Goal: Information Seeking & Learning: Learn about a topic

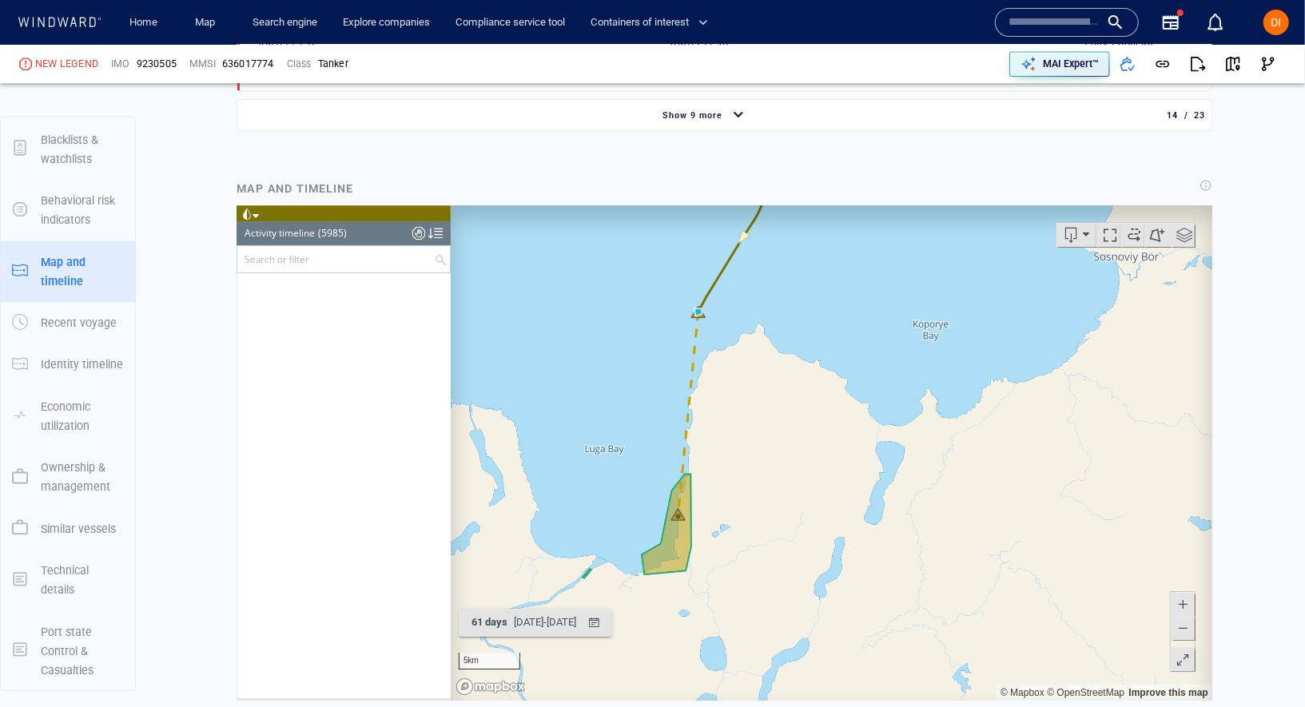
scroll to position [231620, 0]
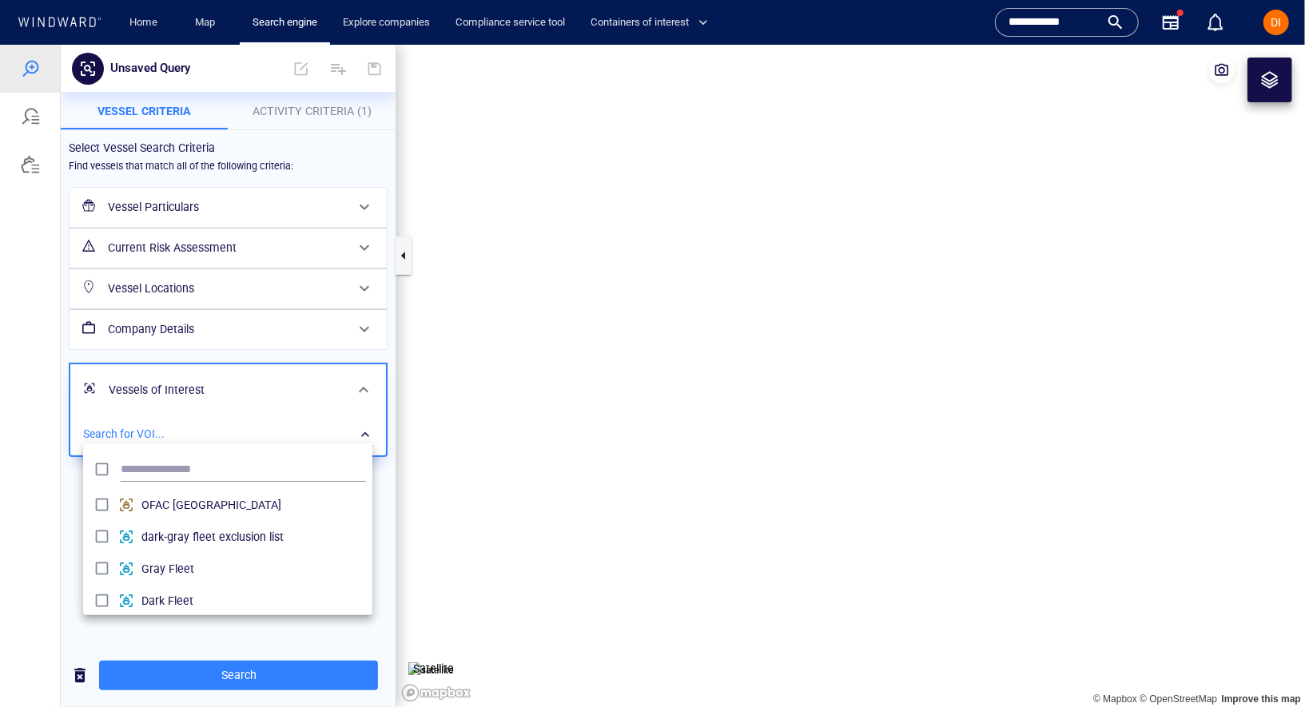
scroll to position [159, 288]
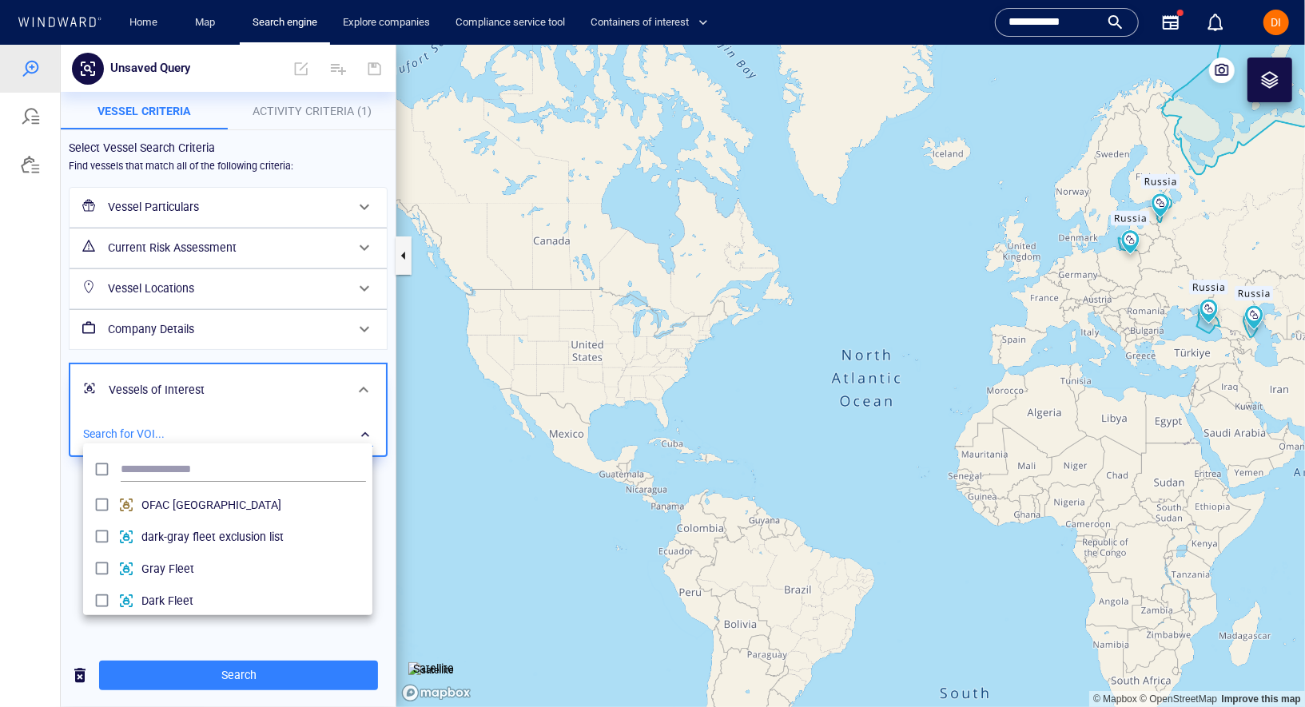
click at [186, 416] on div at bounding box center [652, 375] width 1305 height 662
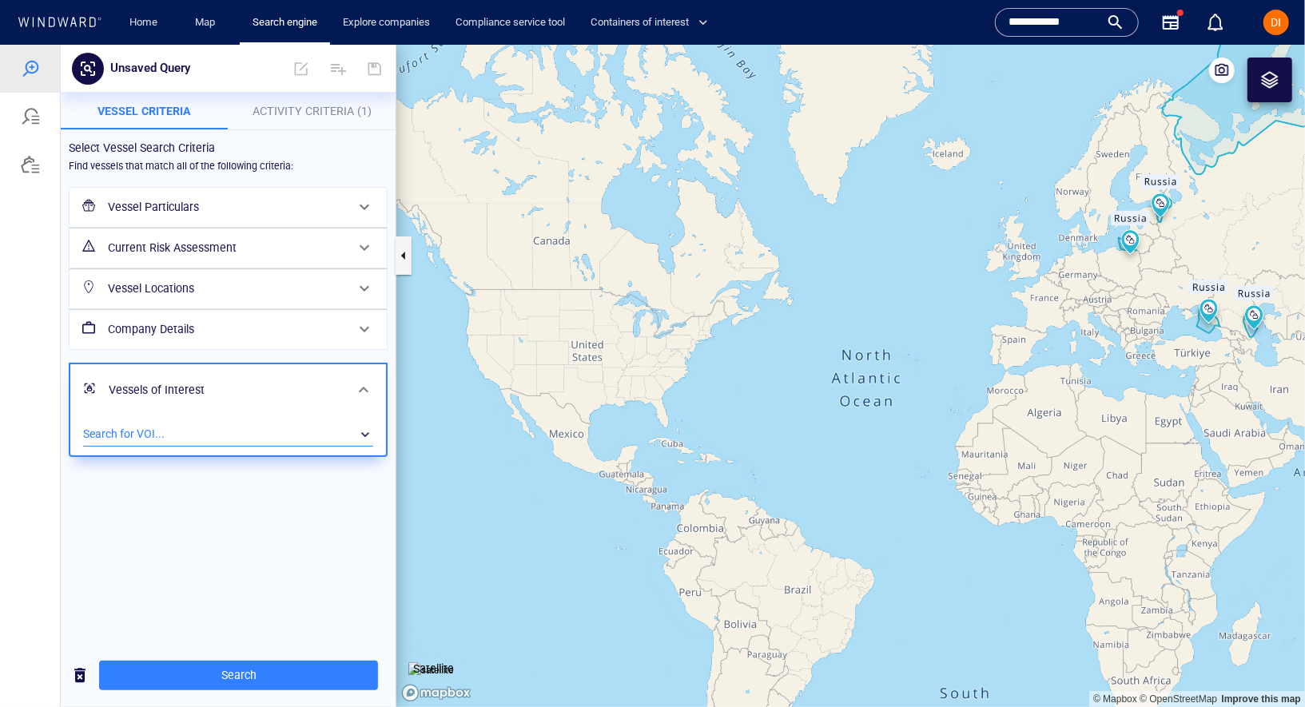
scroll to position [159, 290]
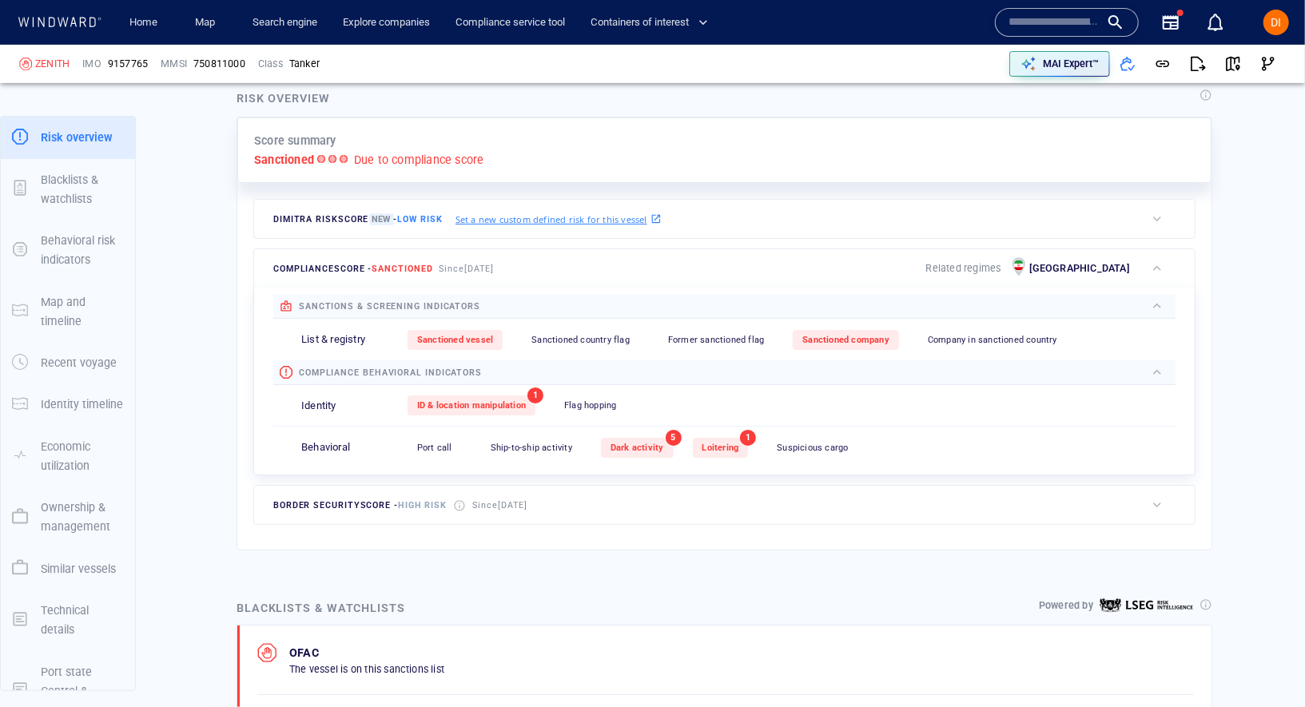
scroll to position [364, 0]
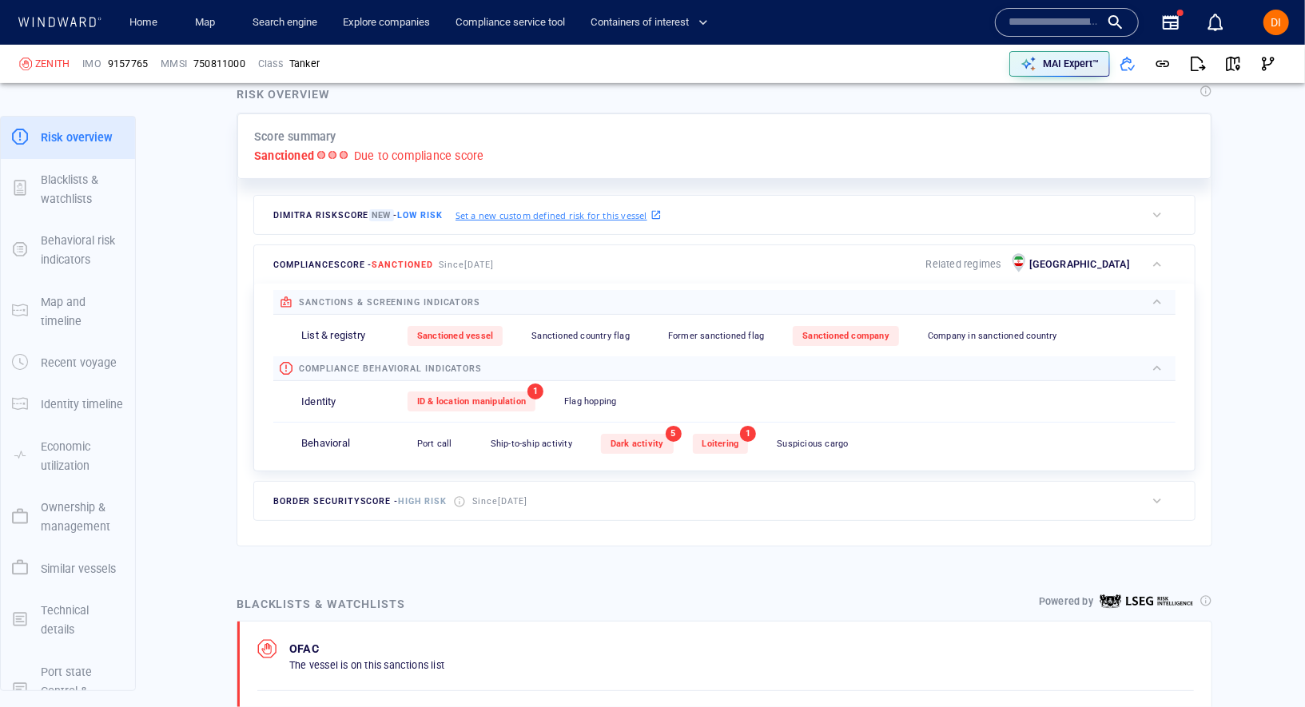
click at [529, 444] on div "Ship-to-ship activity" at bounding box center [531, 444] width 101 height 20
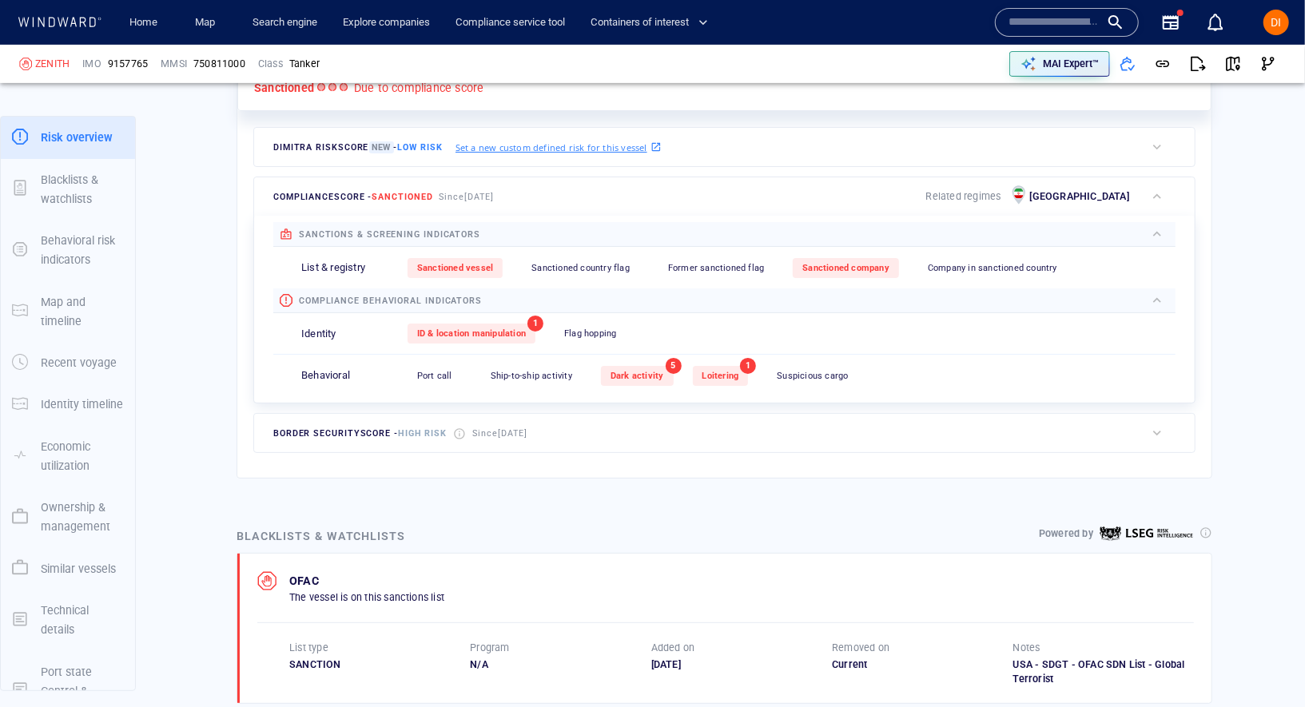
scroll to position [288, 0]
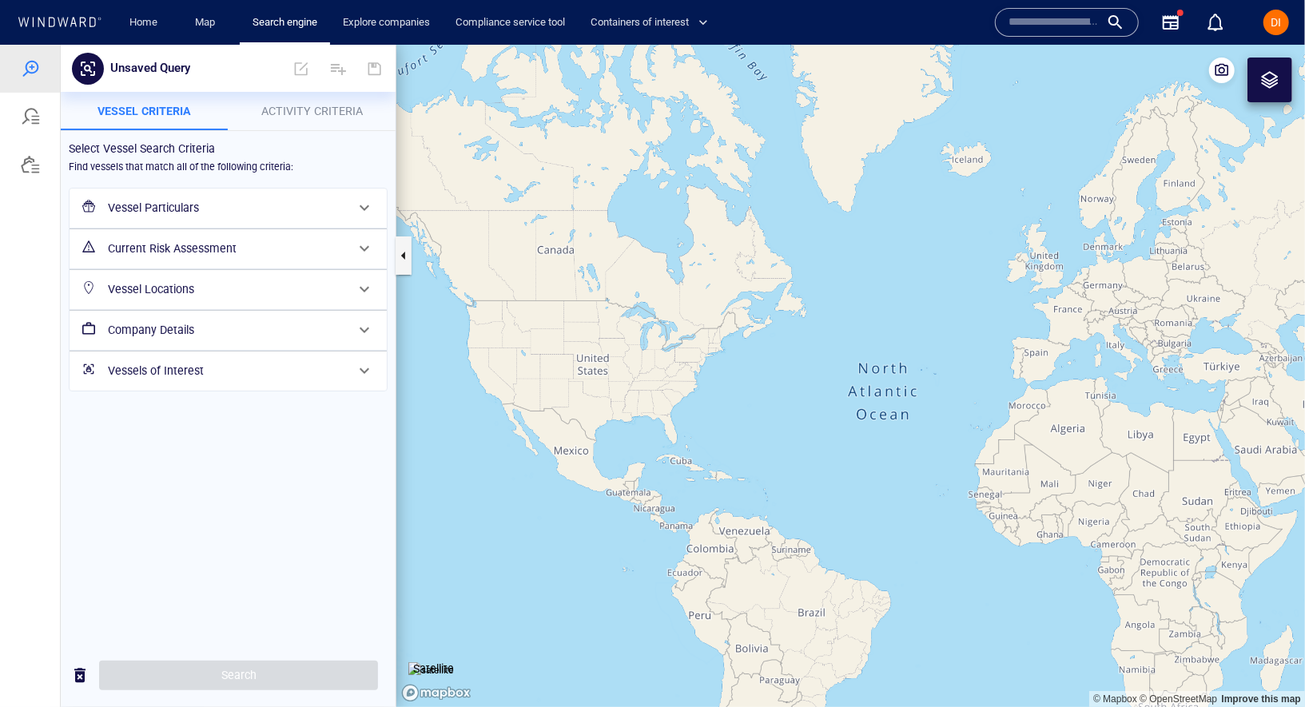
click at [182, 214] on h6 "Vessel Particulars" at bounding box center [226, 207] width 237 height 20
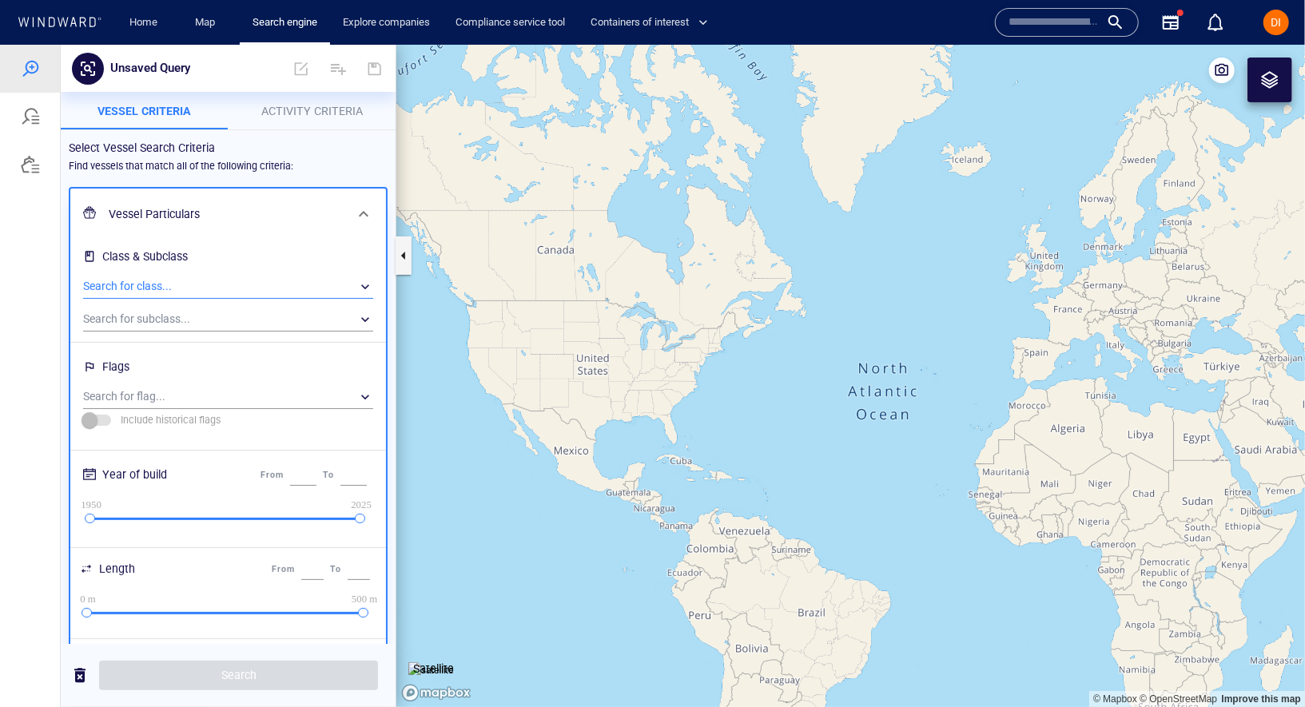
click at [188, 285] on div "​" at bounding box center [228, 286] width 290 height 24
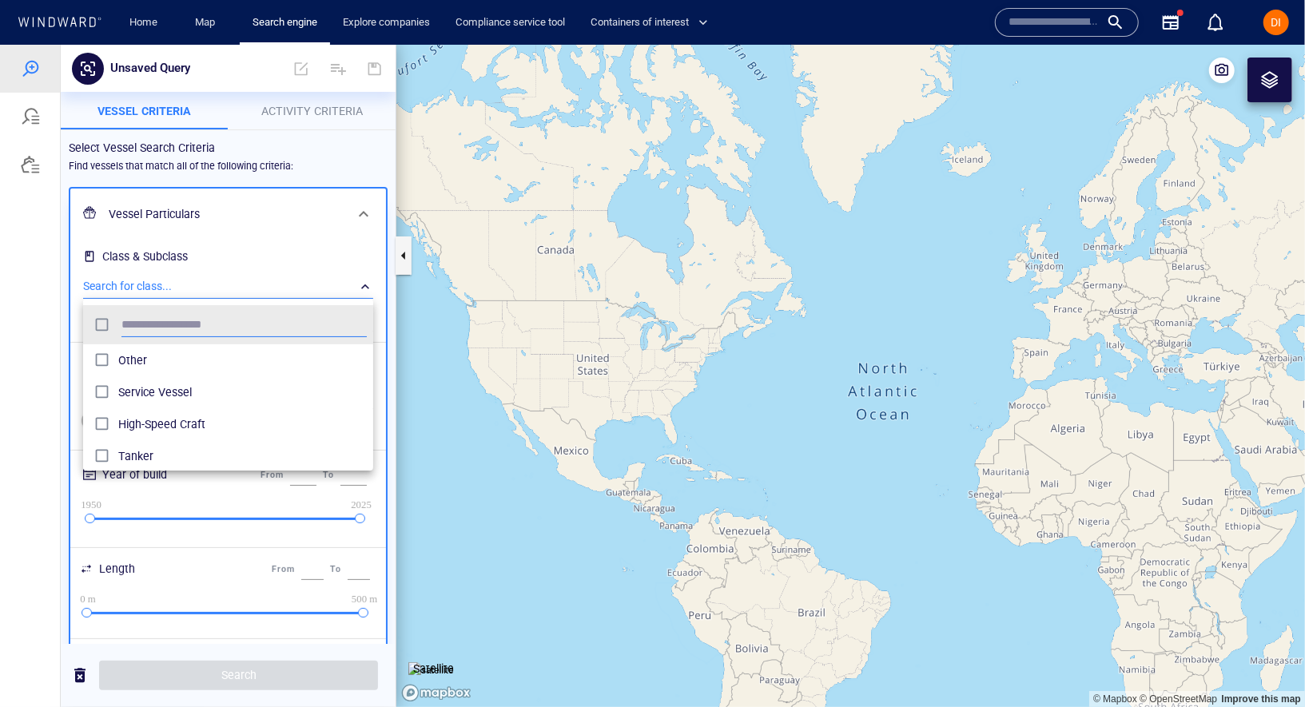
scroll to position [159, 290]
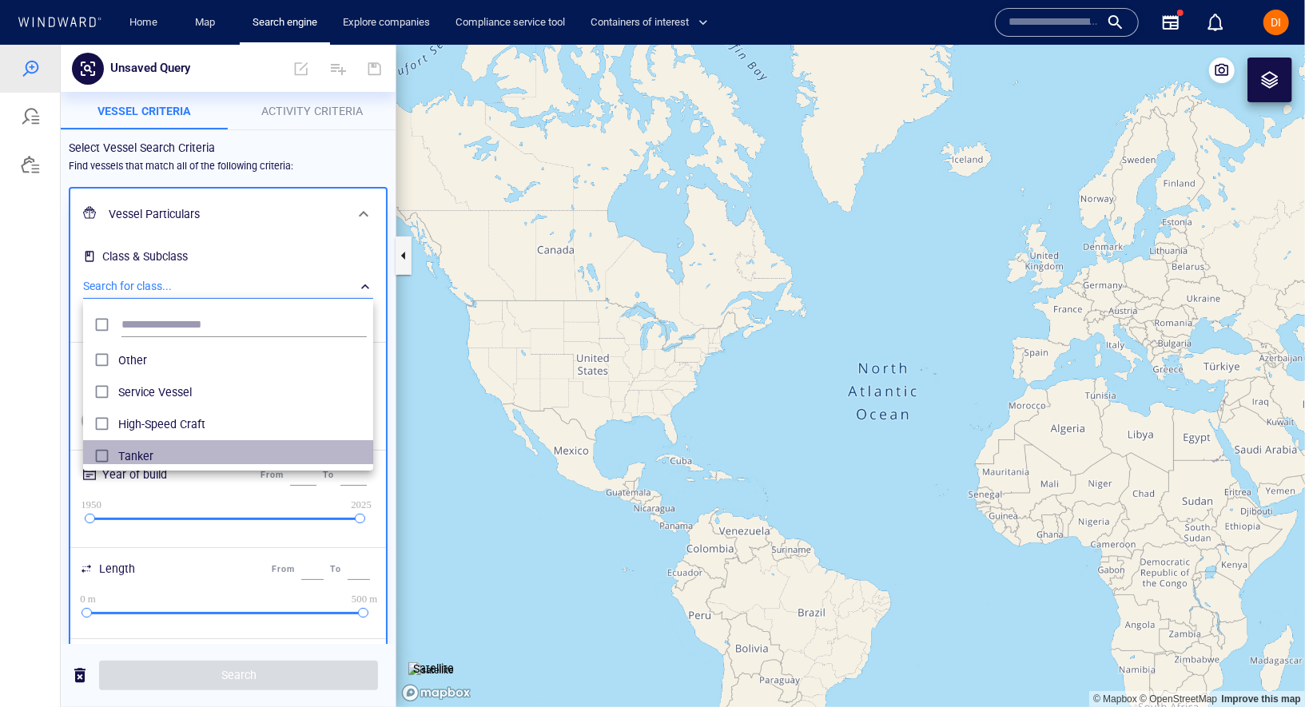
click at [147, 448] on span "Tanker" at bounding box center [242, 455] width 248 height 19
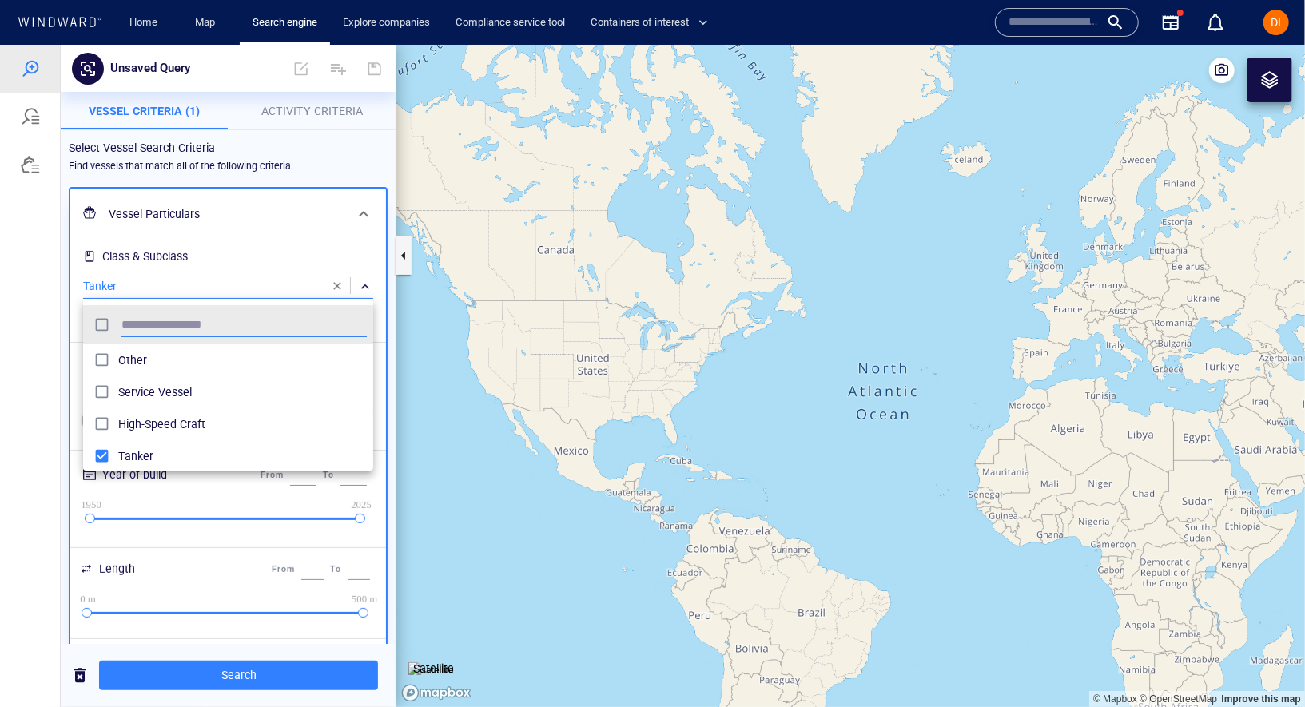
click at [250, 233] on div at bounding box center [652, 375] width 1305 height 662
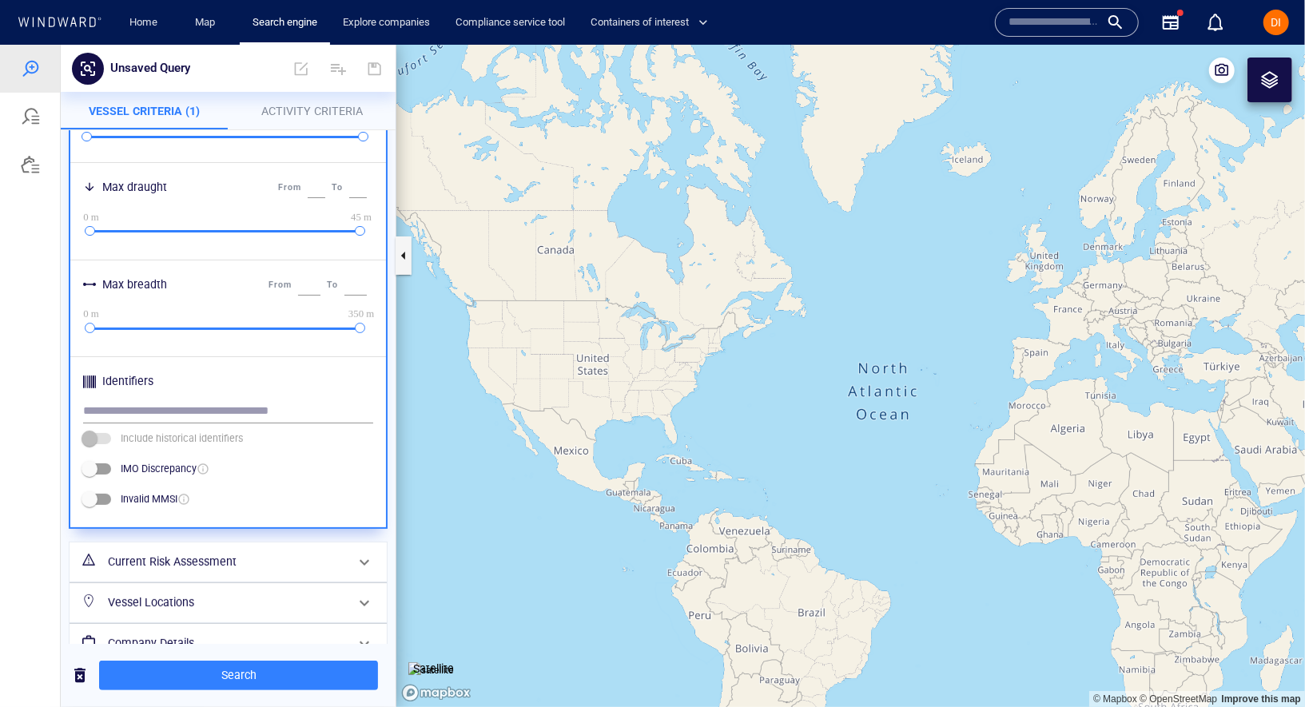
scroll to position [633, 0]
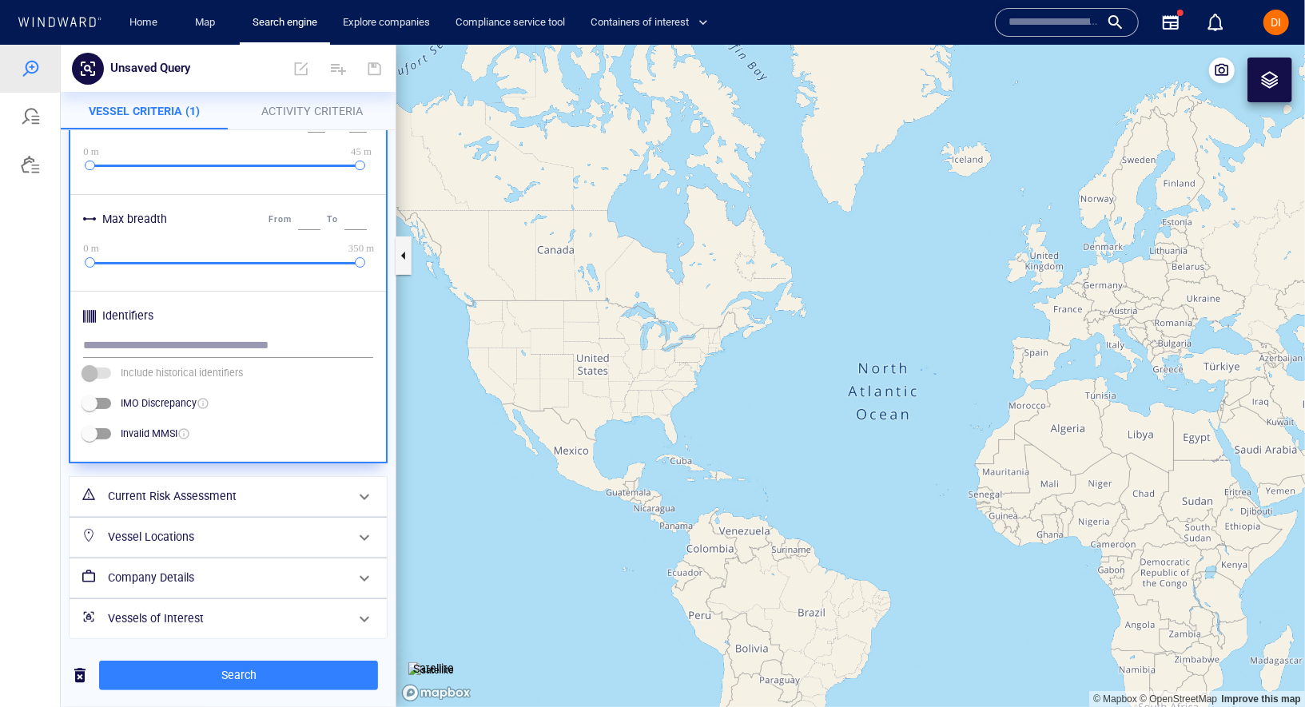
click at [217, 491] on h6 "Current Risk Assessment" at bounding box center [226, 496] width 237 height 20
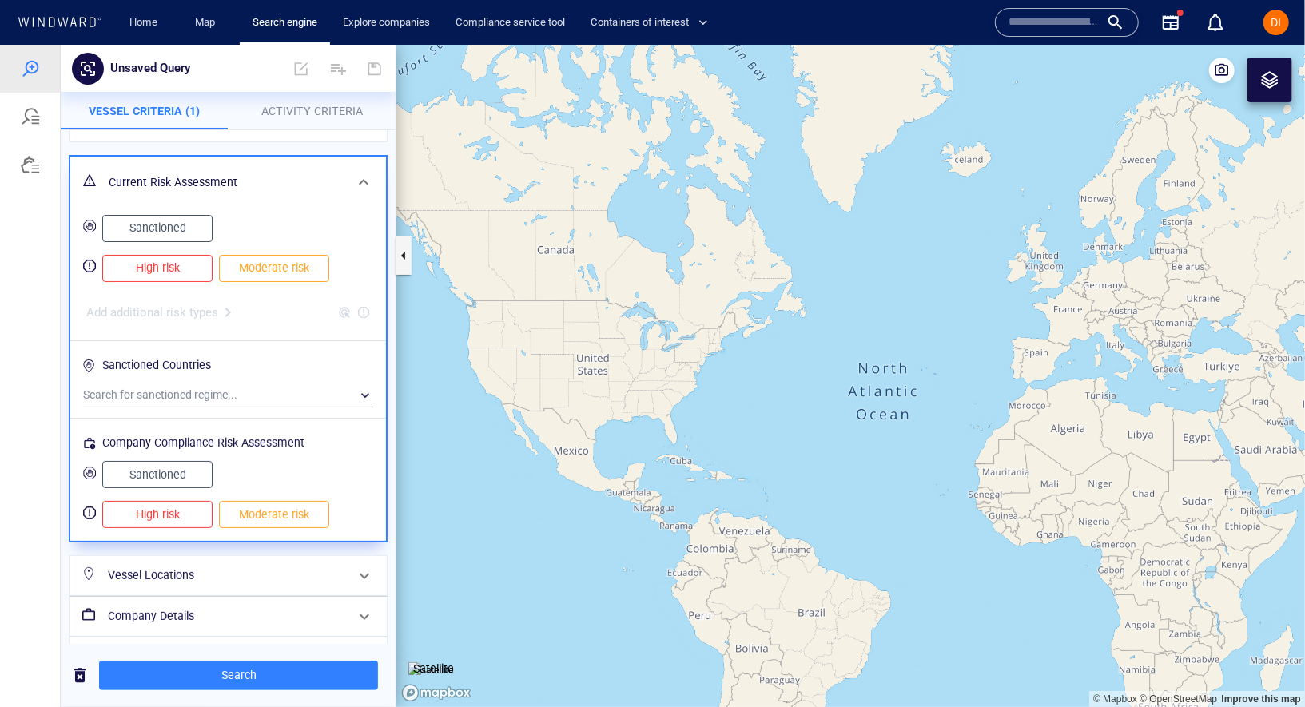
scroll to position [124, 0]
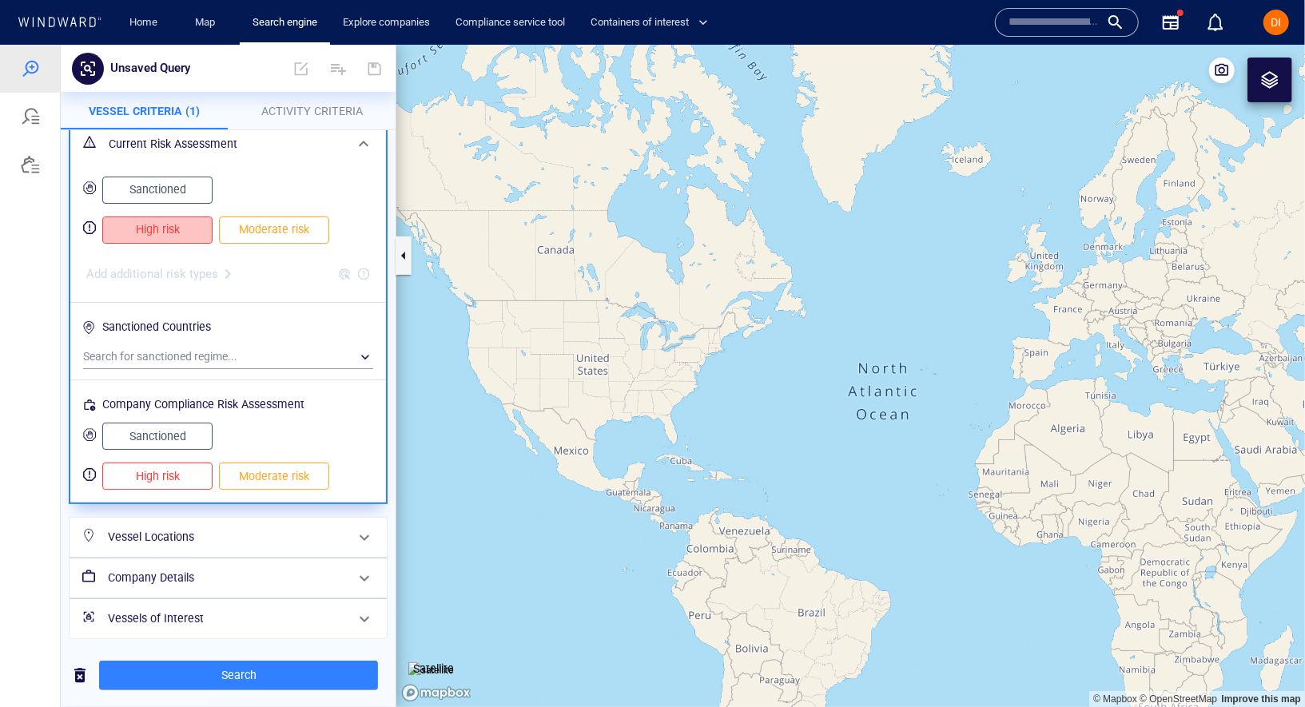
click at [162, 232] on span "High risk" at bounding box center [157, 229] width 77 height 20
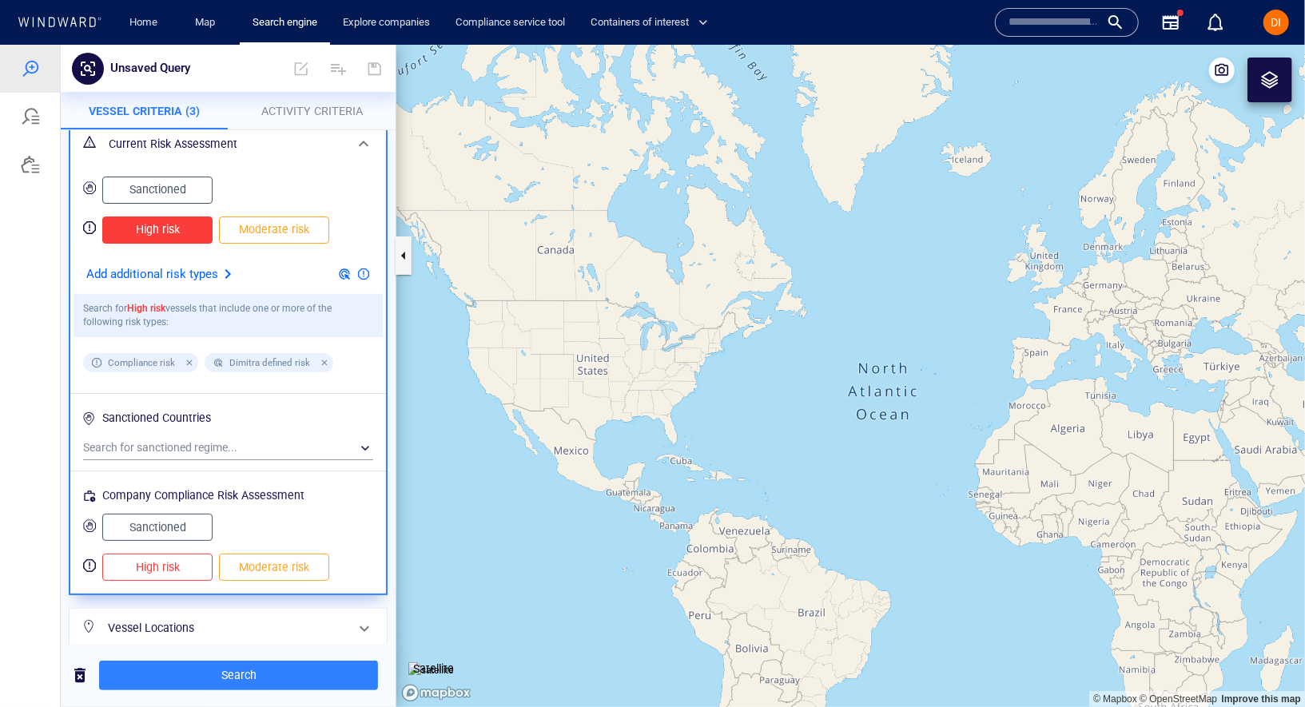
click at [268, 238] on span "Moderate risk" at bounding box center [274, 229] width 77 height 20
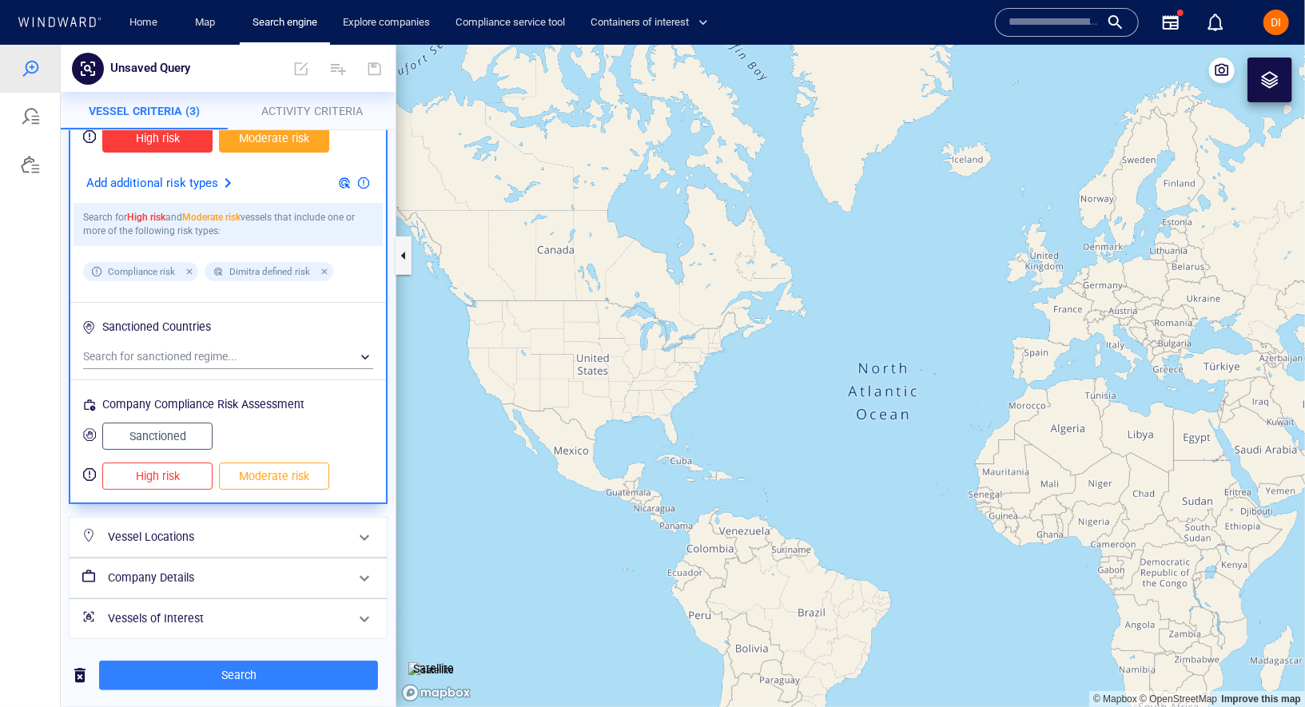
click at [171, 471] on span "High risk" at bounding box center [157, 476] width 77 height 20
click at [251, 487] on button "Moderate risk" at bounding box center [274, 475] width 110 height 27
click at [263, 475] on span "Moderate risk" at bounding box center [274, 476] width 77 height 20
click at [197, 475] on button "High risk" at bounding box center [157, 475] width 110 height 27
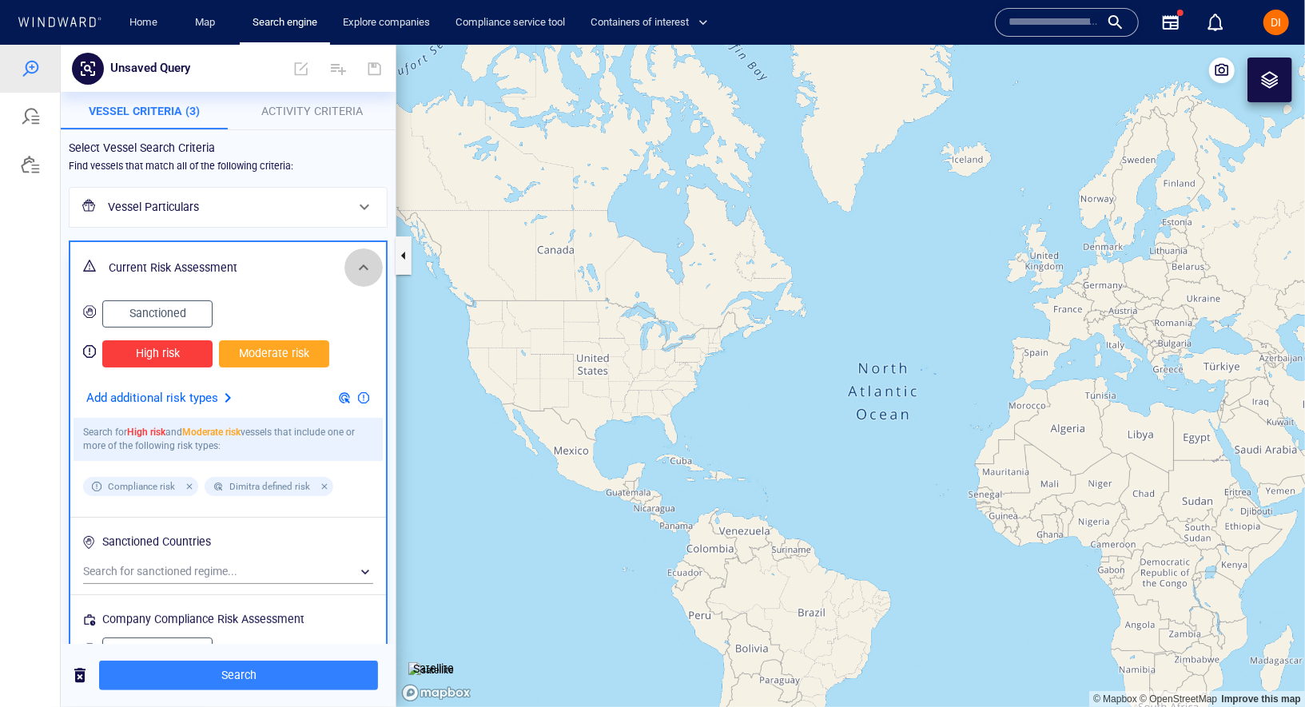
click at [352, 256] on div at bounding box center [363, 267] width 38 height 38
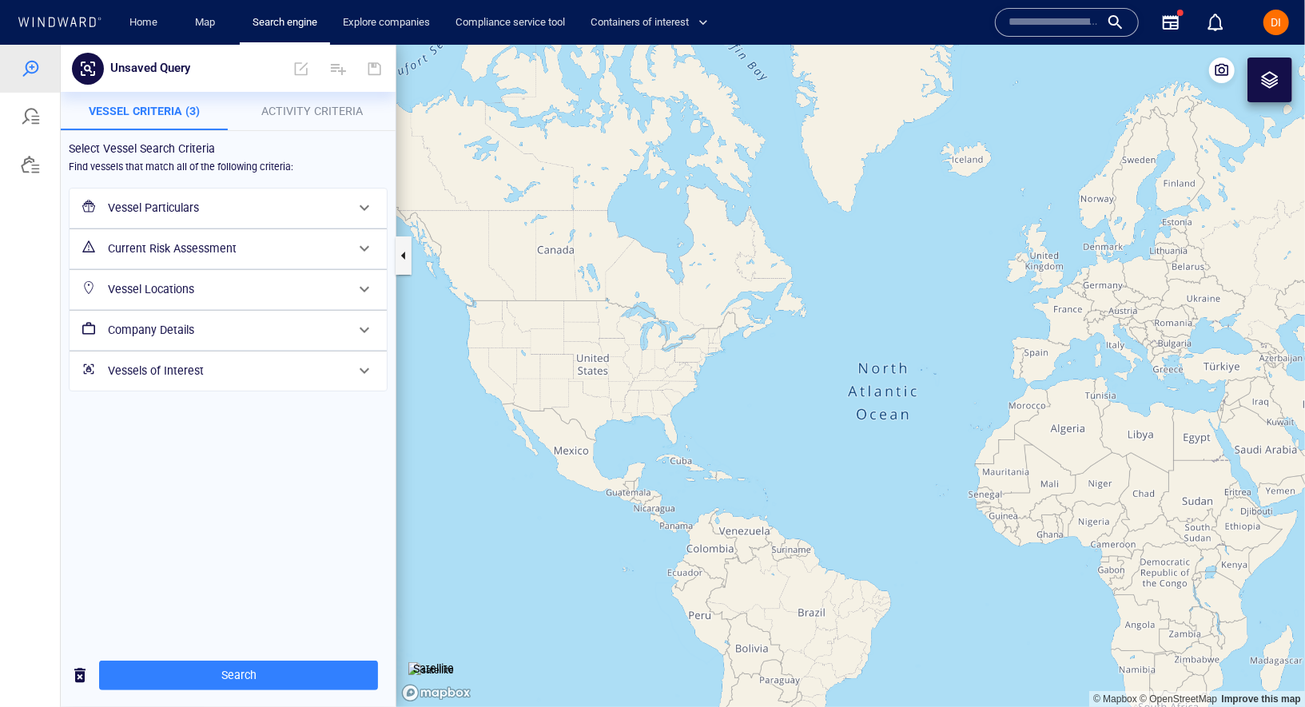
click at [289, 284] on h6 "Vessel Locations" at bounding box center [226, 289] width 237 height 20
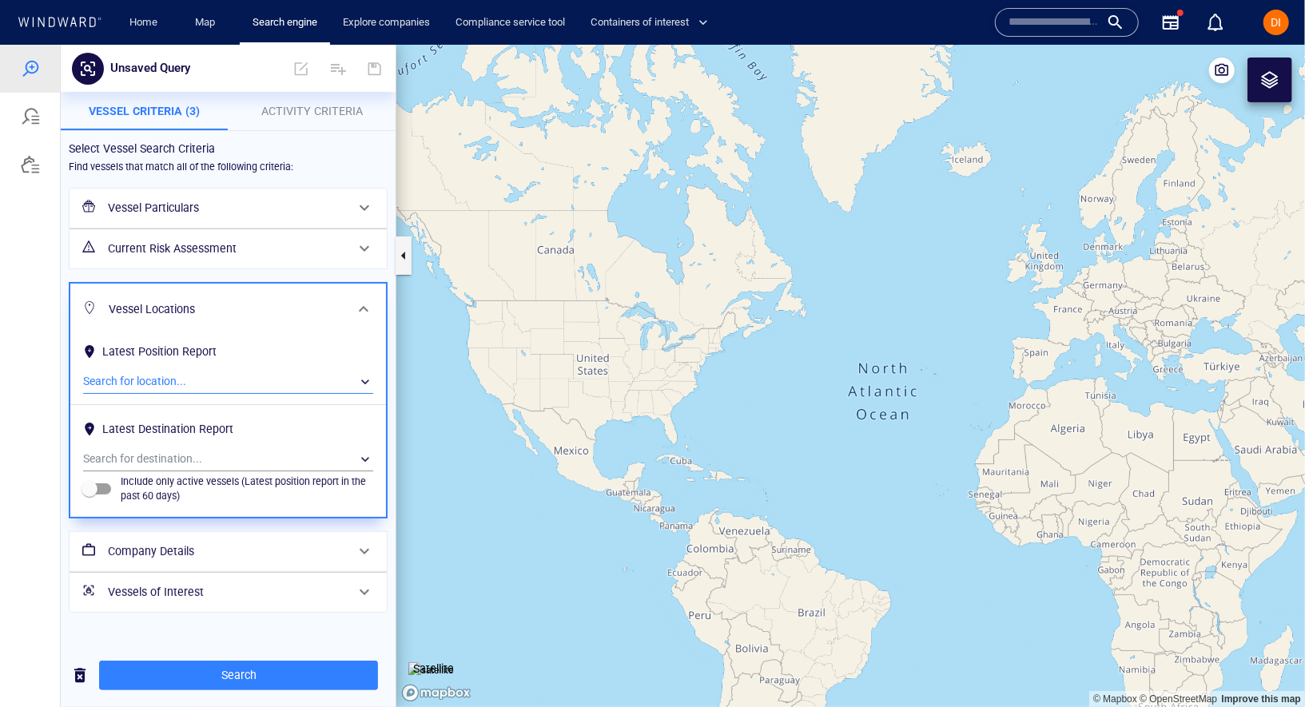
click at [263, 380] on div "​" at bounding box center [228, 381] width 290 height 24
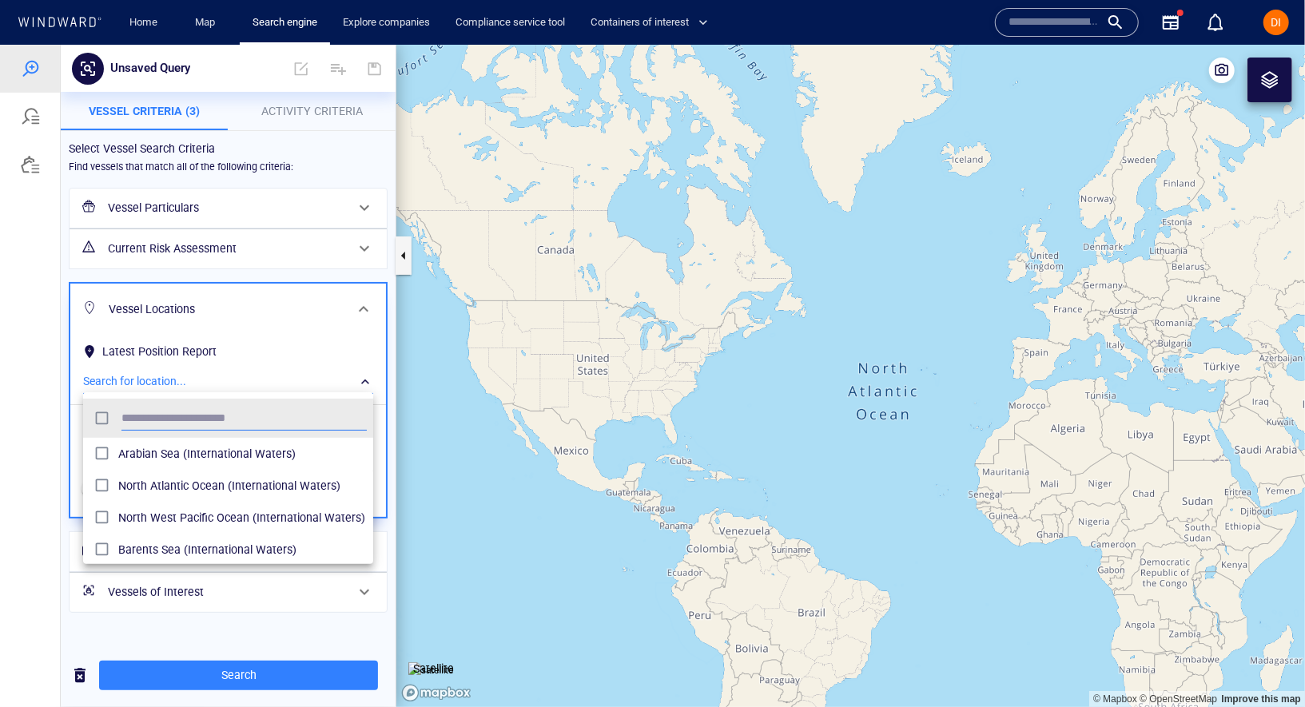
scroll to position [159, 290]
click at [263, 380] on div at bounding box center [652, 375] width 1305 height 662
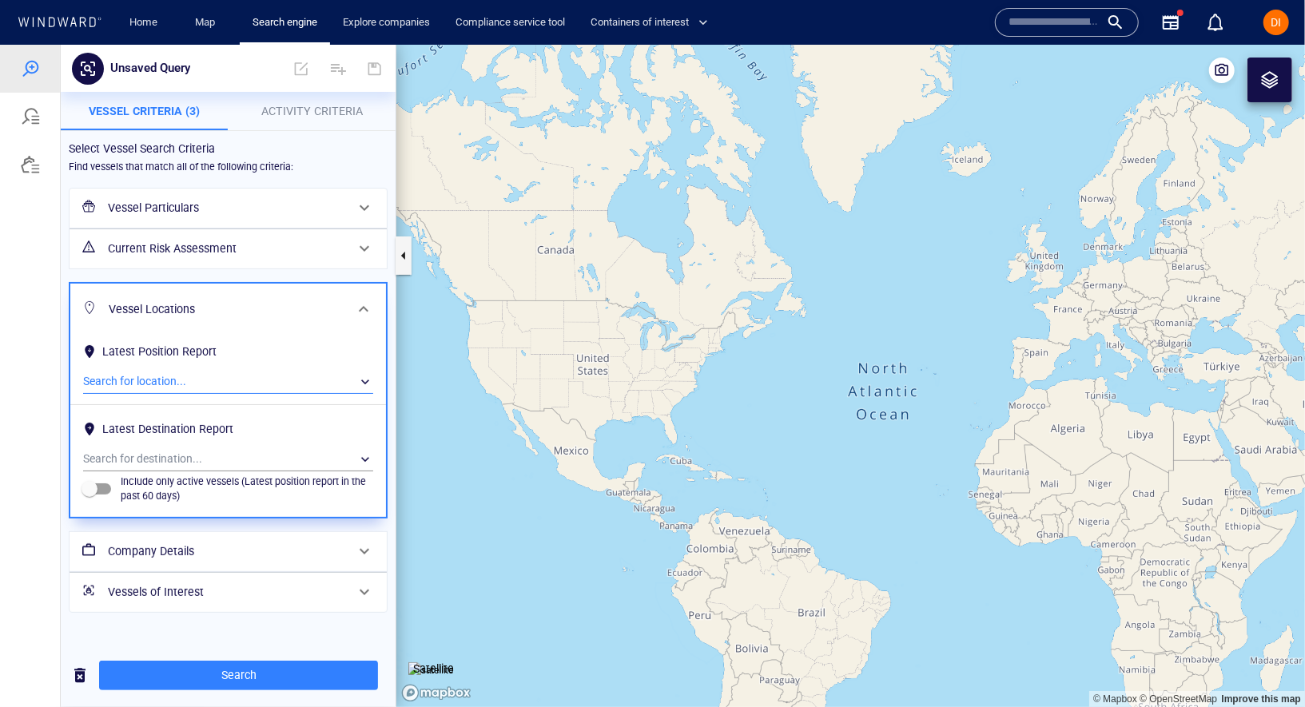
click at [325, 309] on h6 "Vessel Locations" at bounding box center [227, 309] width 236 height 20
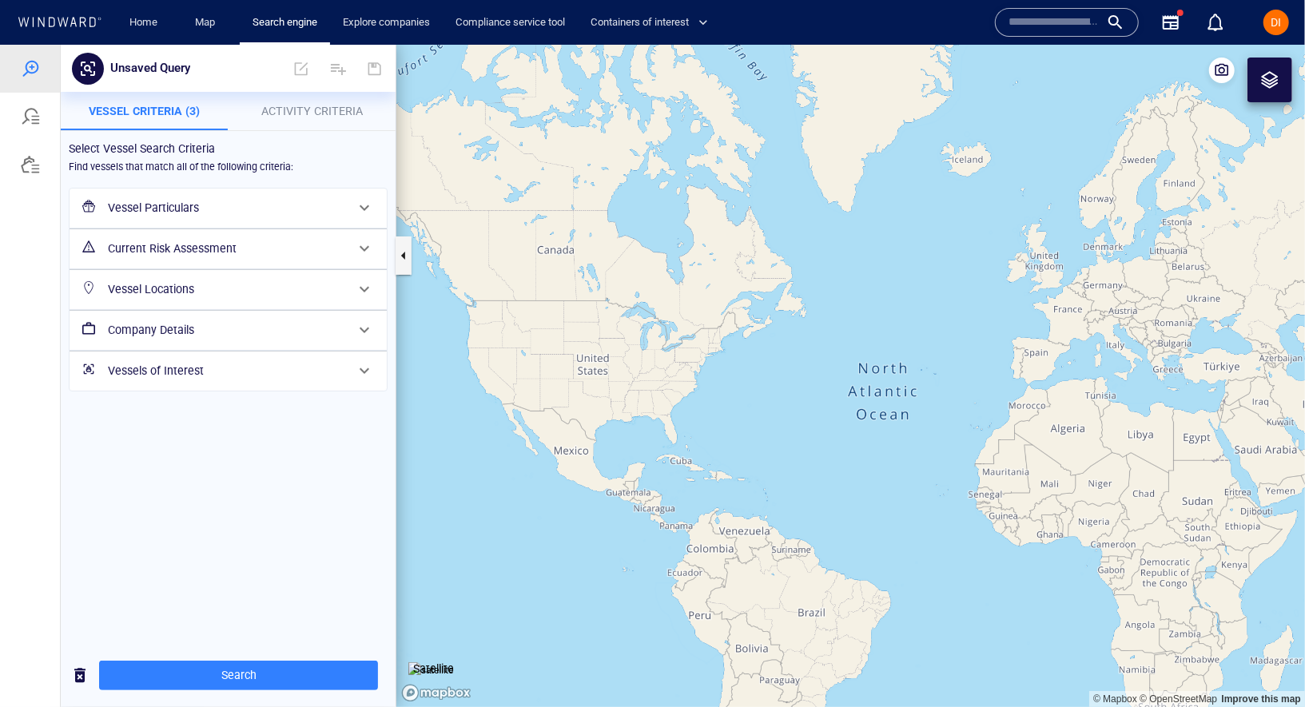
click at [274, 360] on h6 "Vessels of Interest" at bounding box center [226, 370] width 237 height 20
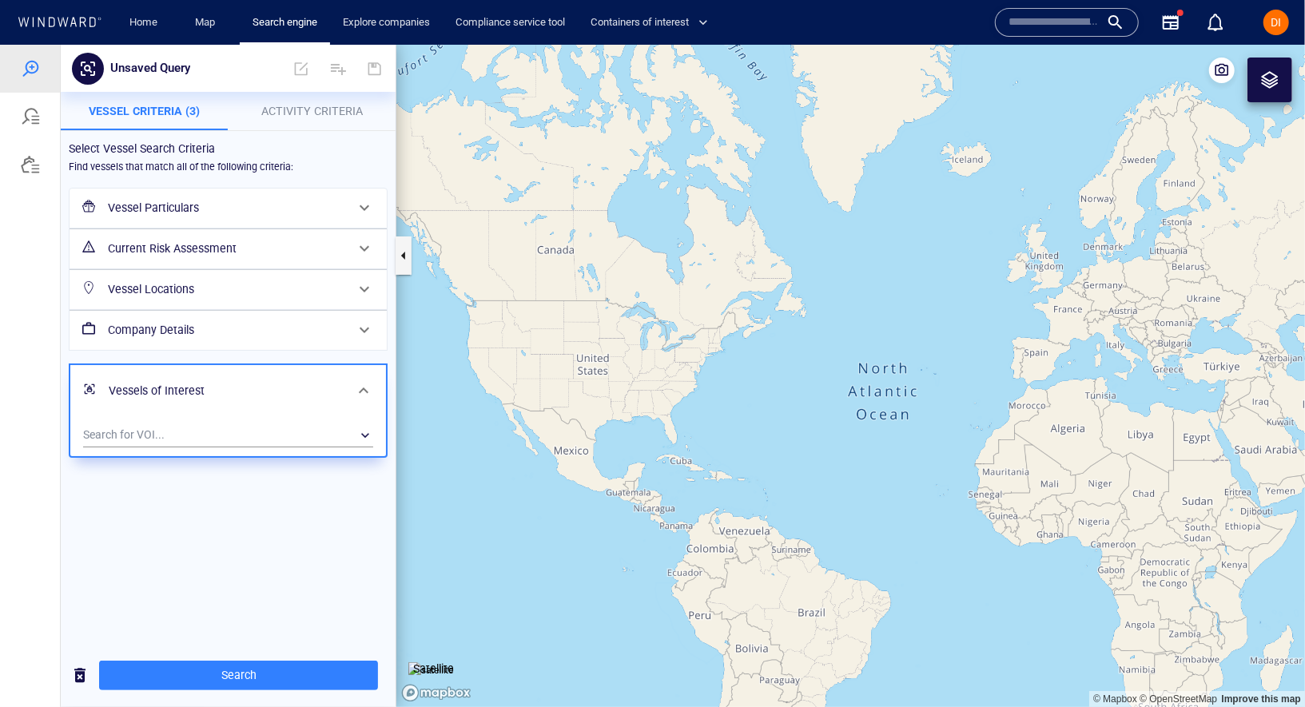
click at [275, 331] on h6 "Company Details" at bounding box center [226, 330] width 237 height 20
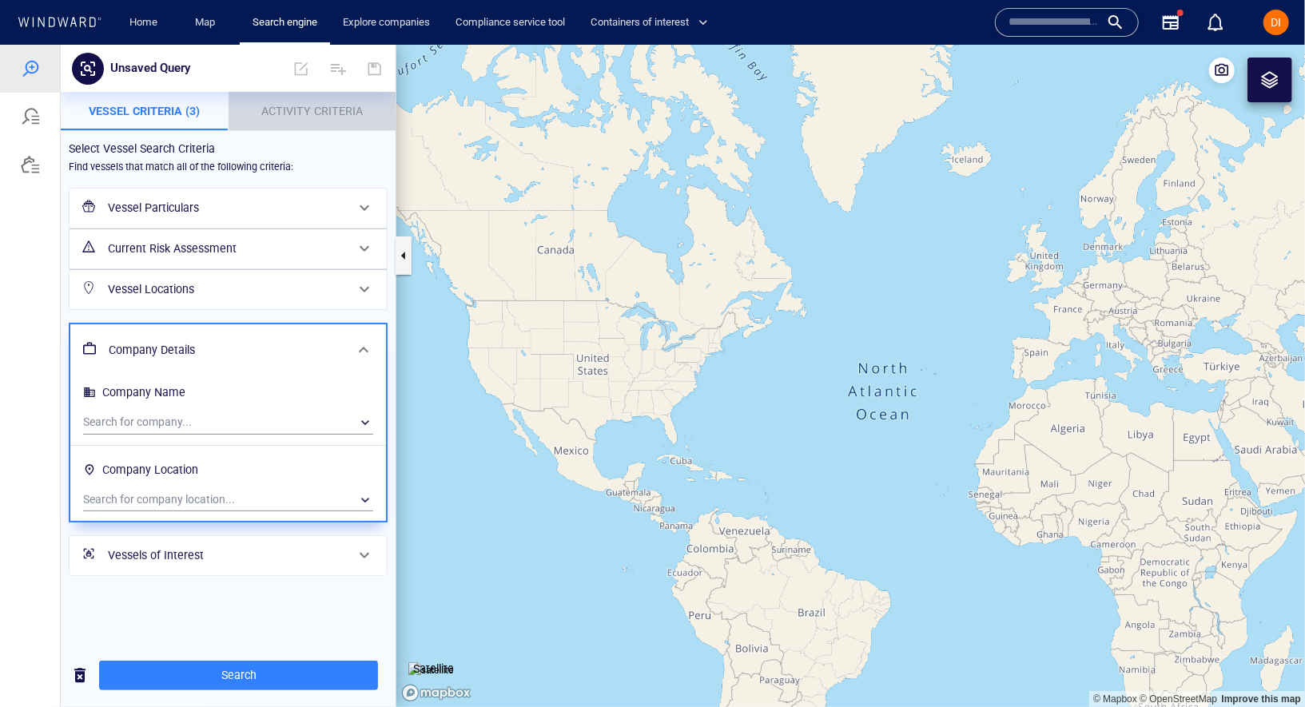
click at [298, 110] on span "Activity Criteria" at bounding box center [311, 110] width 101 height 13
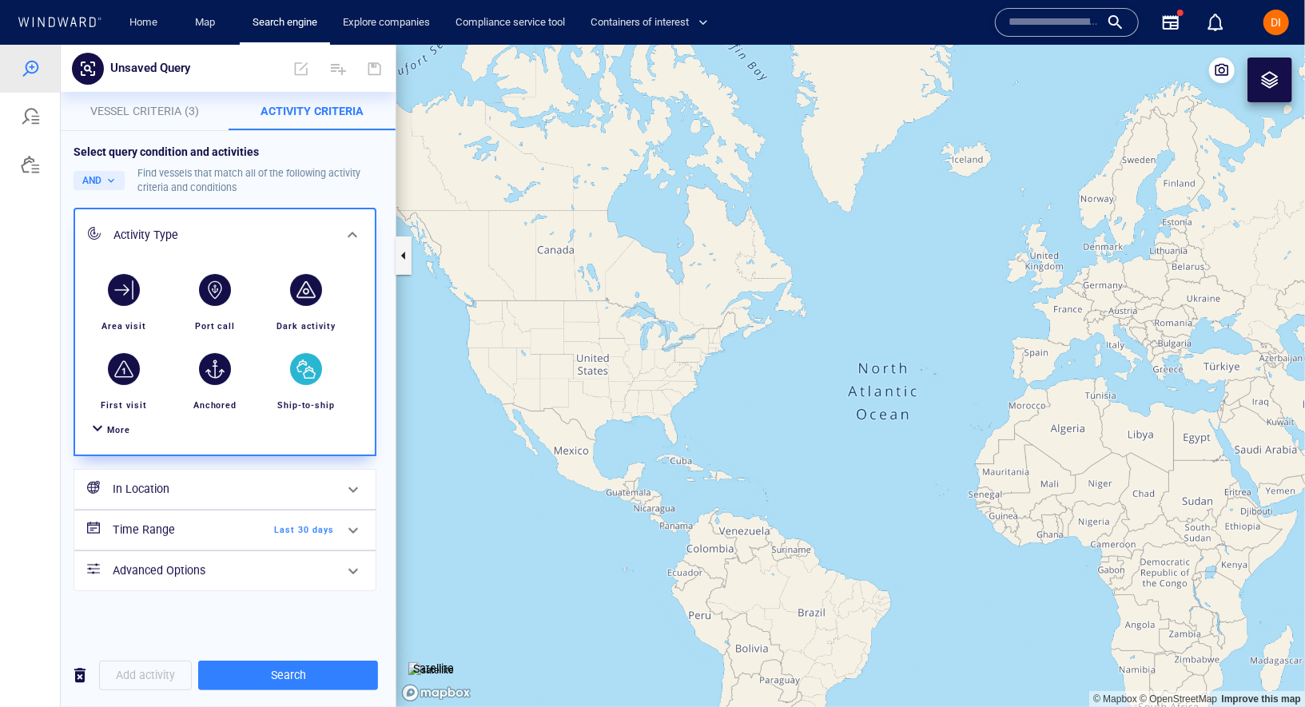
click at [297, 367] on div "button" at bounding box center [306, 368] width 32 height 32
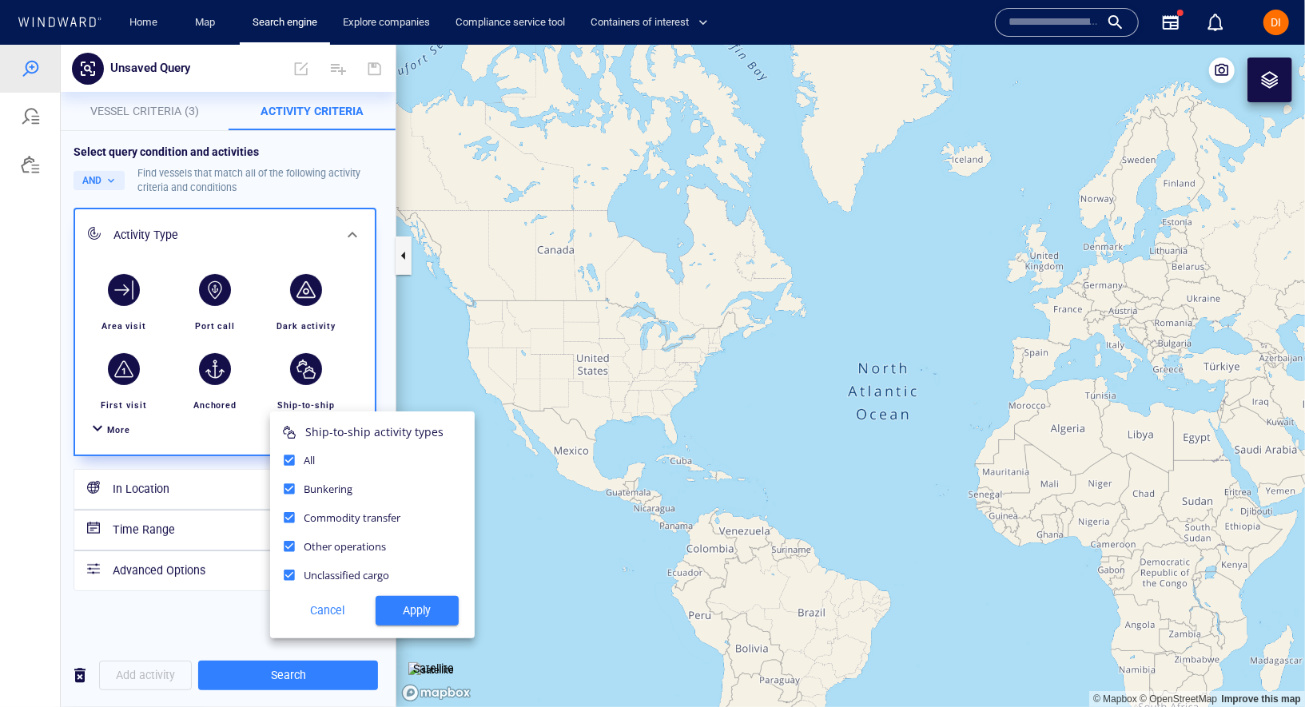
click at [299, 373] on div at bounding box center [652, 375] width 1305 height 662
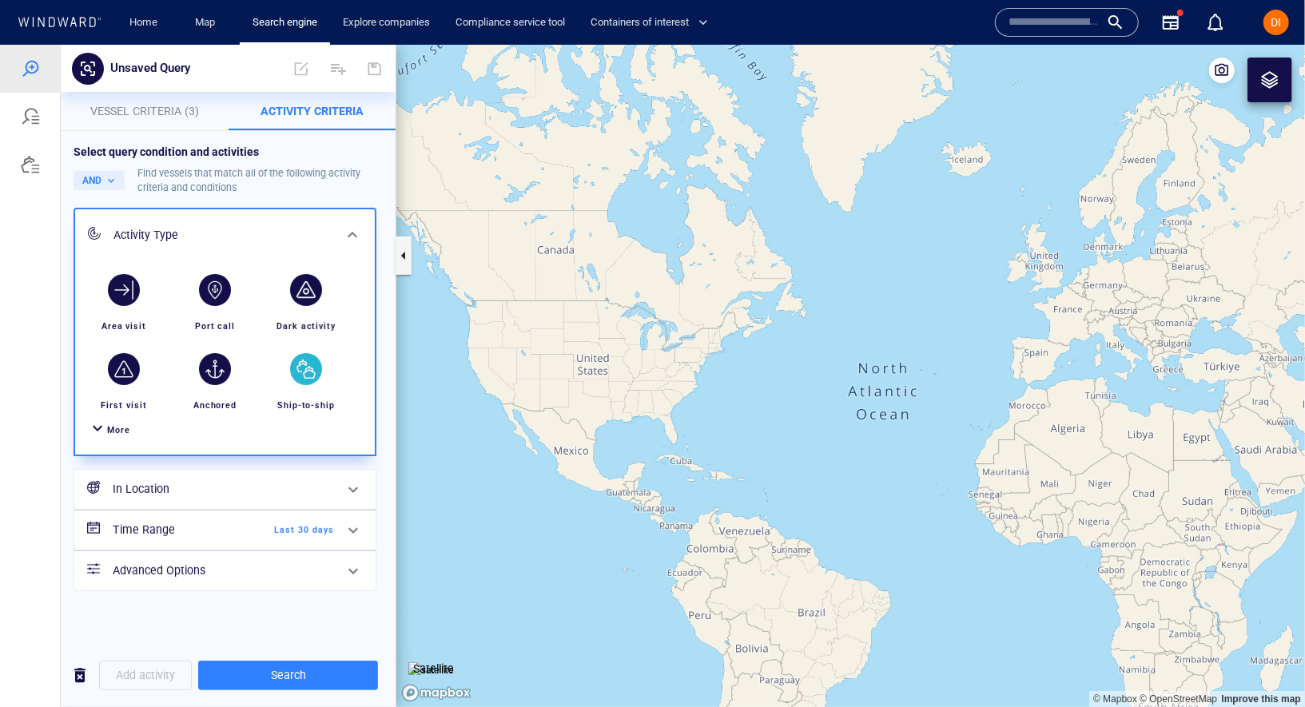
click at [307, 376] on div "button" at bounding box center [306, 368] width 32 height 32
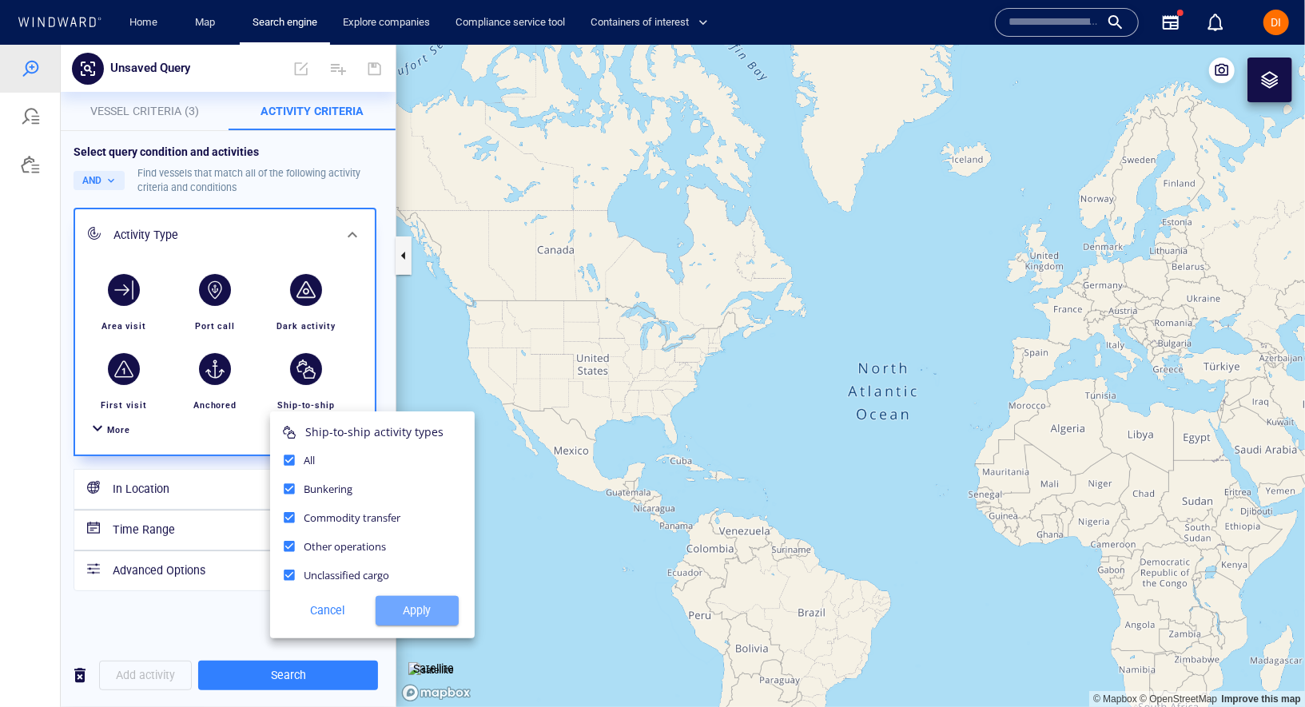
click at [403, 612] on span "Apply" at bounding box center [417, 610] width 58 height 20
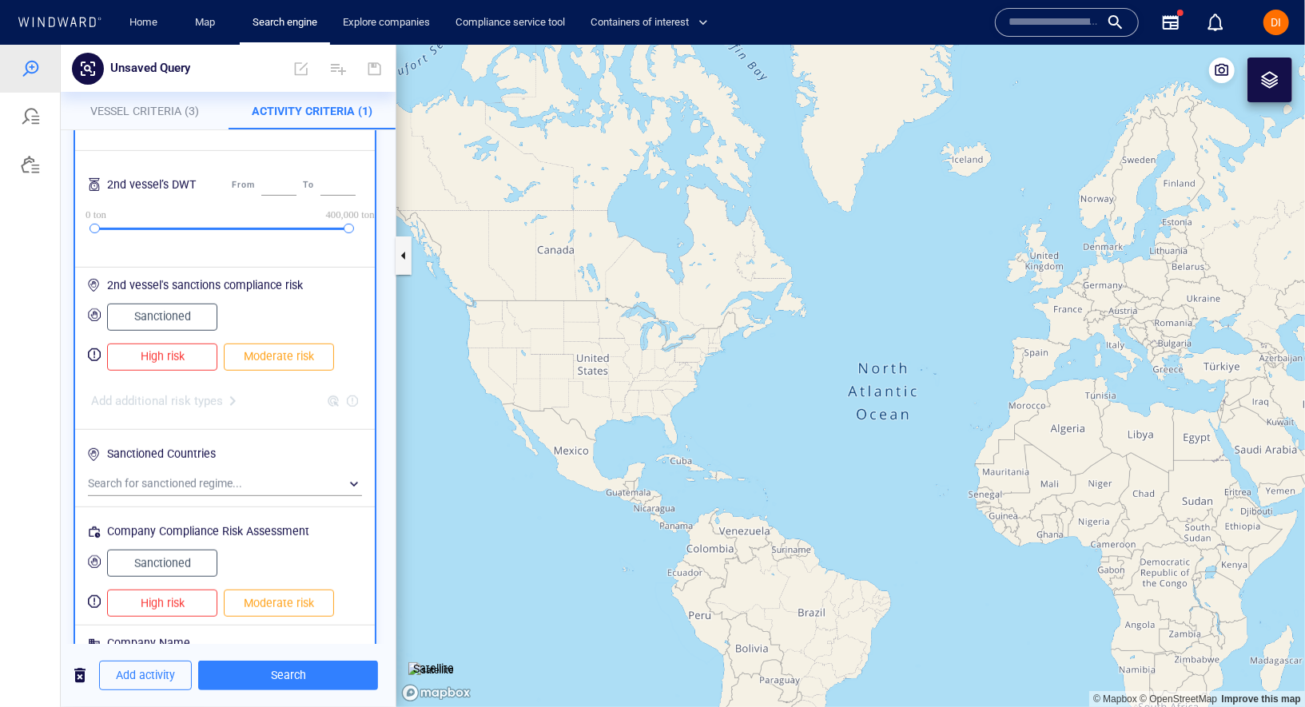
scroll to position [592, 0]
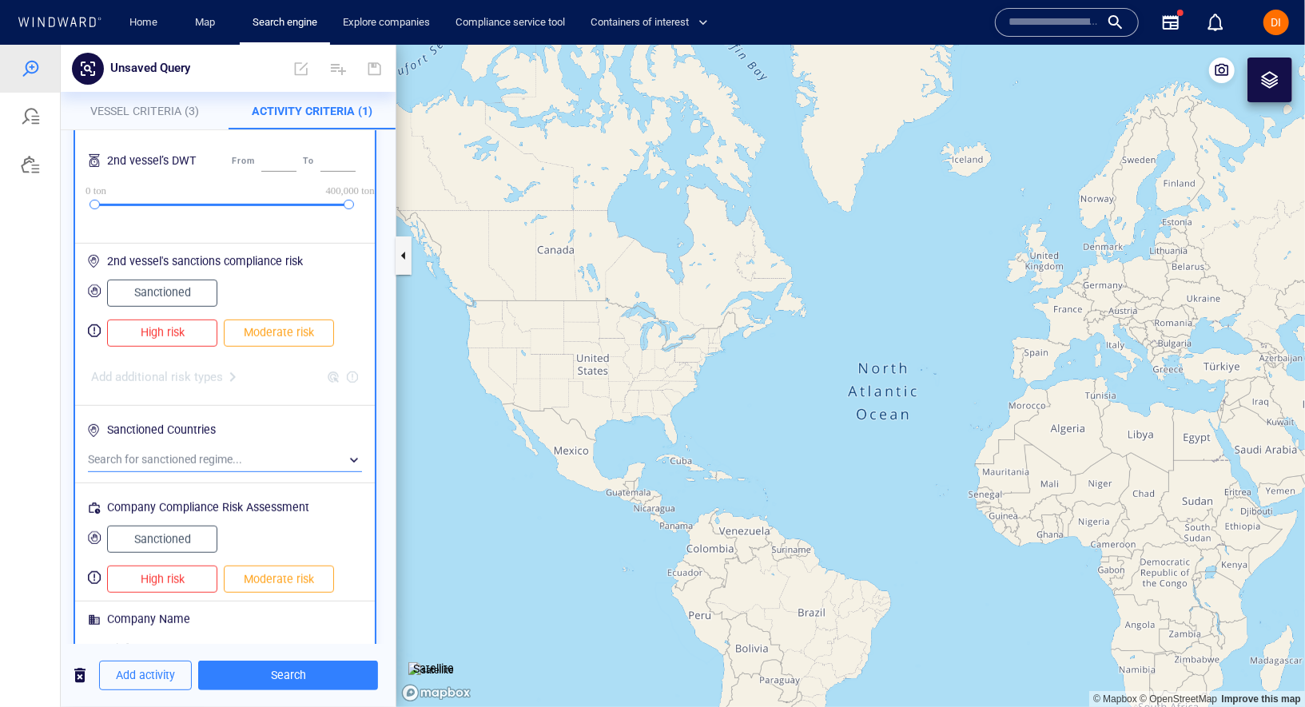
click at [162, 456] on div "​" at bounding box center [225, 459] width 274 height 24
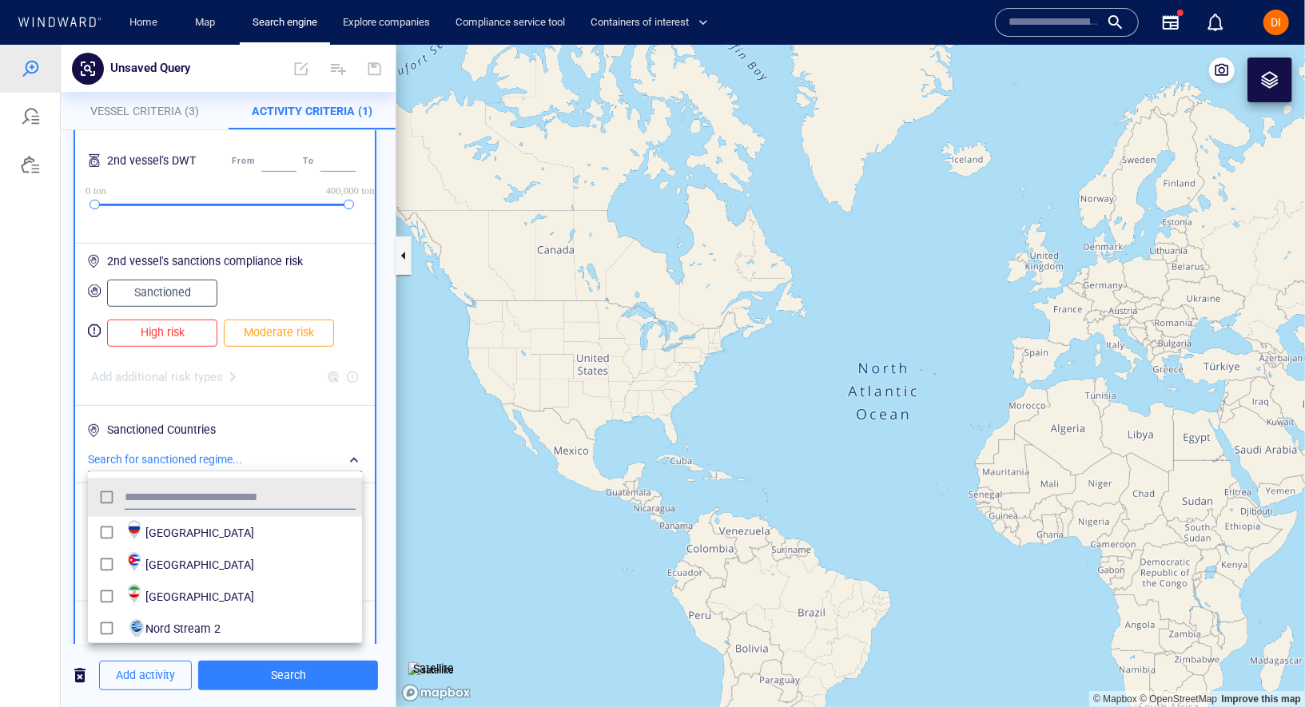
scroll to position [159, 274]
type input "******"
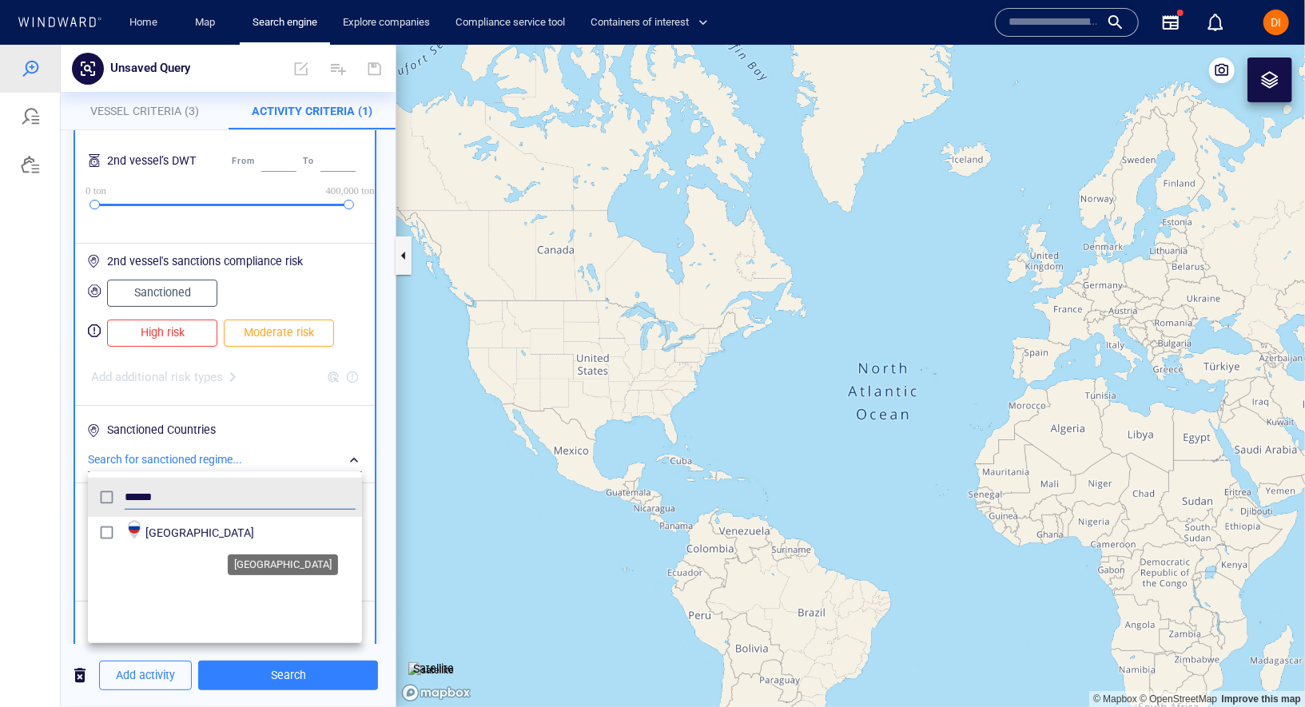
click at [165, 529] on span "[GEOGRAPHIC_DATA]" at bounding box center [250, 532] width 210 height 19
click at [360, 457] on div at bounding box center [652, 375] width 1305 height 662
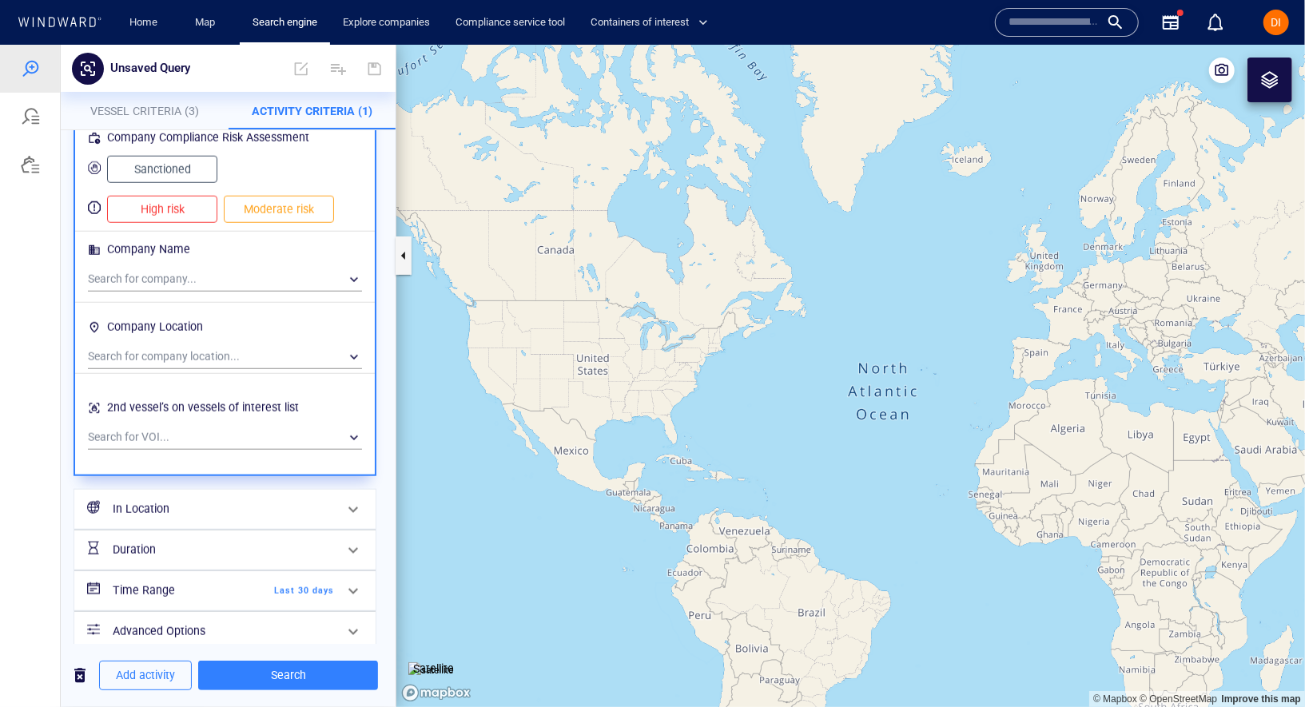
scroll to position [979, 0]
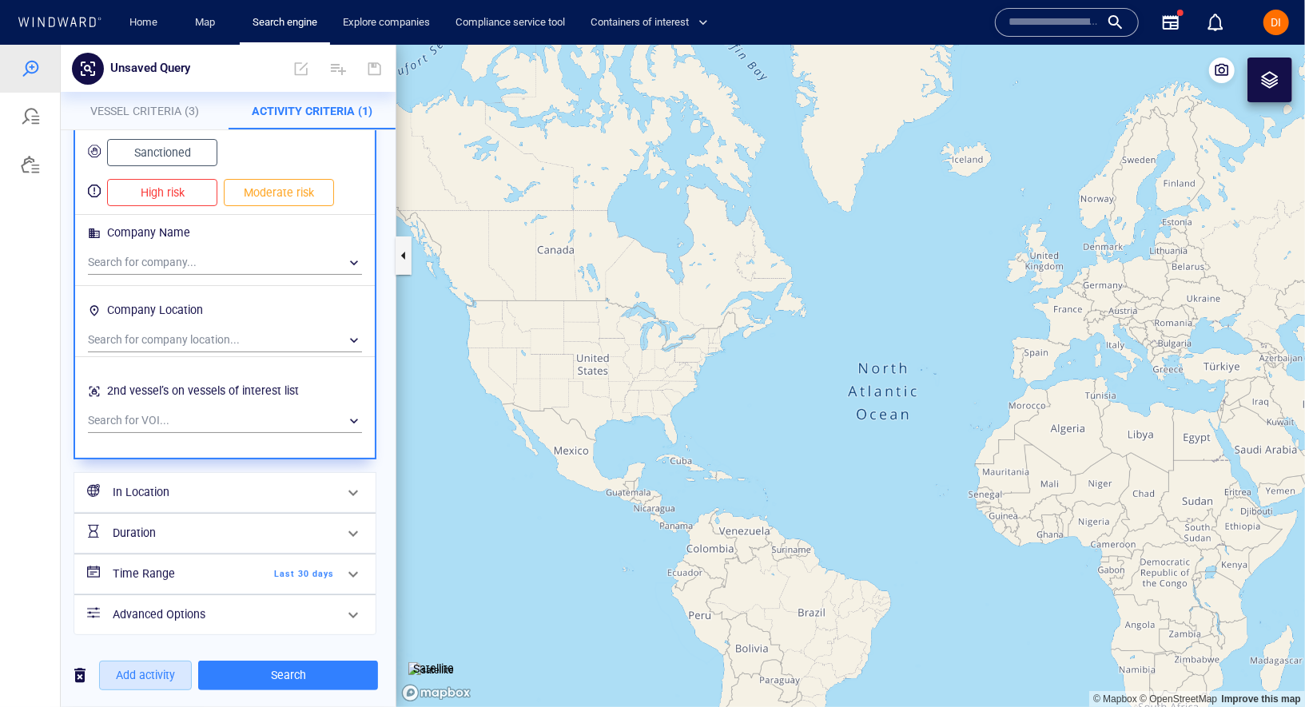
click at [136, 667] on span "Add activity" at bounding box center [145, 675] width 59 height 20
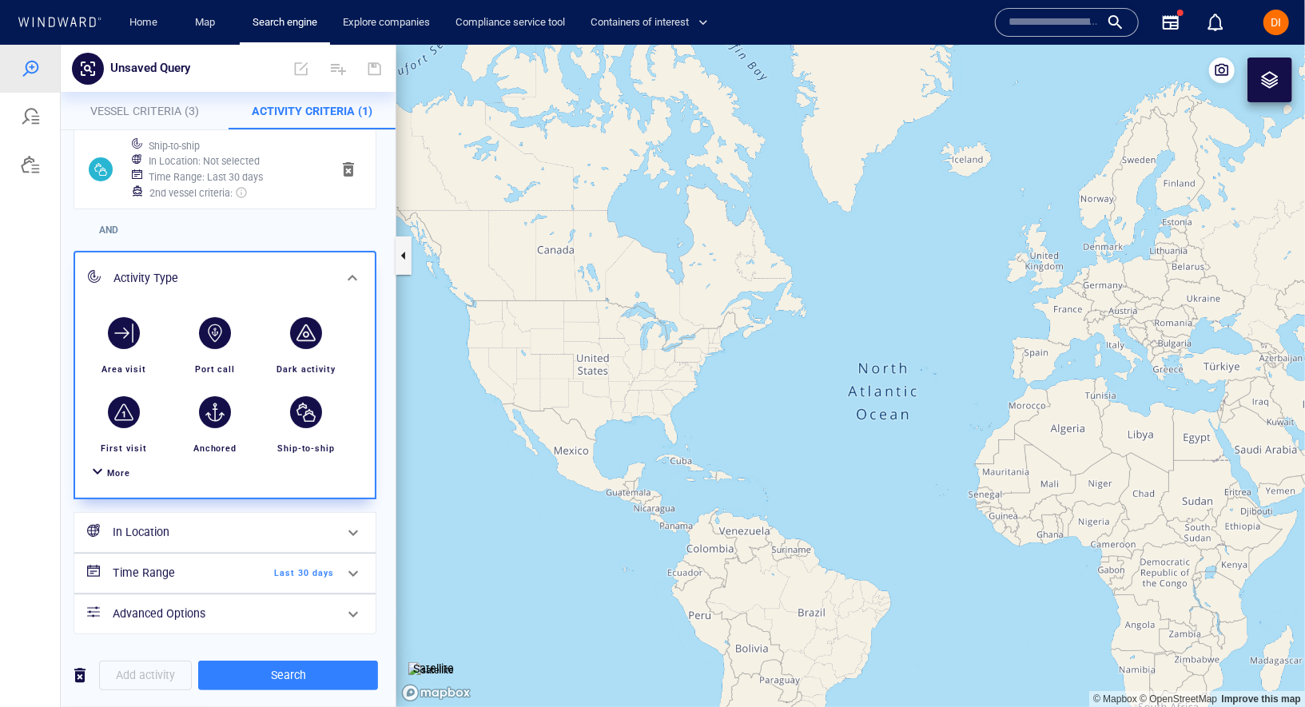
scroll to position [77, 0]
click at [304, 348] on div "button" at bounding box center [306, 333] width 32 height 32
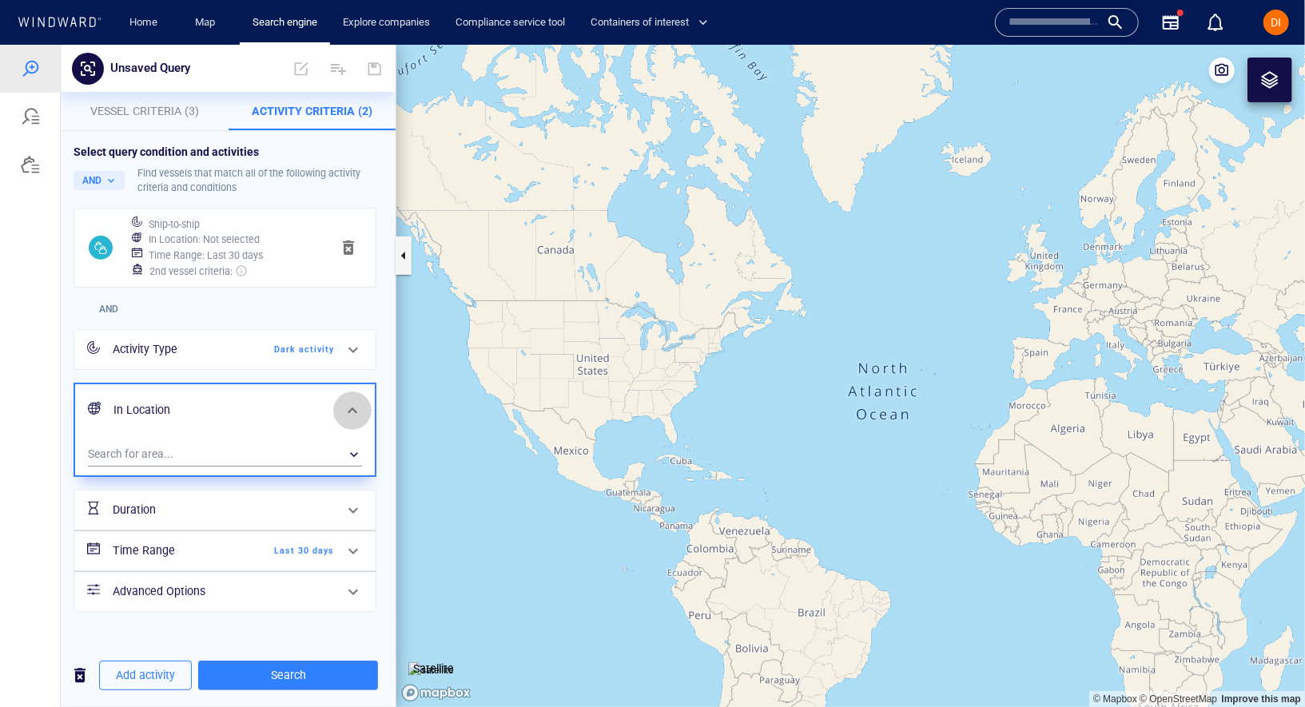
click at [344, 400] on span at bounding box center [352, 409] width 19 height 19
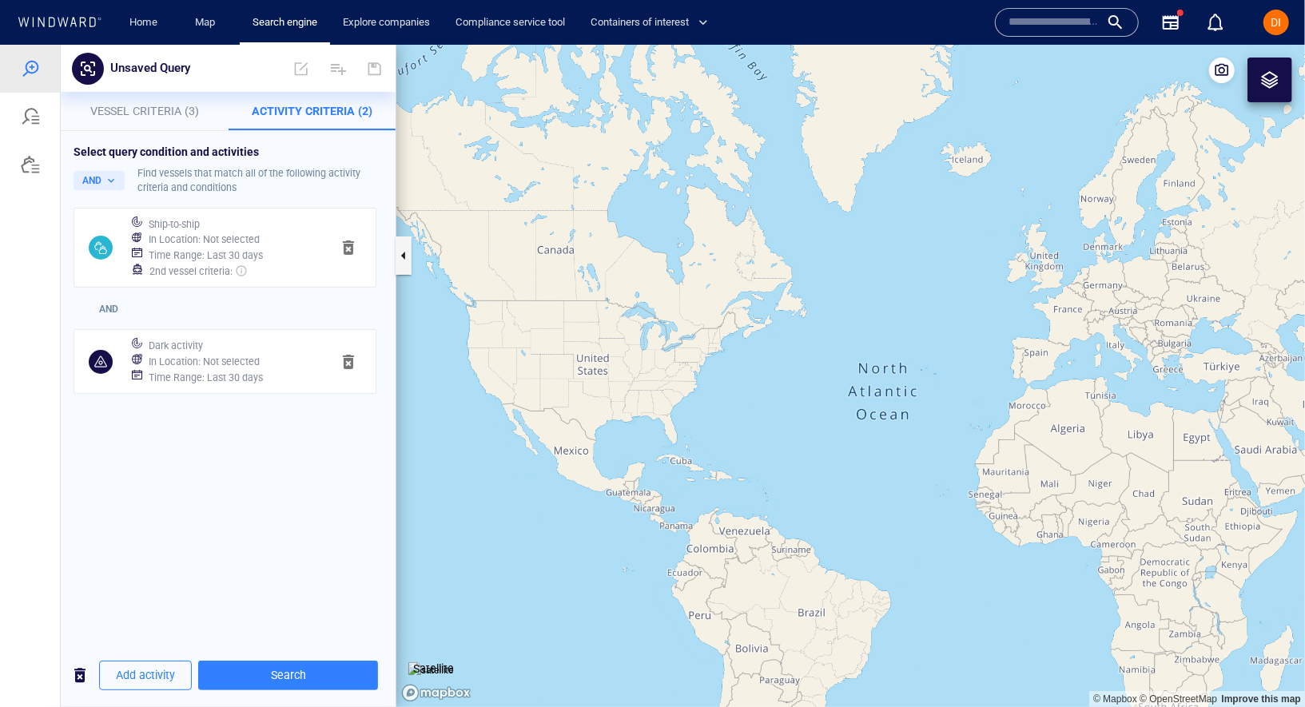
click at [271, 360] on div "In Location : Not selected" at bounding box center [233, 361] width 176 height 22
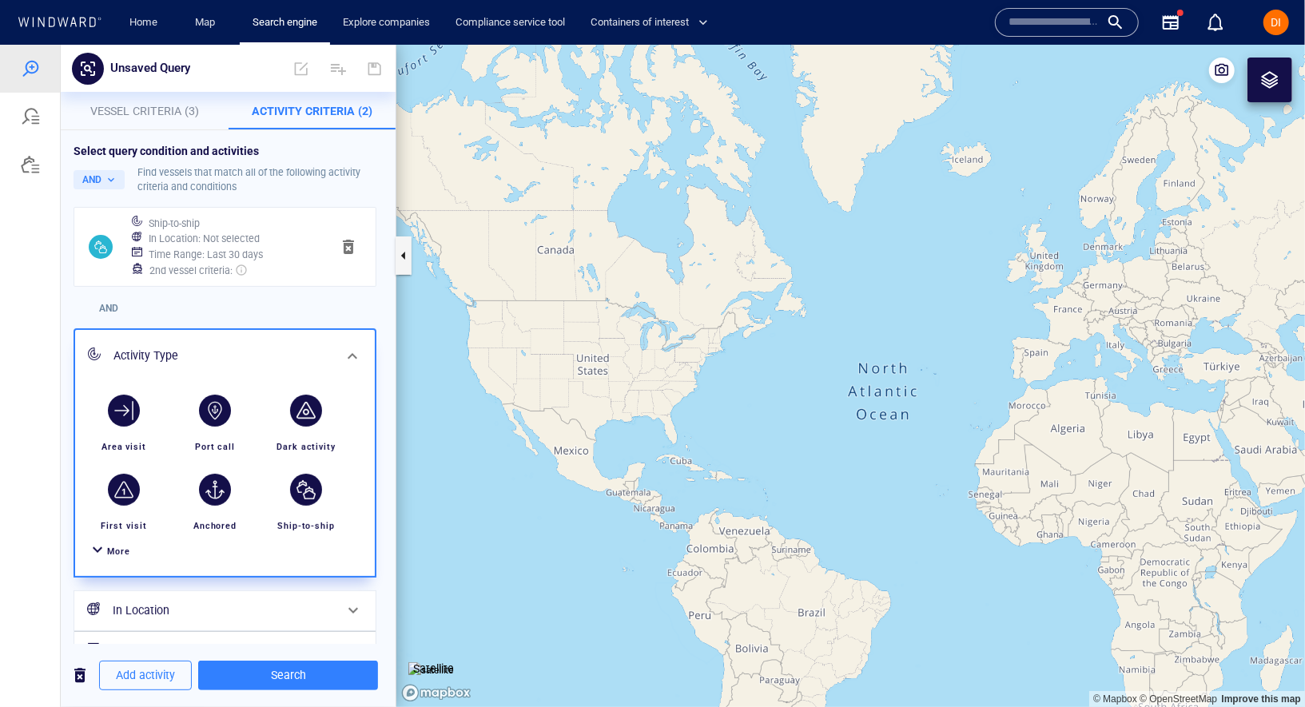
click at [271, 360] on div "Activity Type" at bounding box center [223, 355] width 220 height 20
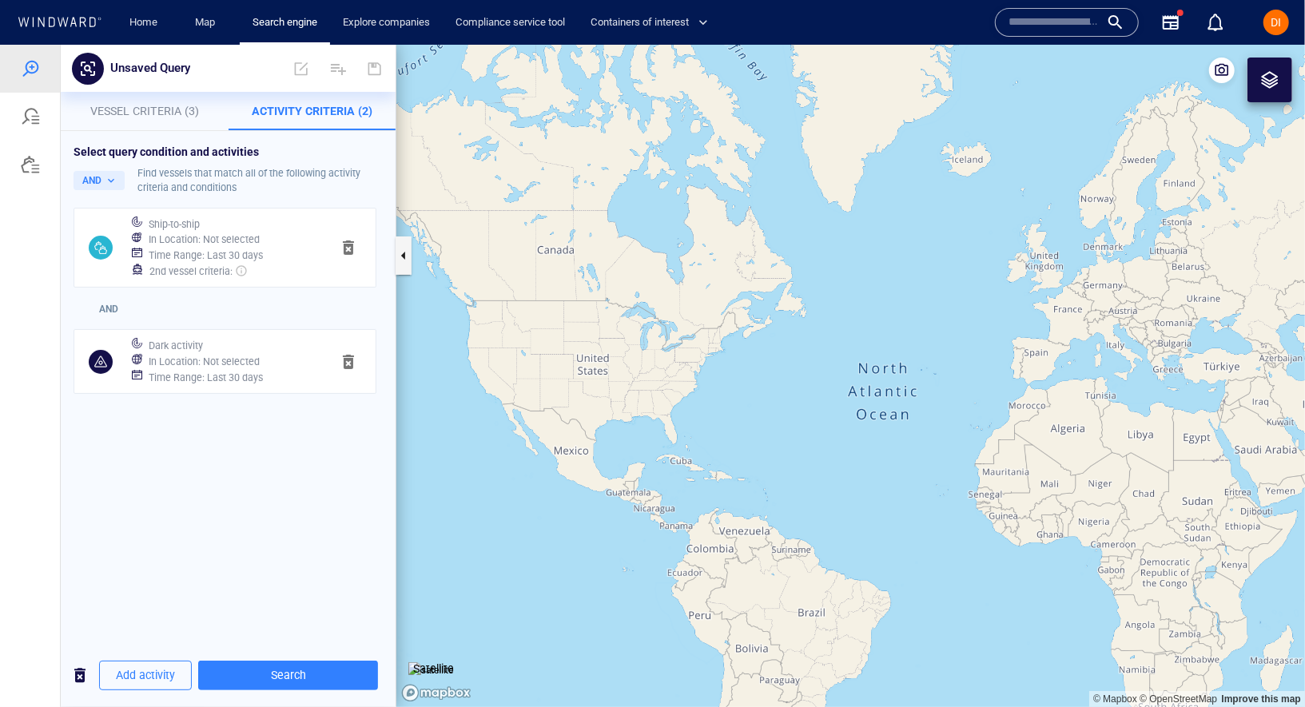
click at [275, 347] on div "Dark activity" at bounding box center [233, 345] width 176 height 22
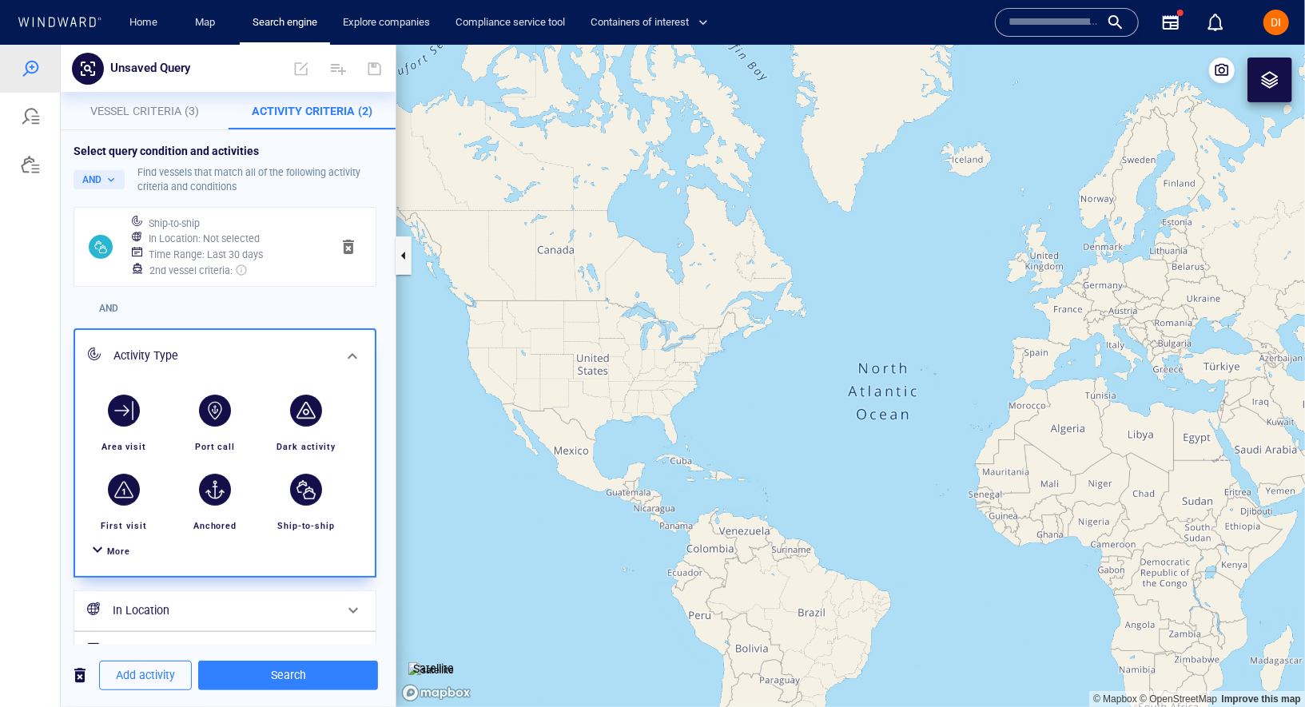
click at [252, 253] on h6 "Time Range : Last 30 days" at bounding box center [206, 254] width 114 height 16
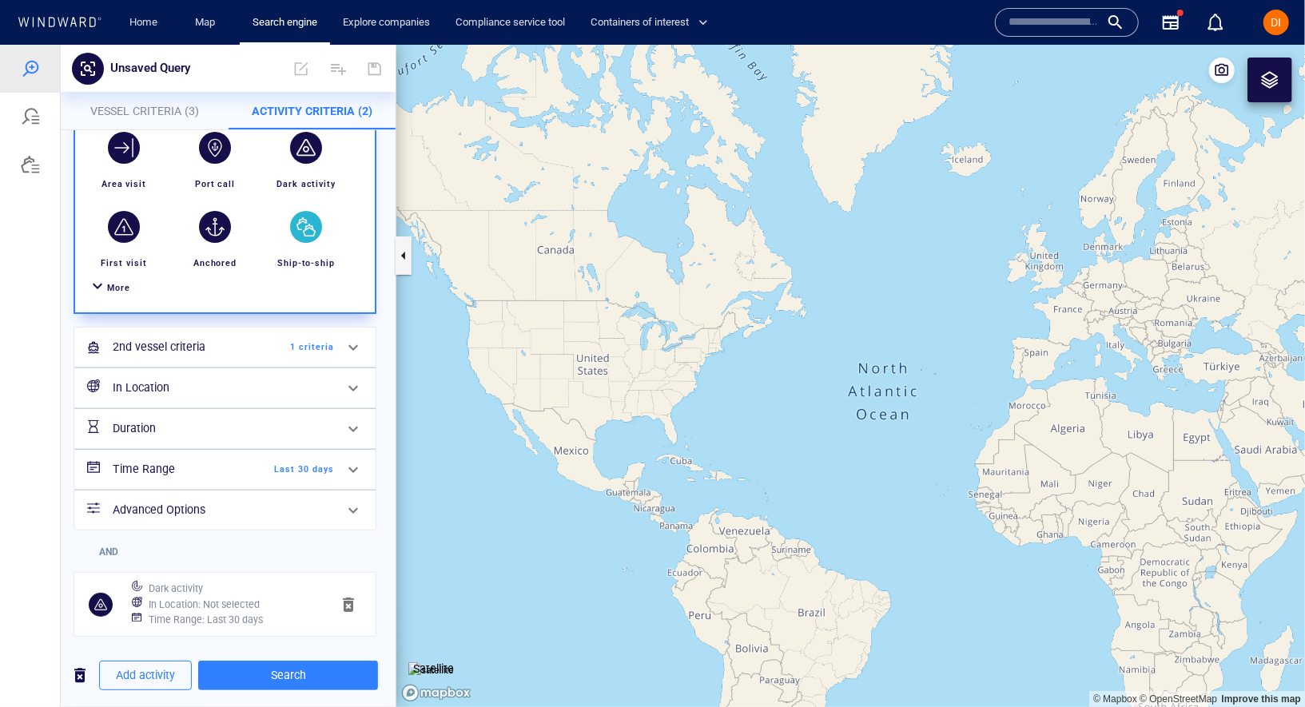
scroll to position [141, 0]
click at [276, 678] on span "Search" at bounding box center [288, 675] width 154 height 20
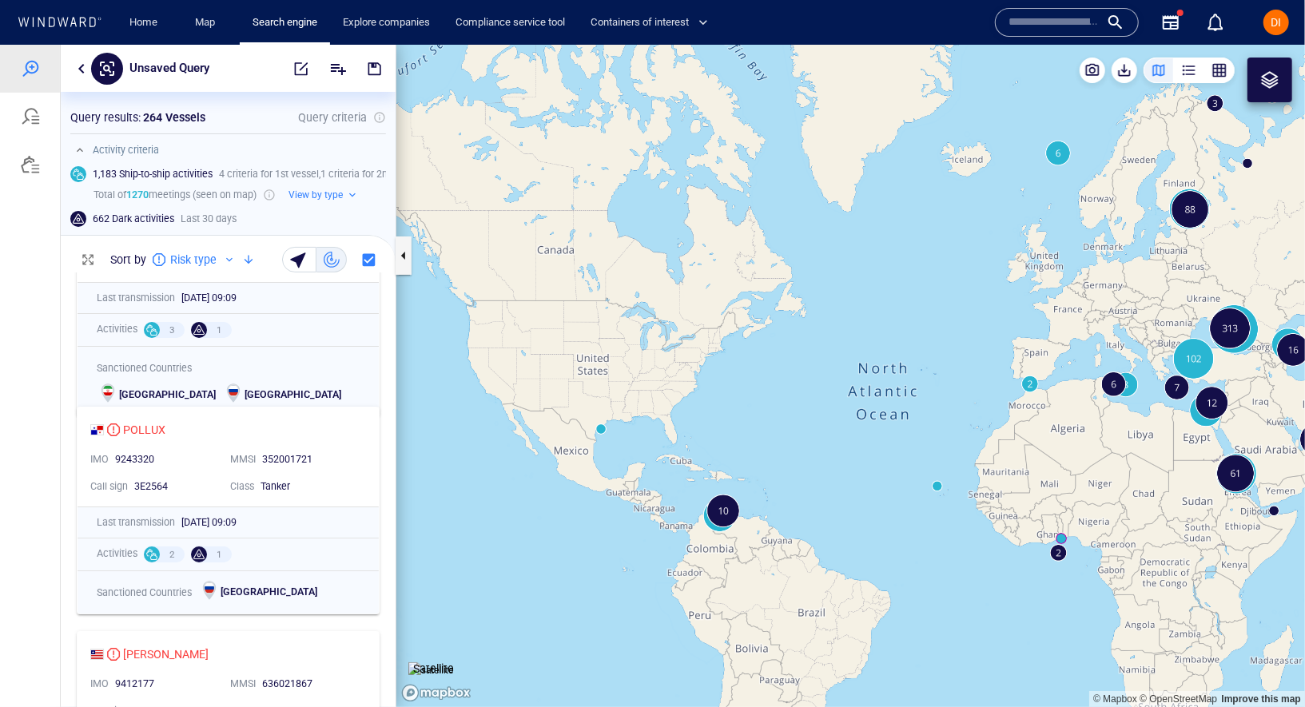
scroll to position [101, 0]
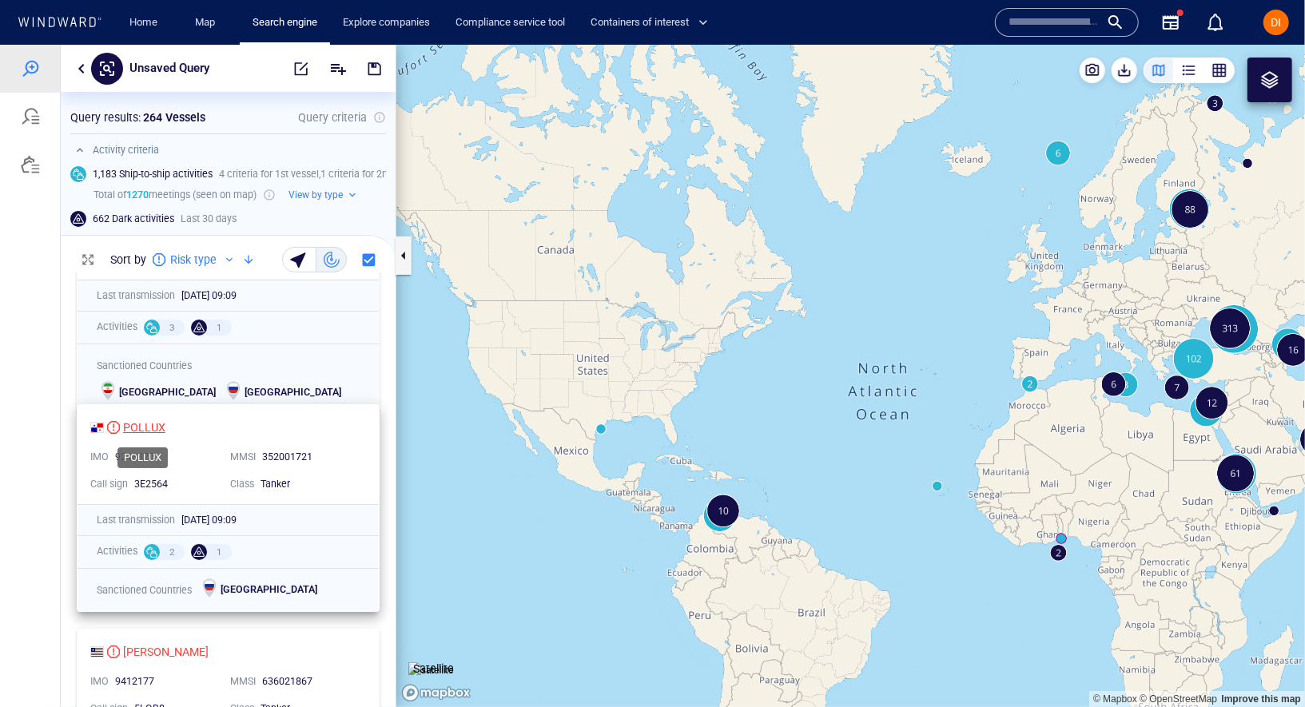
click at [137, 434] on div "POLLUX" at bounding box center [144, 426] width 42 height 19
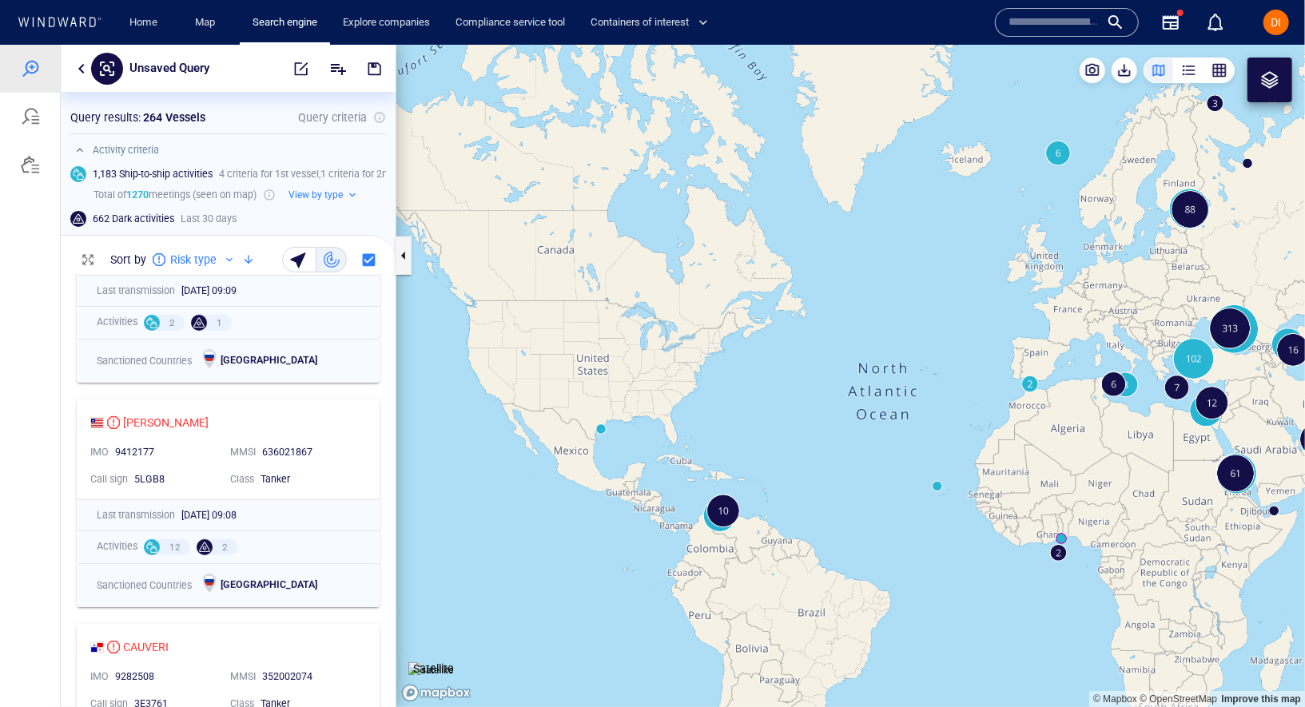
scroll to position [333, 0]
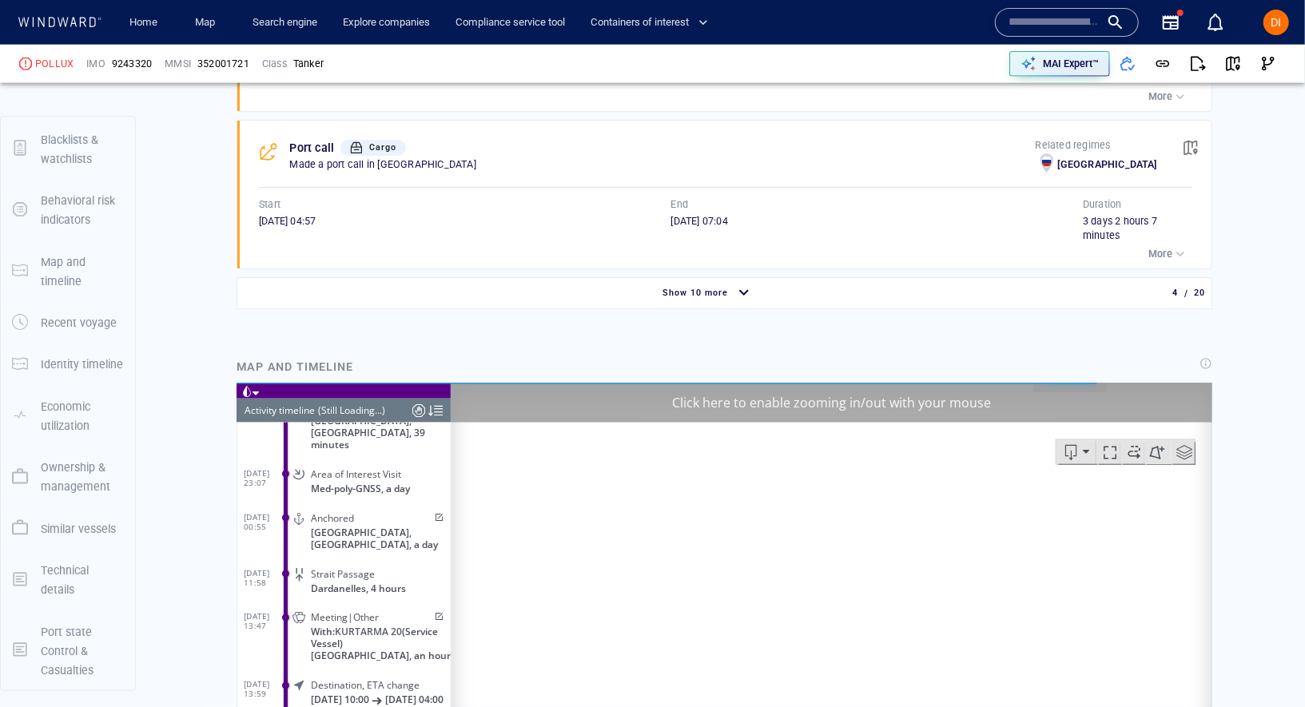
scroll to position [1412, 0]
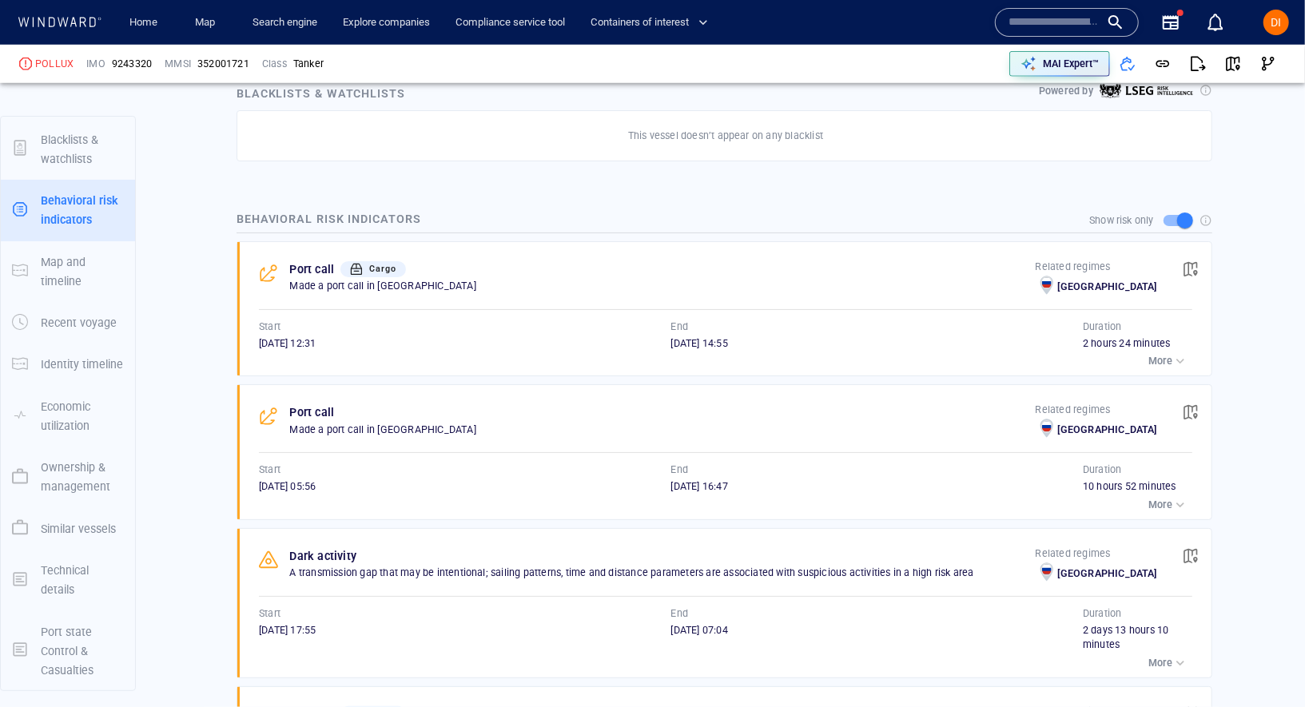
scroll to position [948, 0]
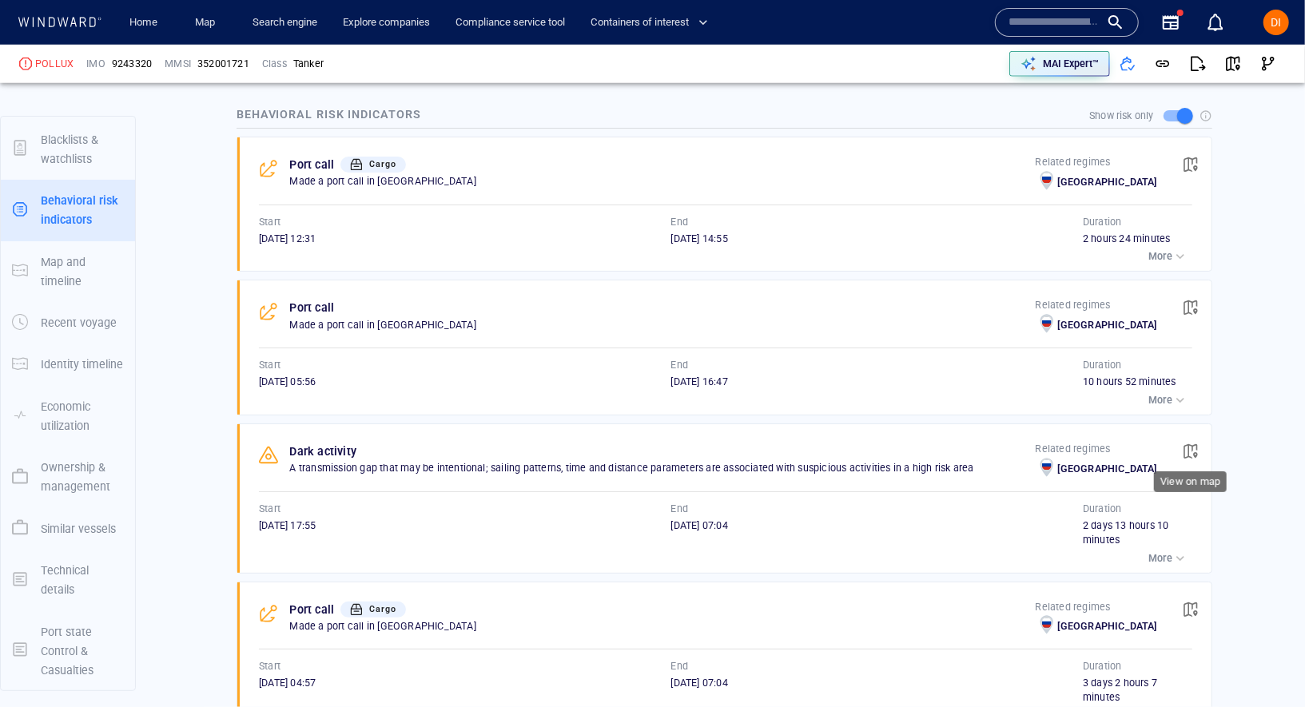
click at [1189, 443] on span "button" at bounding box center [1190, 451] width 16 height 16
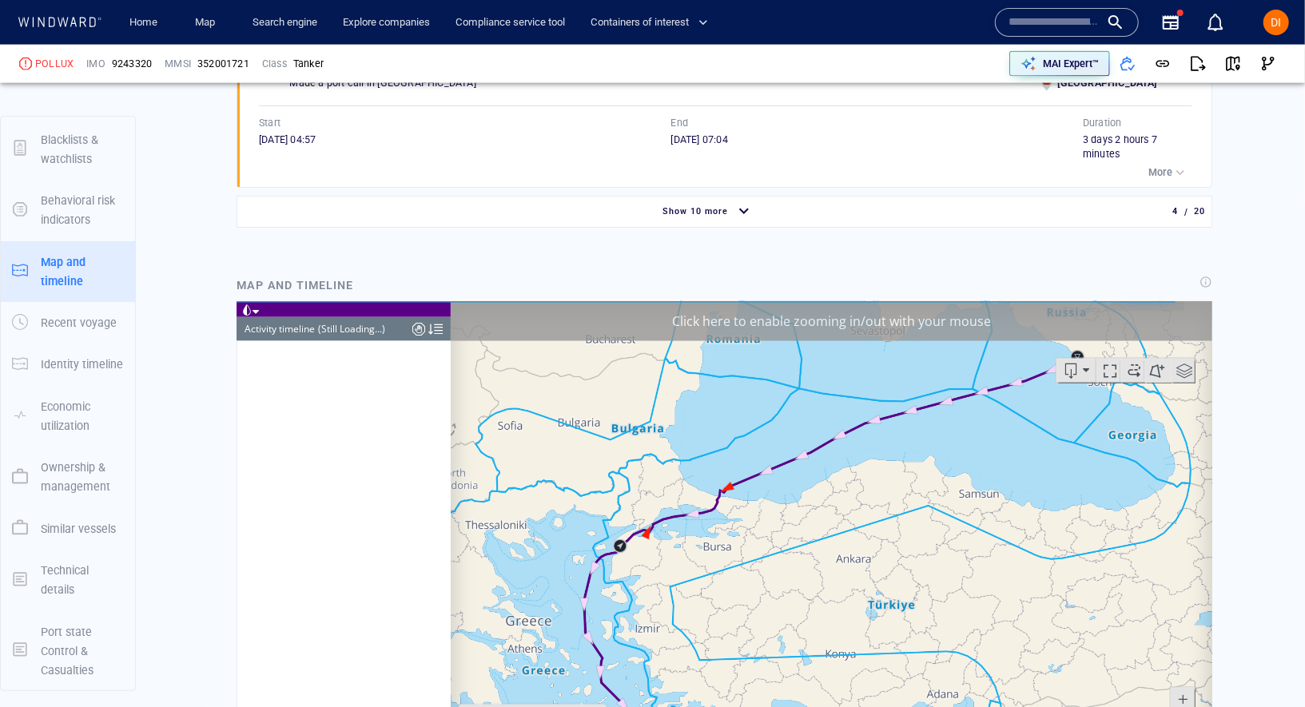
scroll to position [12919, 0]
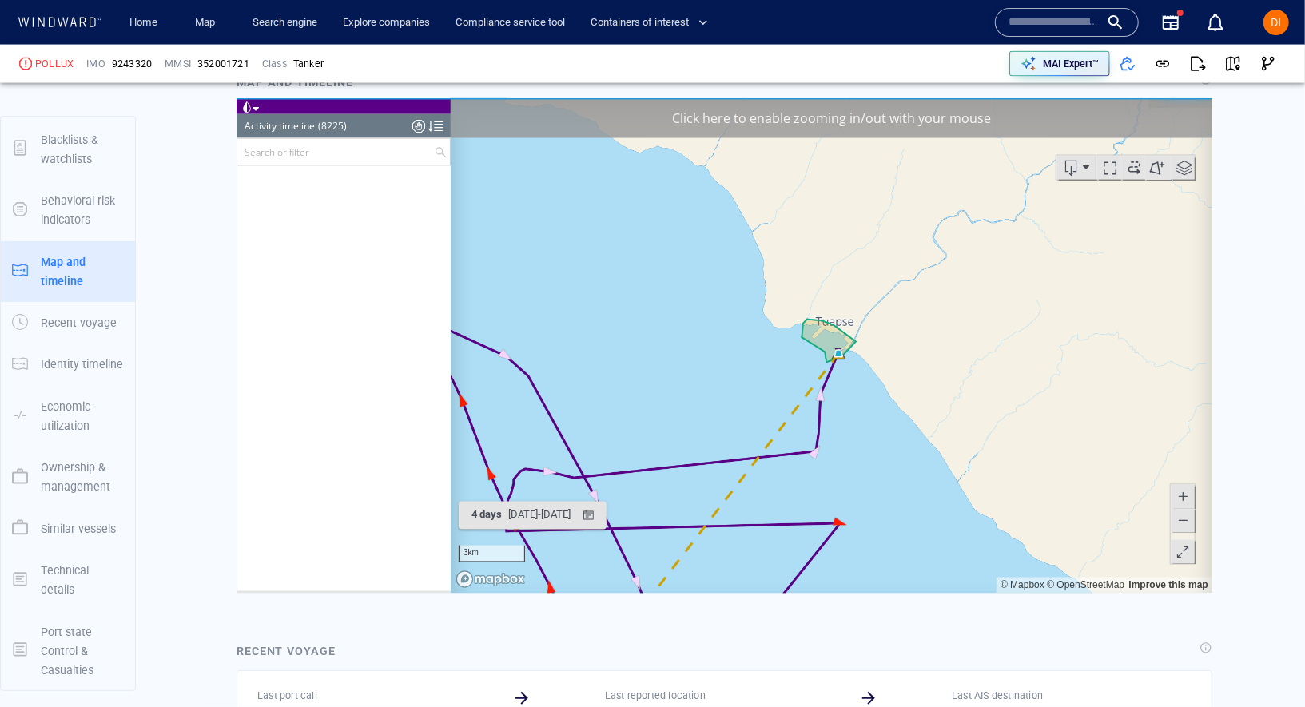
scroll to position [361000, 0]
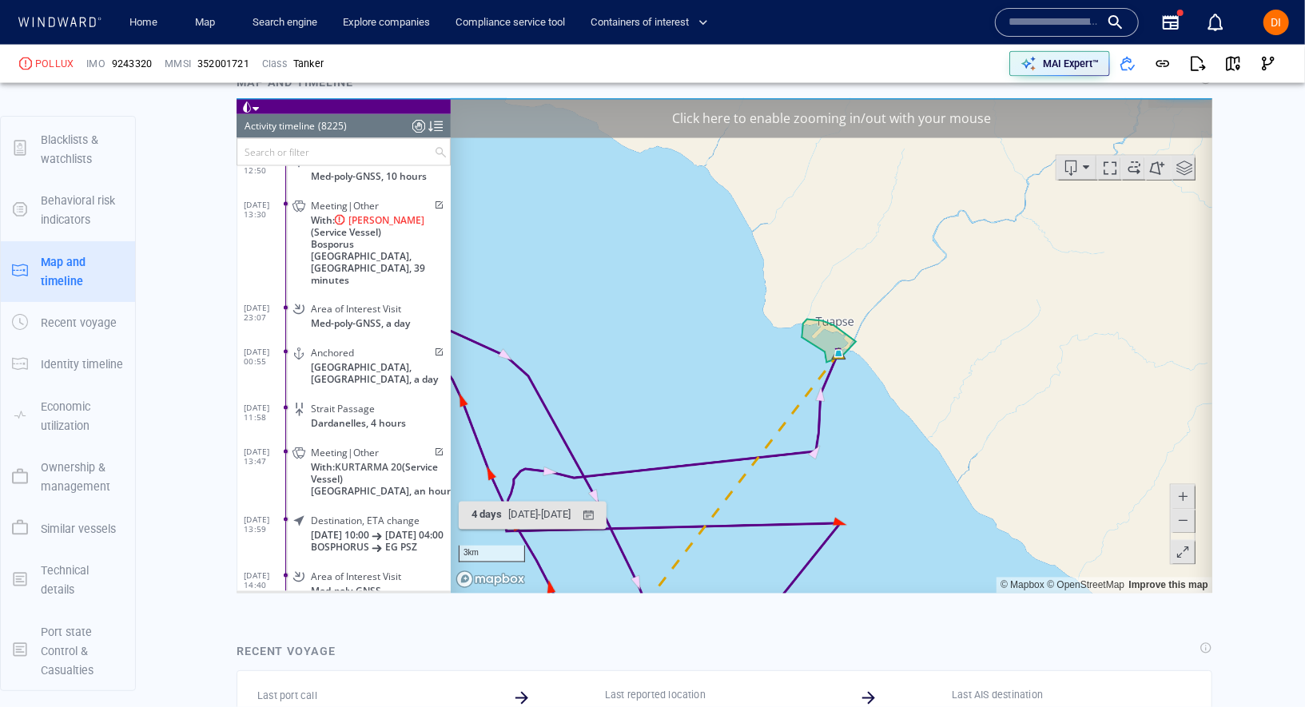
click at [843, 121] on div "Click here to enable zooming in/out with your mouse" at bounding box center [830, 118] width 761 height 40
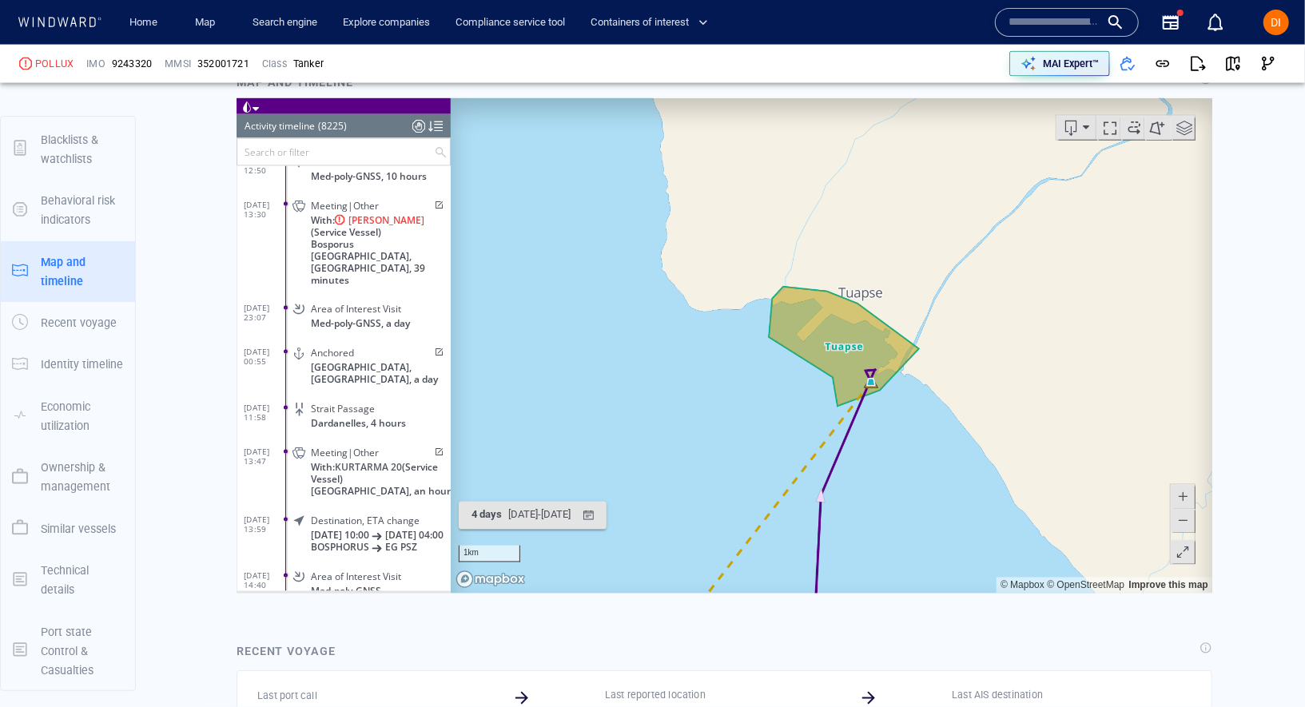
drag, startPoint x: 868, startPoint y: 201, endPoint x: 864, endPoint y: 447, distance: 246.1
click at [866, 456] on canvas "Map" at bounding box center [830, 345] width 761 height 495
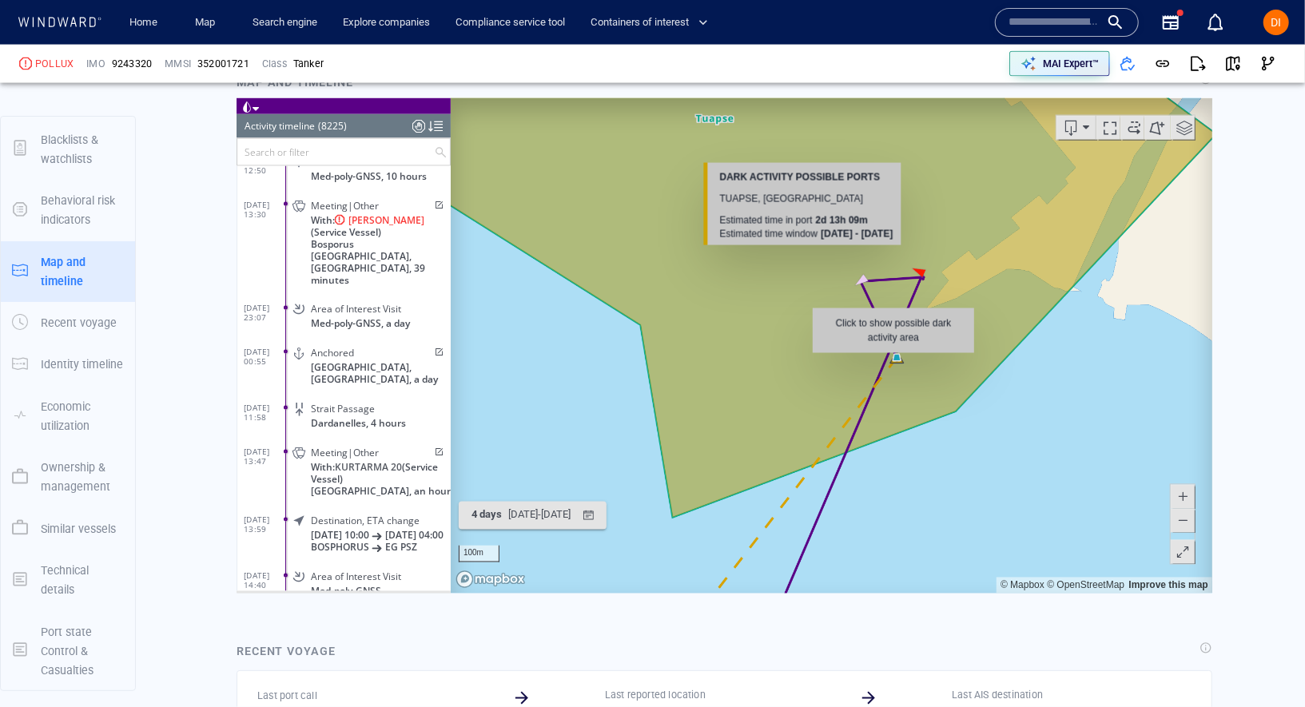
click at [893, 361] on canvas "Map" at bounding box center [830, 345] width 761 height 495
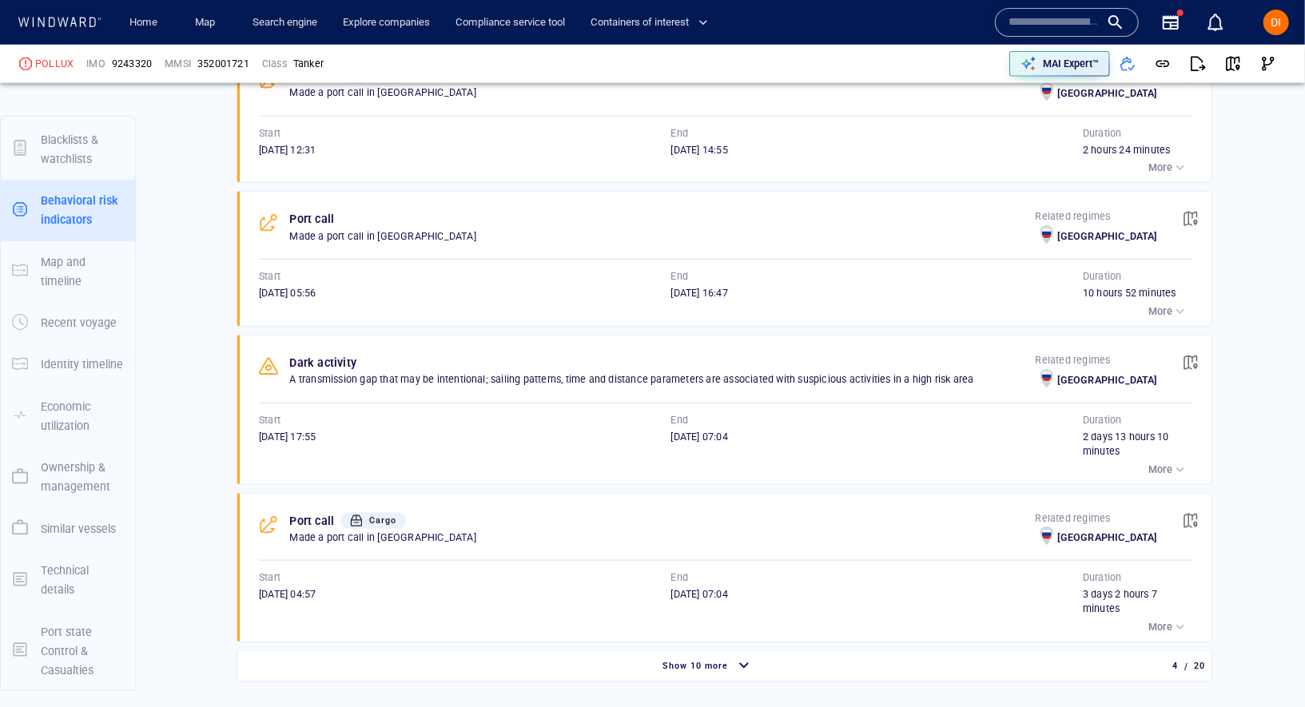
scroll to position [1039, 0]
click at [760, 651] on div "Show 10 more" at bounding box center [707, 665] width 935 height 28
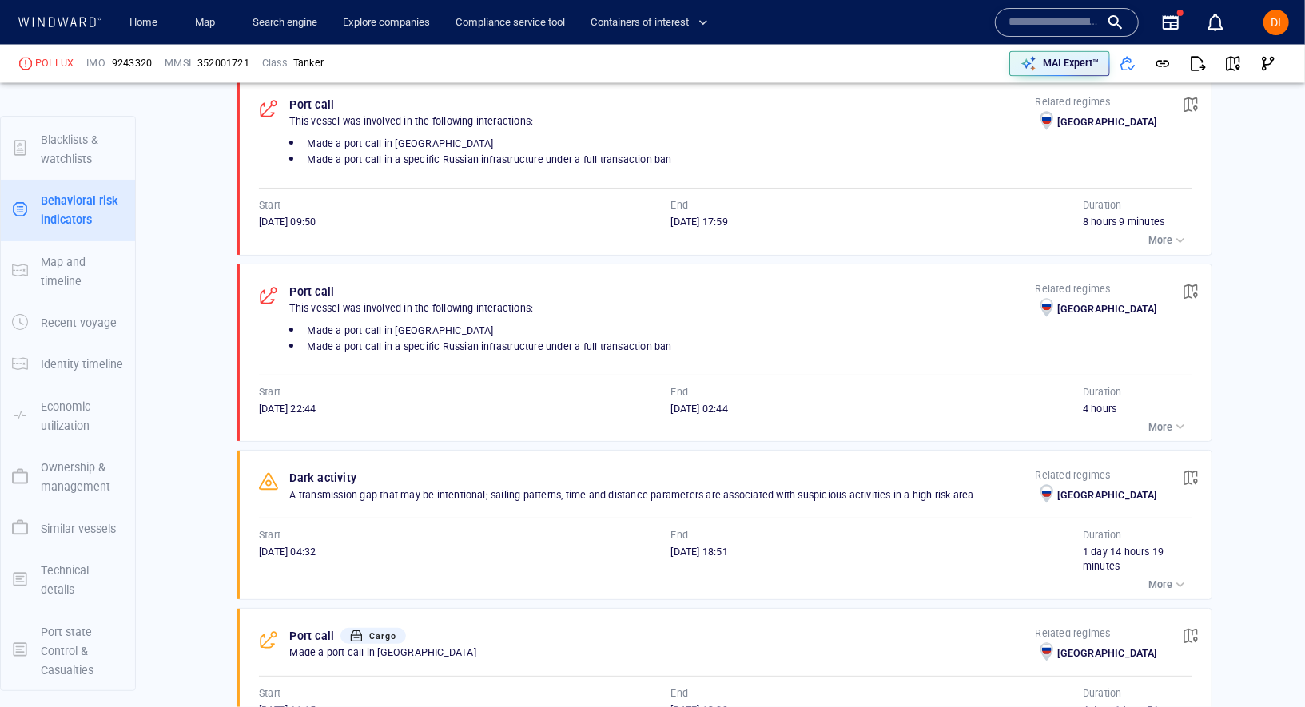
scroll to position [1957, 0]
click at [1190, 467] on span "button" at bounding box center [1190, 475] width 16 height 16
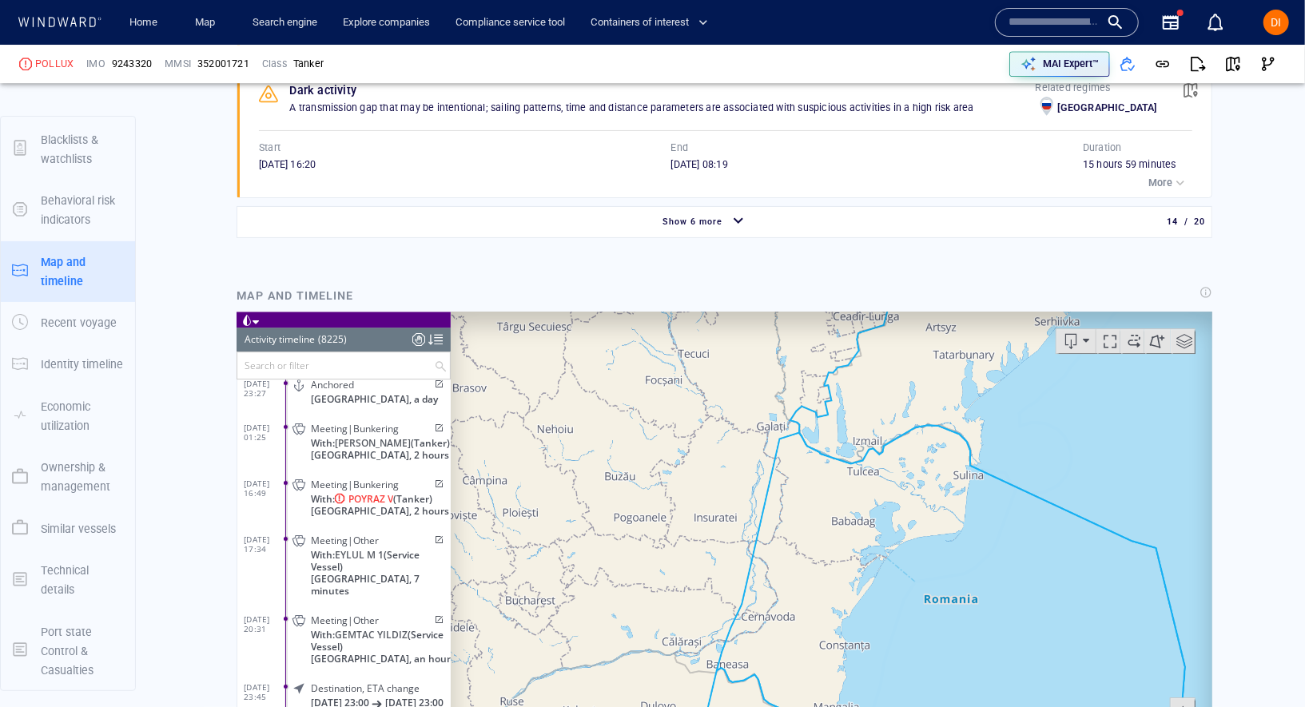
scroll to position [337565, 0]
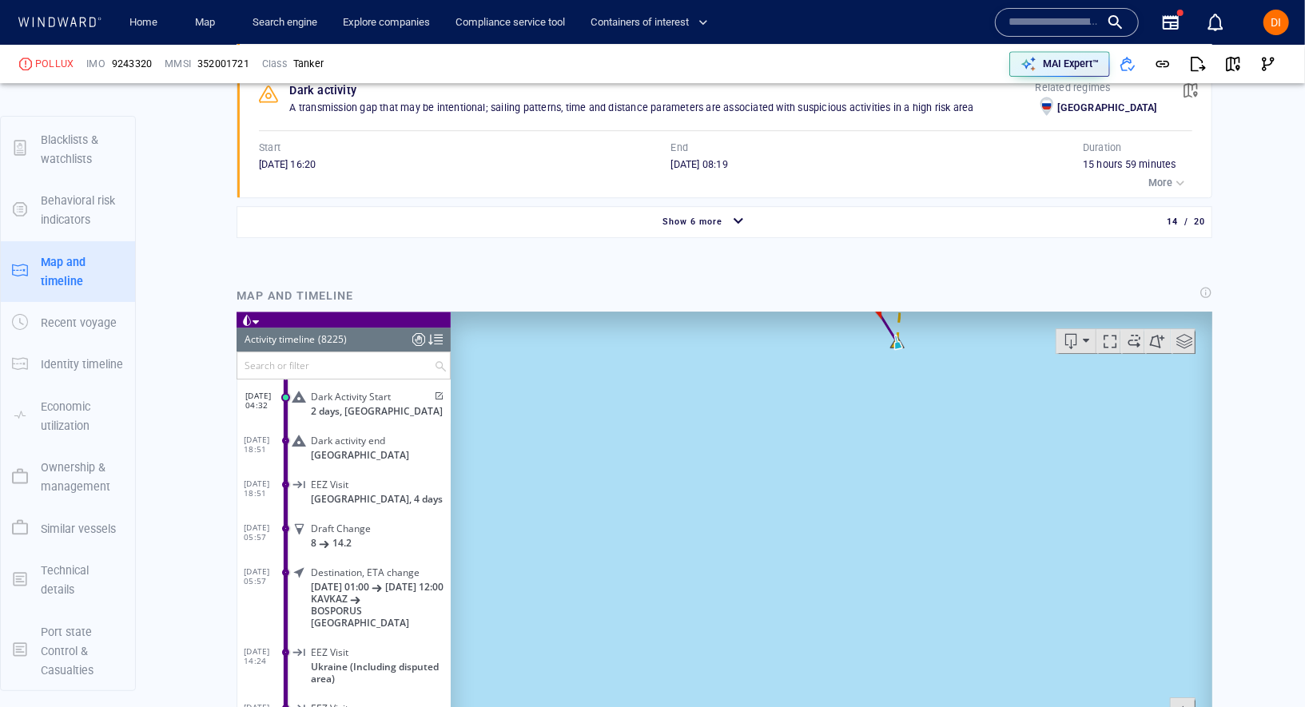
drag, startPoint x: 923, startPoint y: 419, endPoint x: 891, endPoint y: 584, distance: 167.7
click at [891, 582] on canvas "Map" at bounding box center [830, 559] width 761 height 495
drag, startPoint x: 927, startPoint y: 427, endPoint x: 878, endPoint y: 595, distance: 175.5
click at [878, 595] on canvas "Map" at bounding box center [830, 559] width 761 height 495
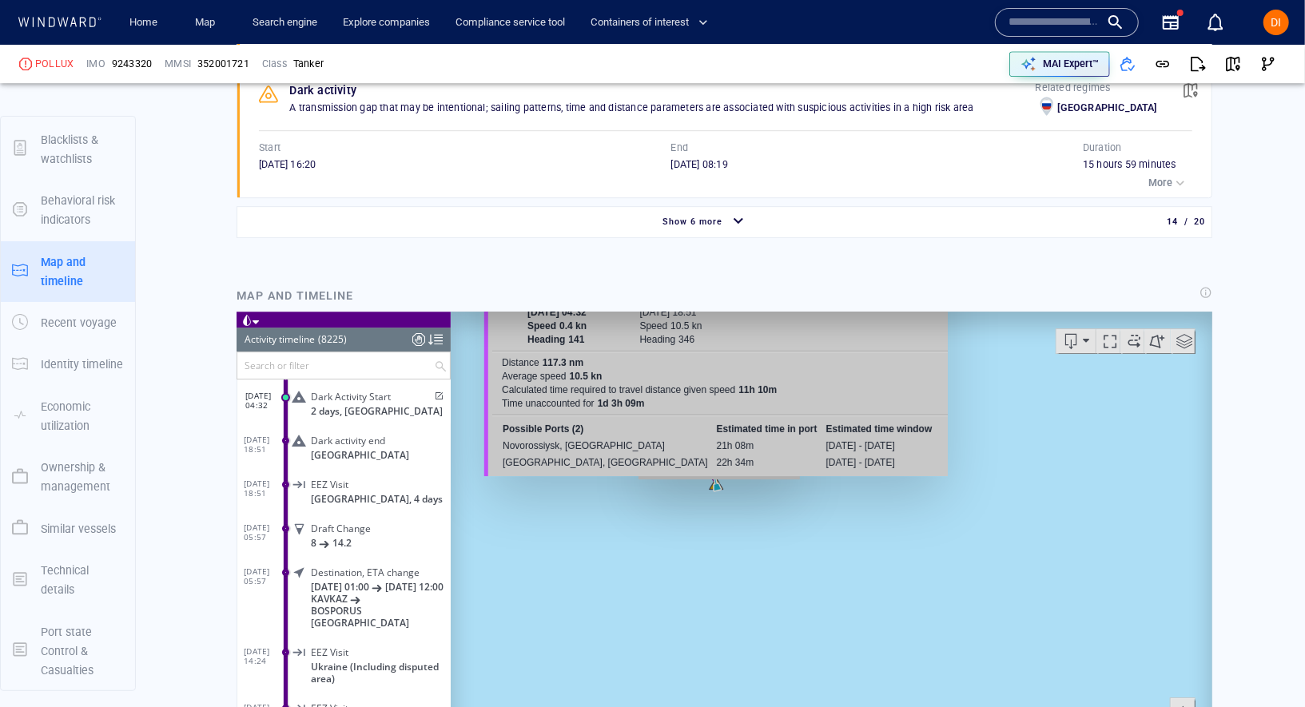
click at [718, 487] on canvas "Map" at bounding box center [830, 559] width 761 height 495
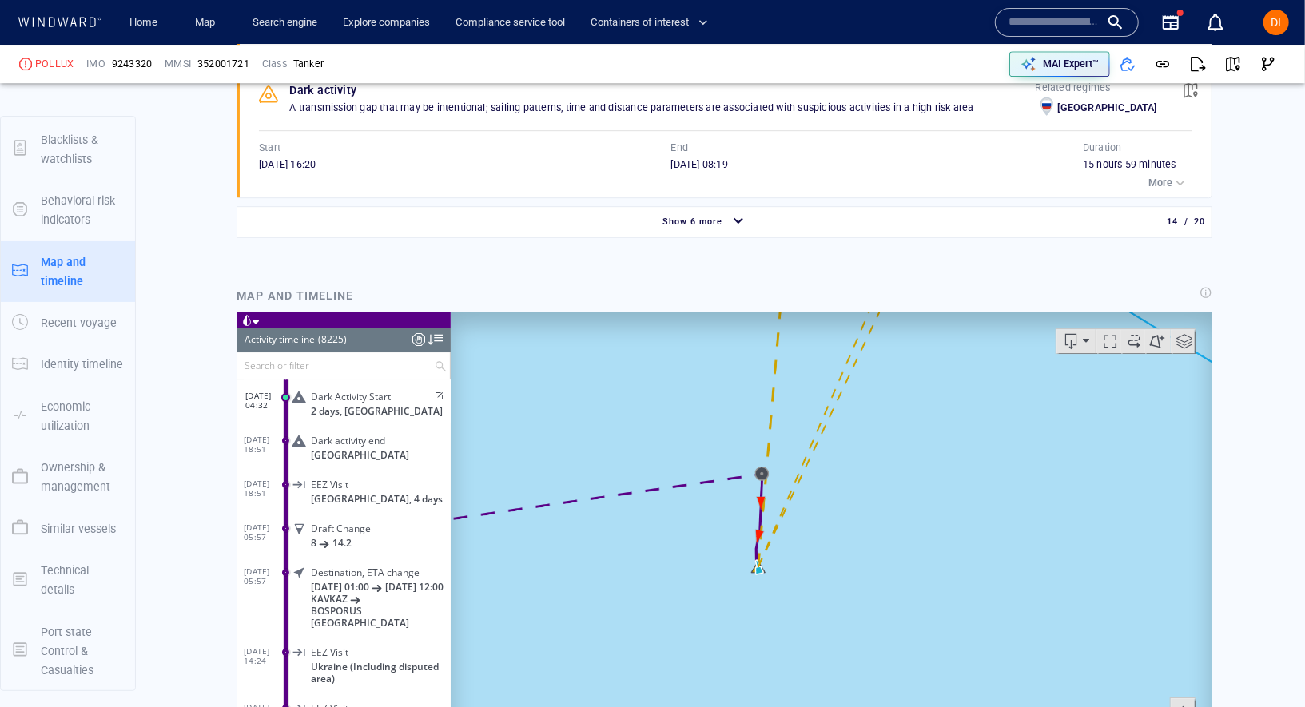
click at [759, 578] on canvas "Map" at bounding box center [830, 559] width 761 height 495
click at [761, 578] on canvas "Map" at bounding box center [830, 559] width 761 height 495
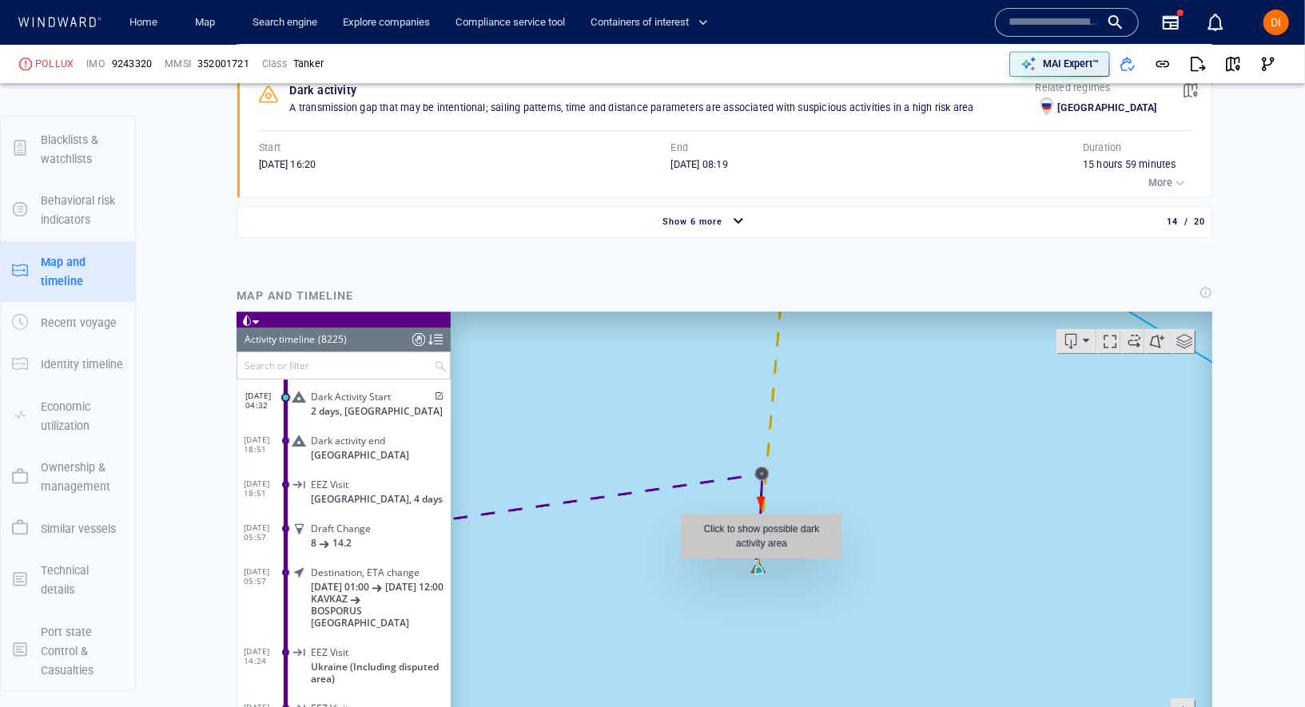
click at [761, 566] on canvas "Map" at bounding box center [830, 559] width 761 height 495
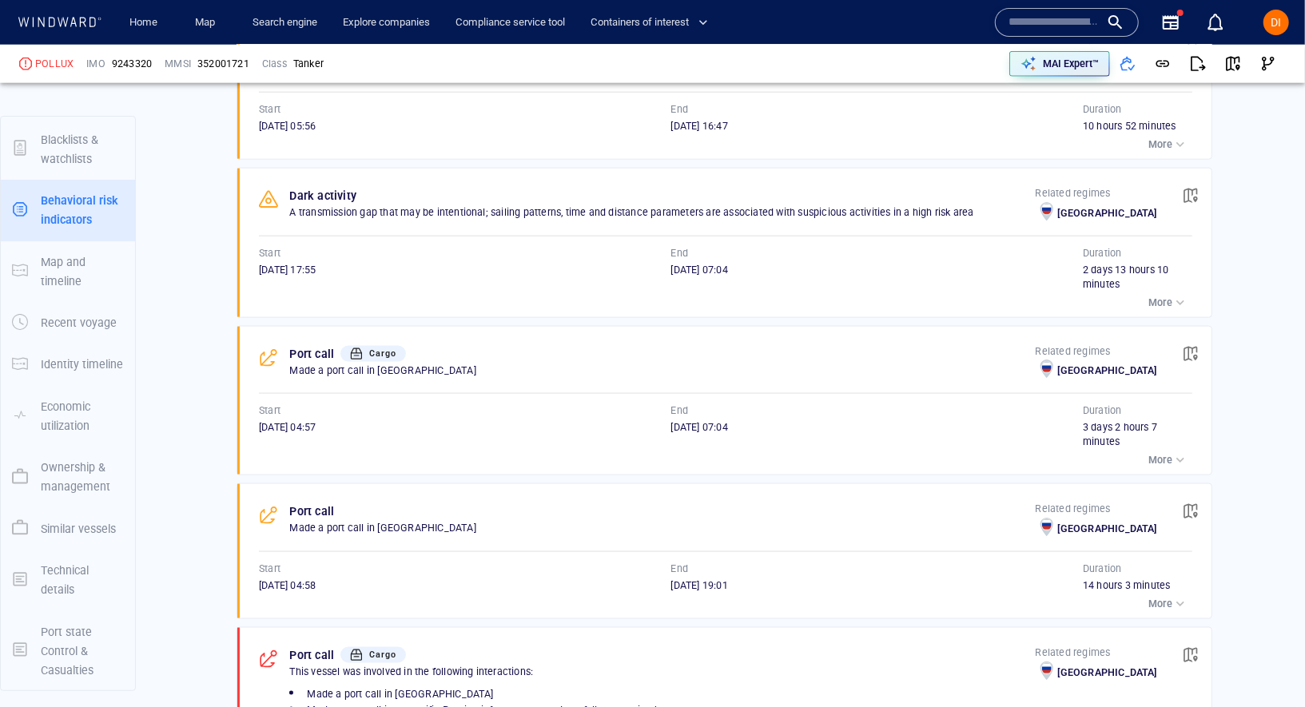
scroll to position [1220, 0]
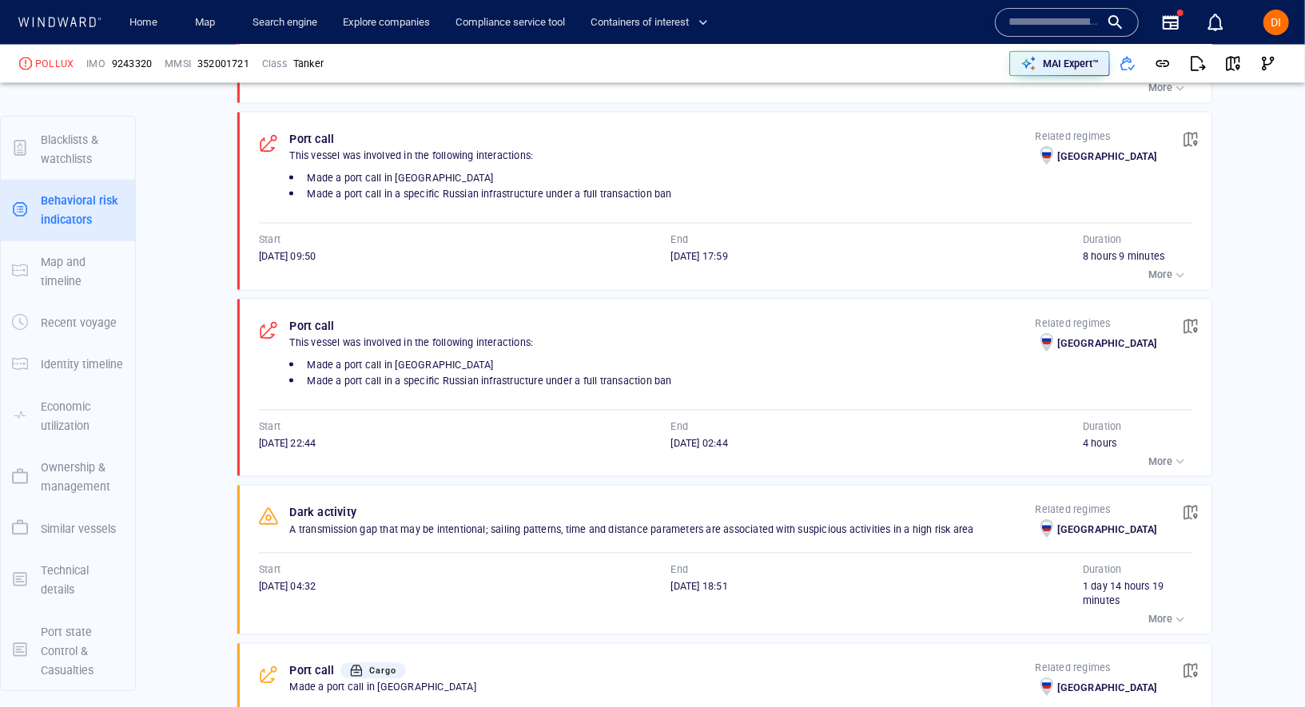
click at [1188, 505] on span "button" at bounding box center [1190, 513] width 16 height 16
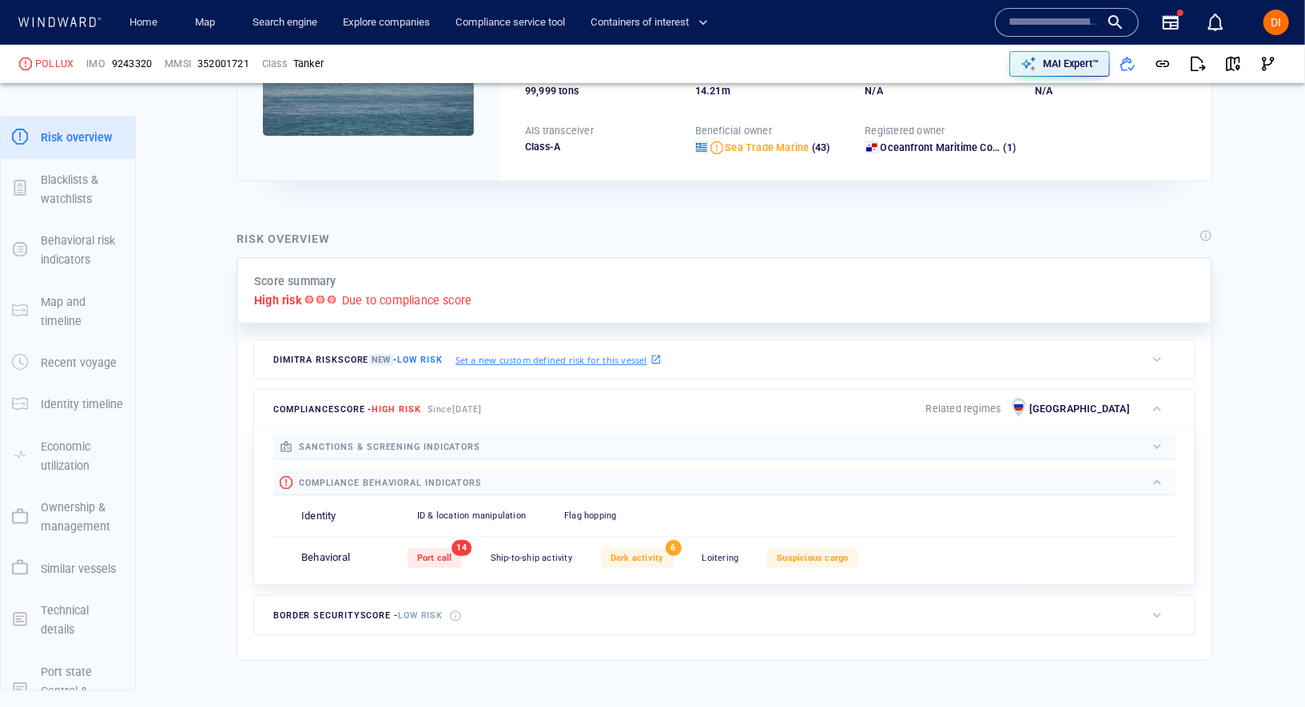
scroll to position [370, 0]
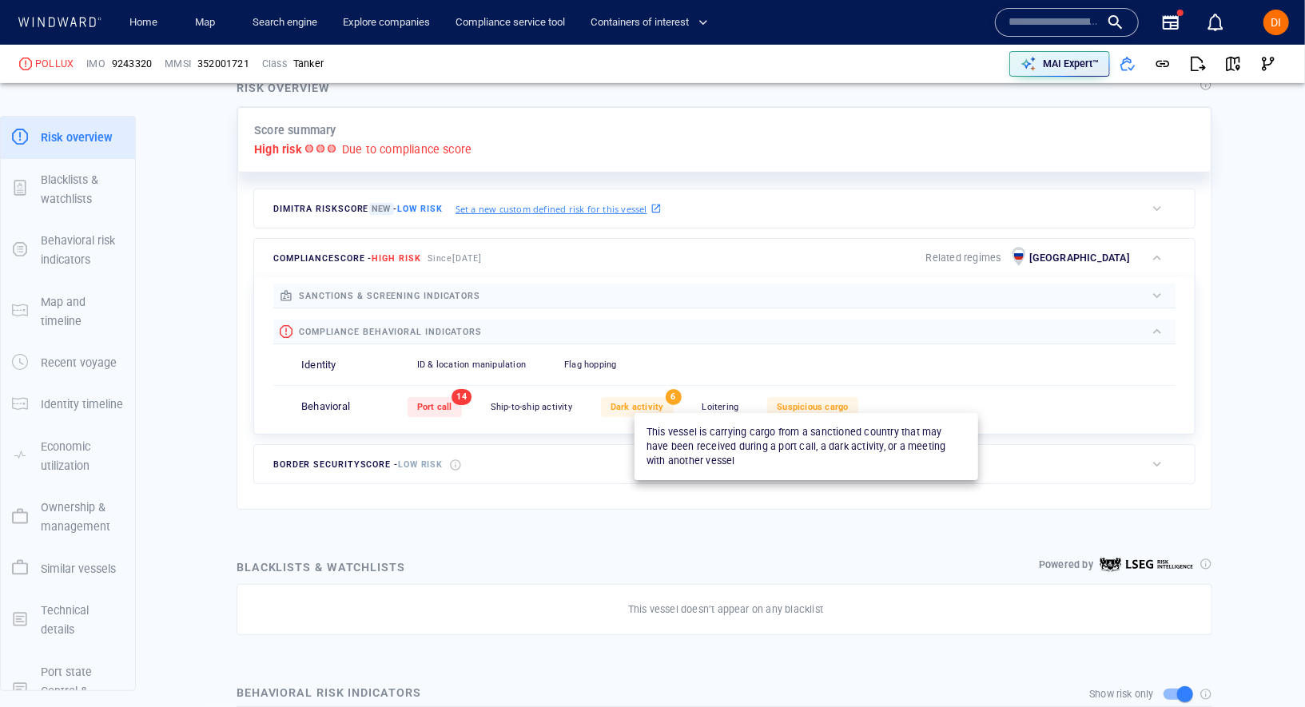
click at [785, 402] on span "Suspicious cargo" at bounding box center [812, 407] width 71 height 10
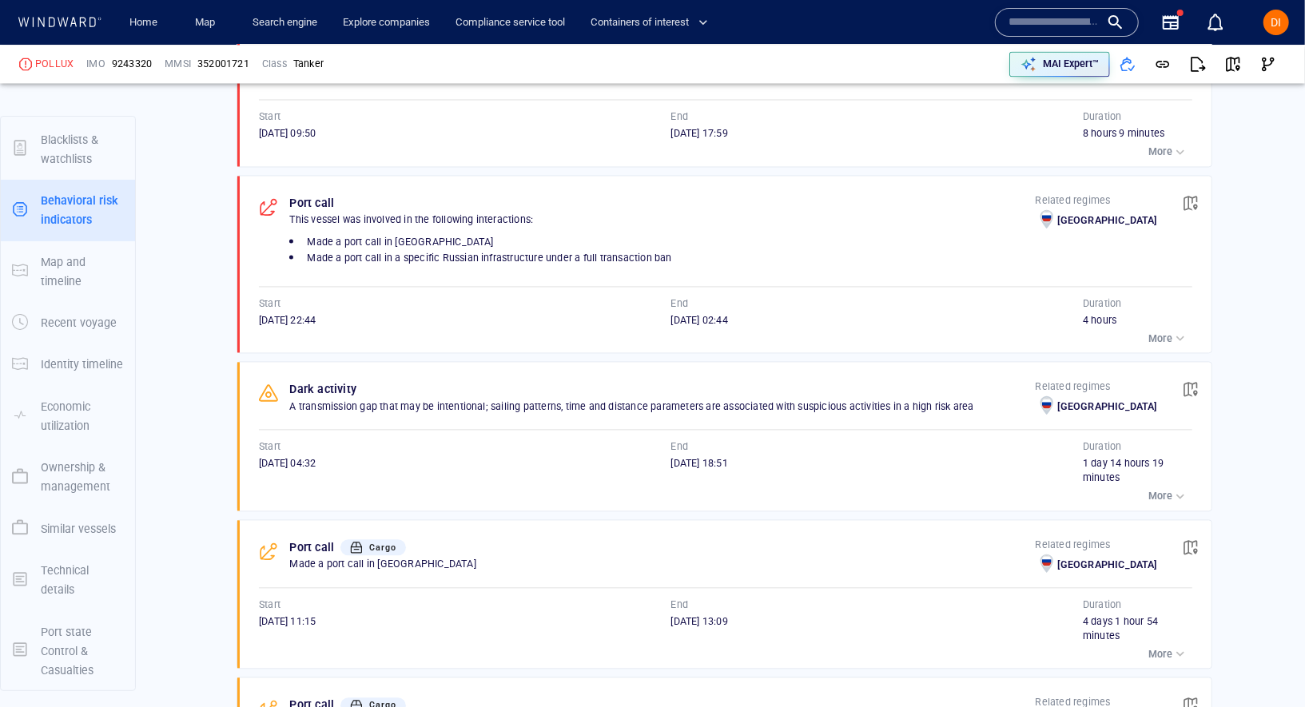
scroll to position [2061, 0]
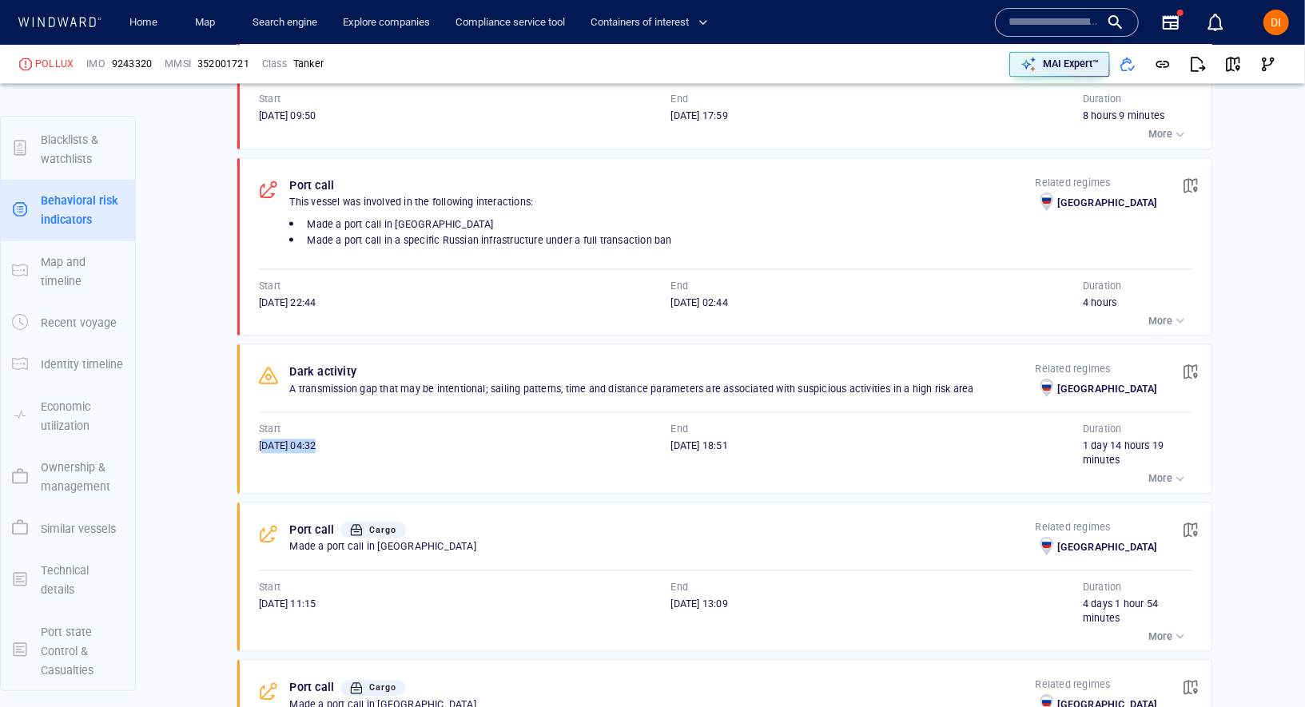
drag, startPoint x: 373, startPoint y: 429, endPoint x: 264, endPoint y: 427, distance: 108.7
click at [264, 439] on div "[DATE] 04:32" at bounding box center [465, 446] width 412 height 14
drag, startPoint x: 254, startPoint y: 423, endPoint x: 362, endPoint y: 438, distance: 108.9
click at [362, 438] on div "Start [DATE] 04:32" at bounding box center [465, 445] width 412 height 46
copy div "[DATE] 04:32"
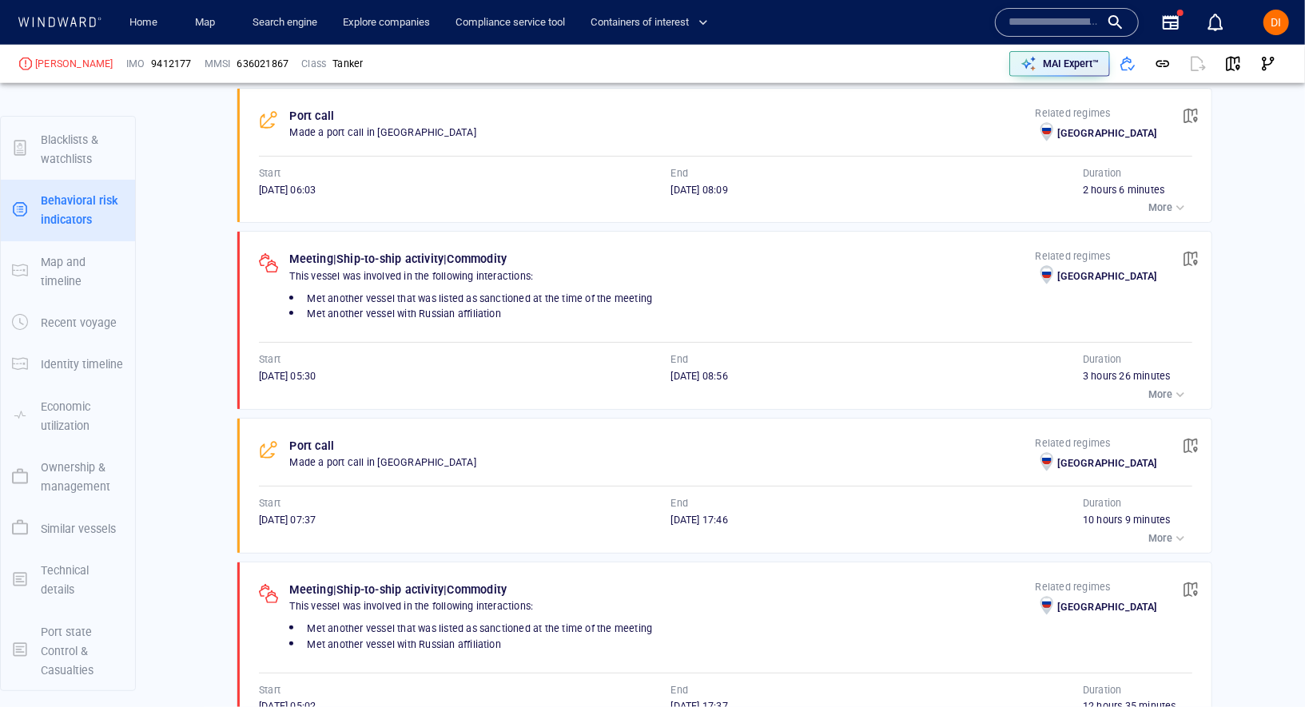
scroll to position [960, 0]
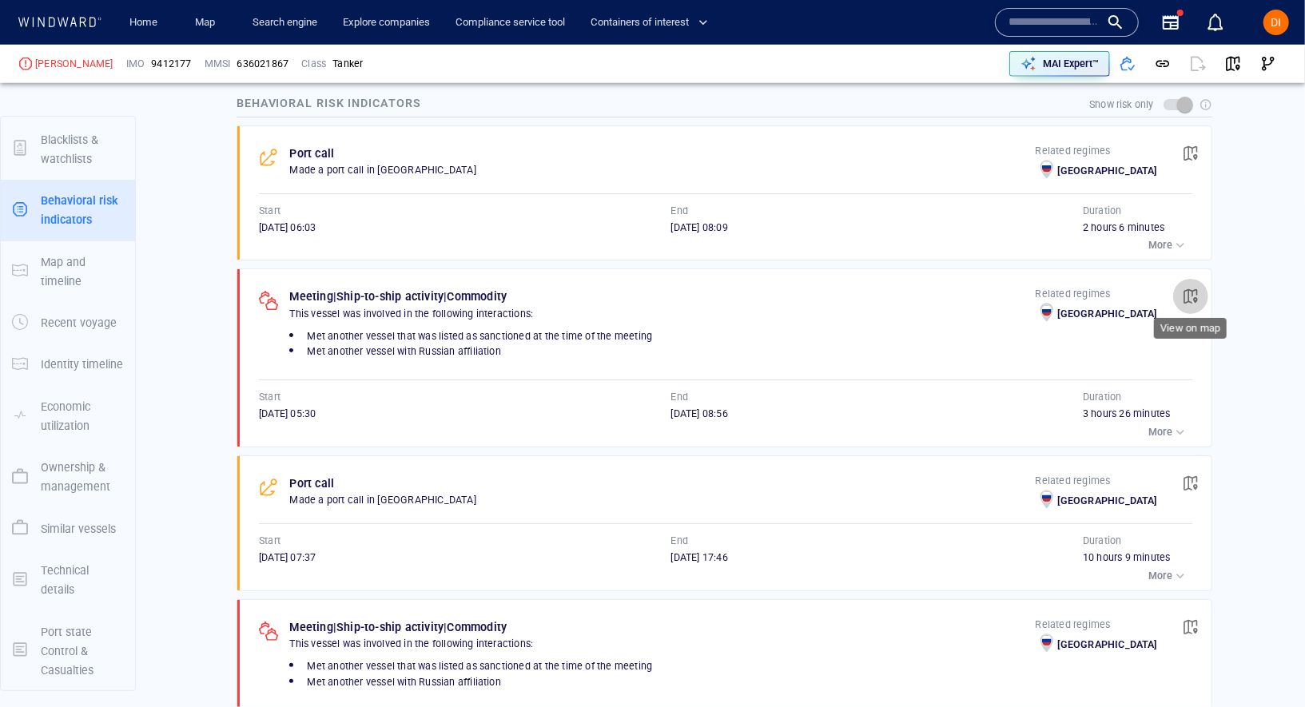
click at [1190, 293] on span "button" at bounding box center [1190, 296] width 16 height 16
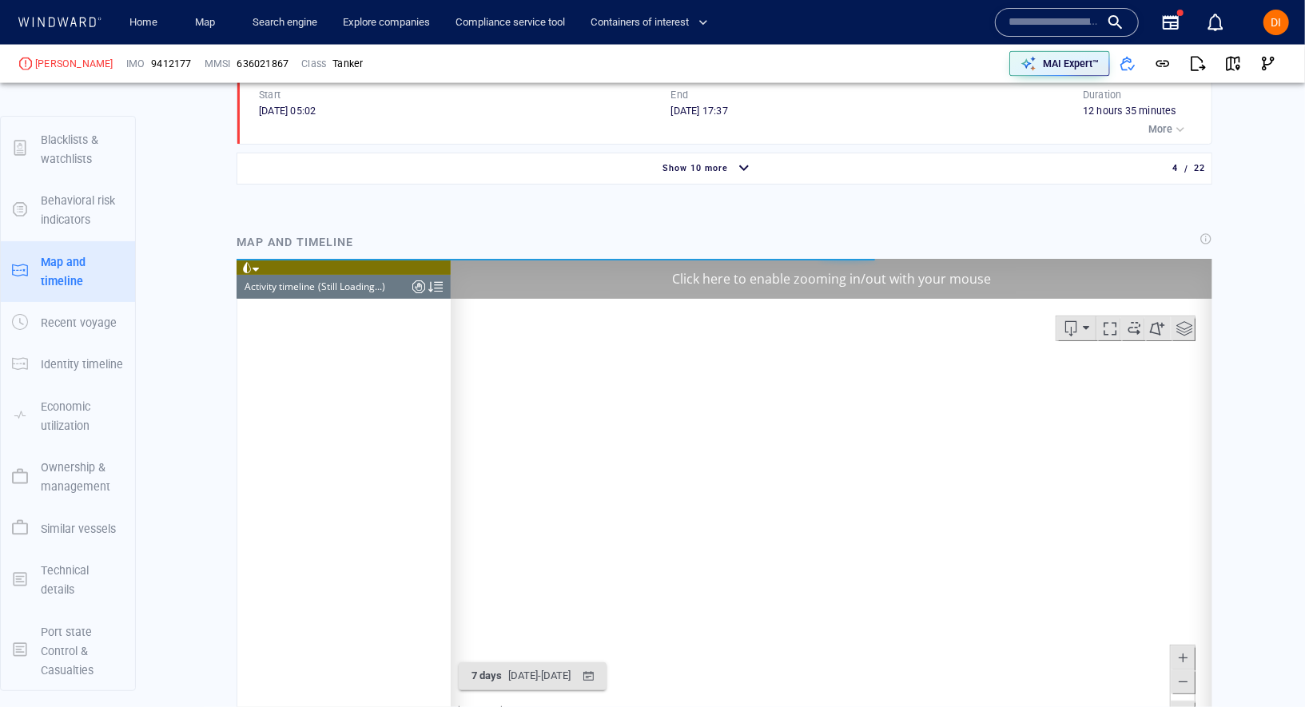
scroll to position [6591, 0]
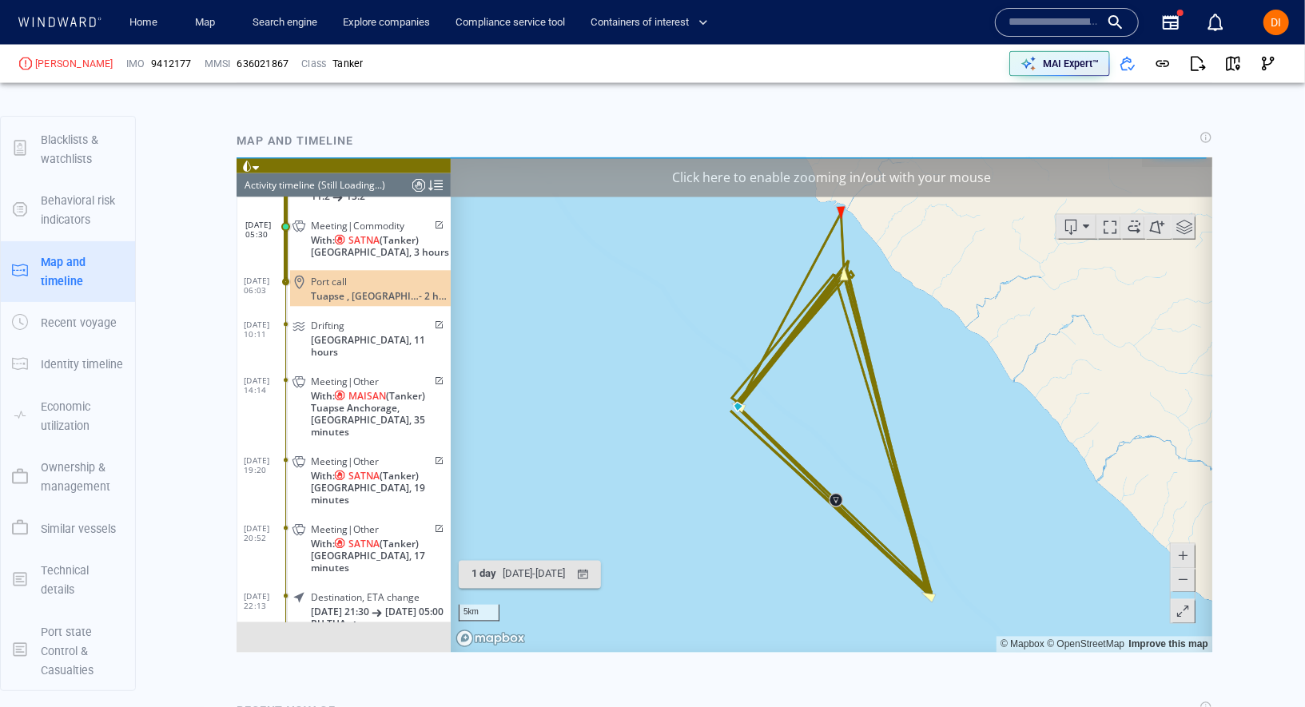
scroll to position [1699, 0]
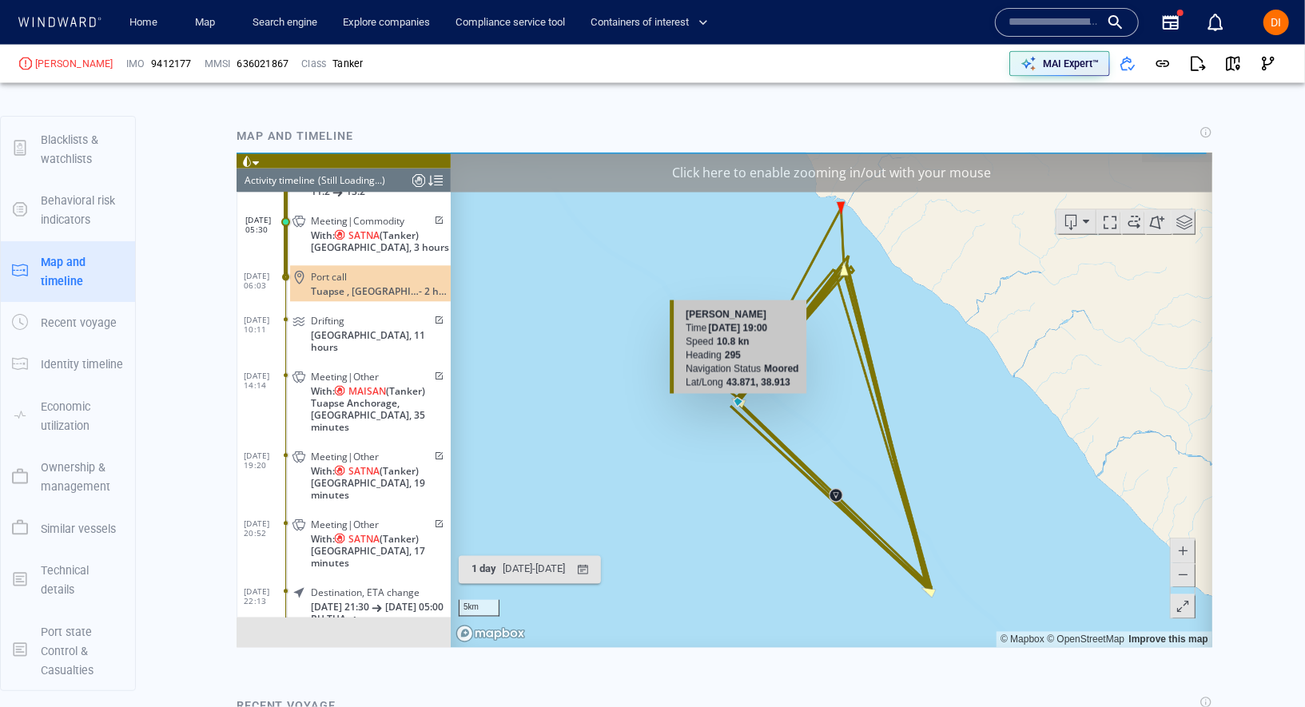
click at [739, 403] on canvas "Map" at bounding box center [830, 399] width 761 height 495
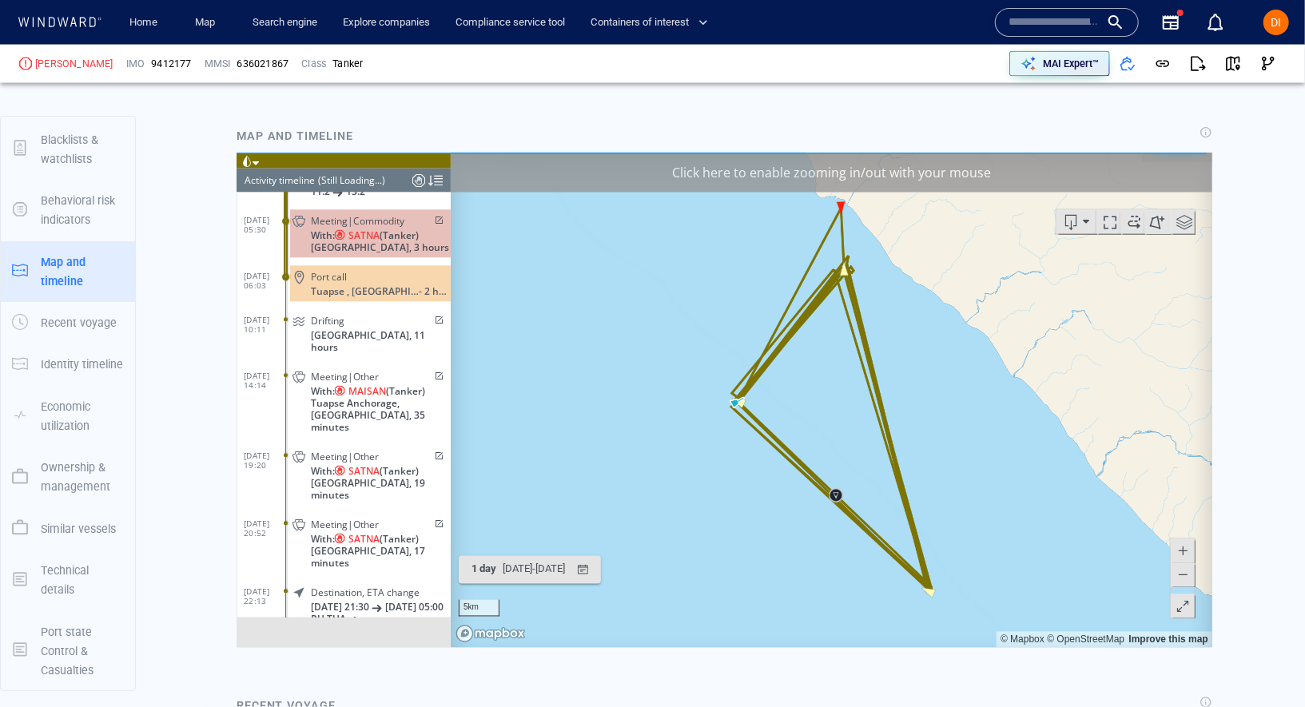
click at [741, 405] on canvas "Map" at bounding box center [830, 399] width 761 height 495
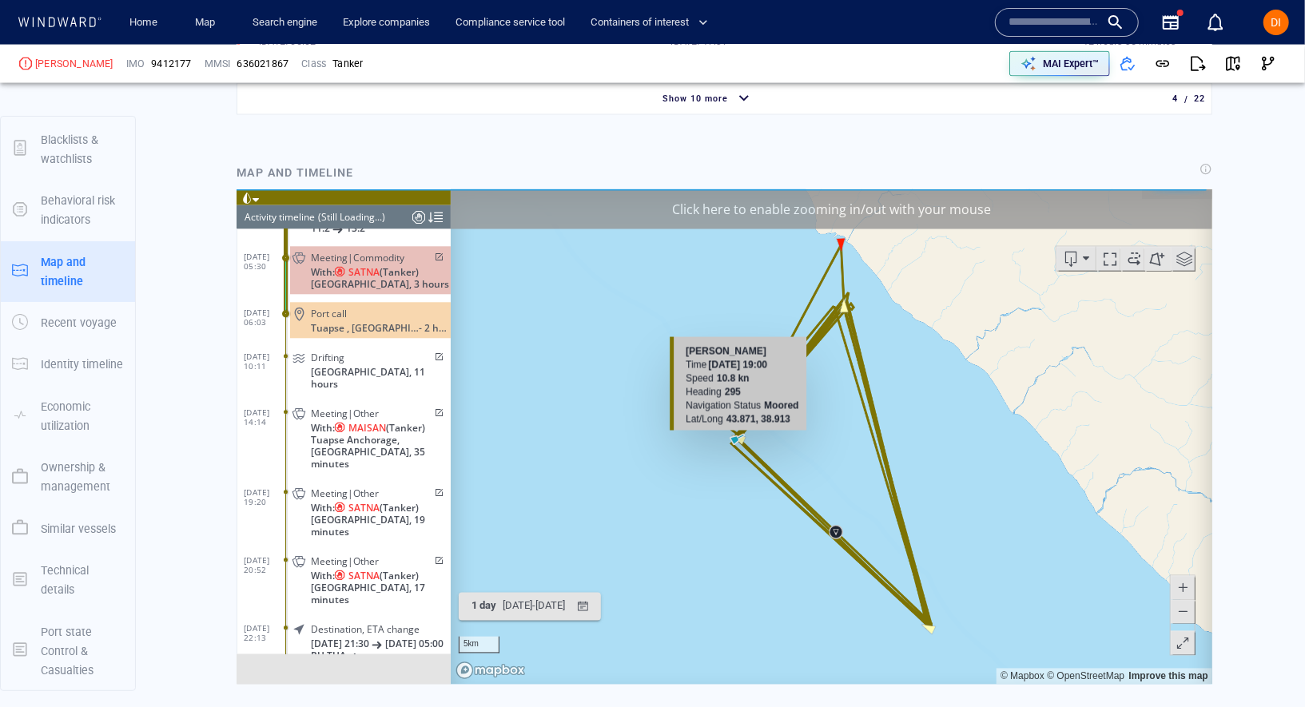
scroll to position [1686, 0]
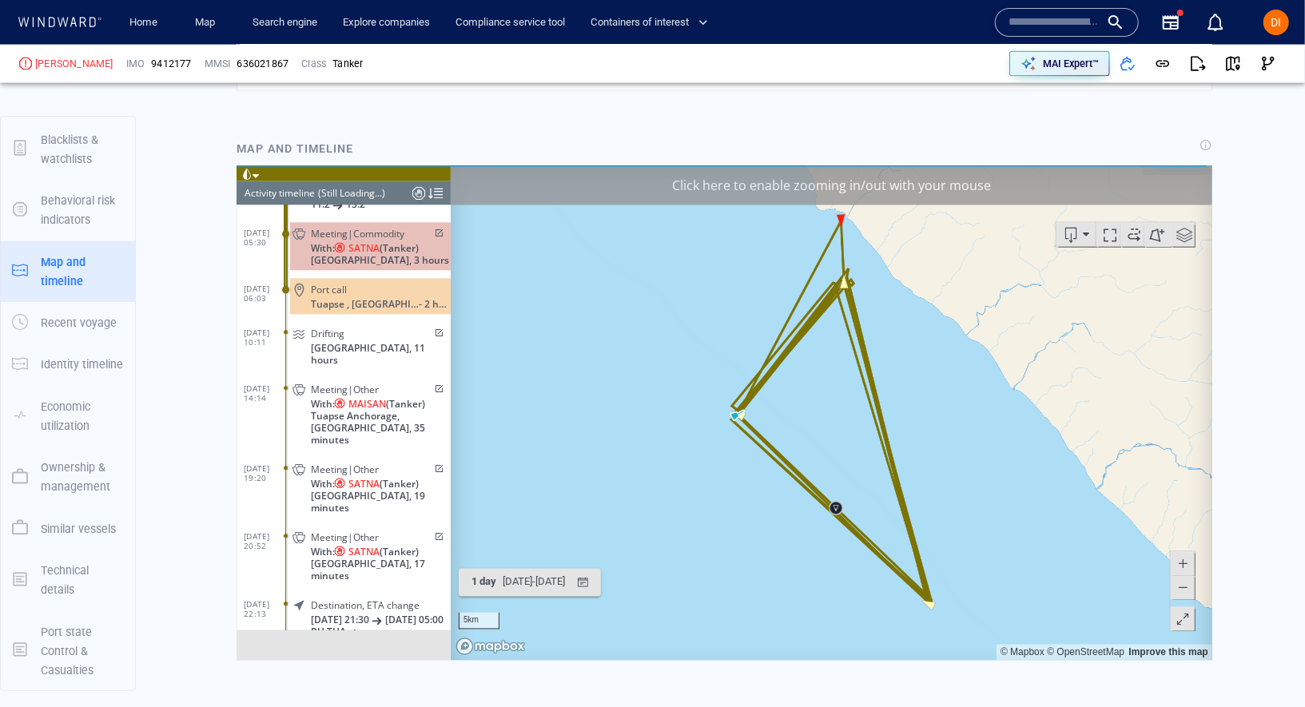
click at [737, 448] on canvas "Map" at bounding box center [830, 412] width 761 height 495
click at [370, 248] on span "SATNA" at bounding box center [363, 248] width 31 height 12
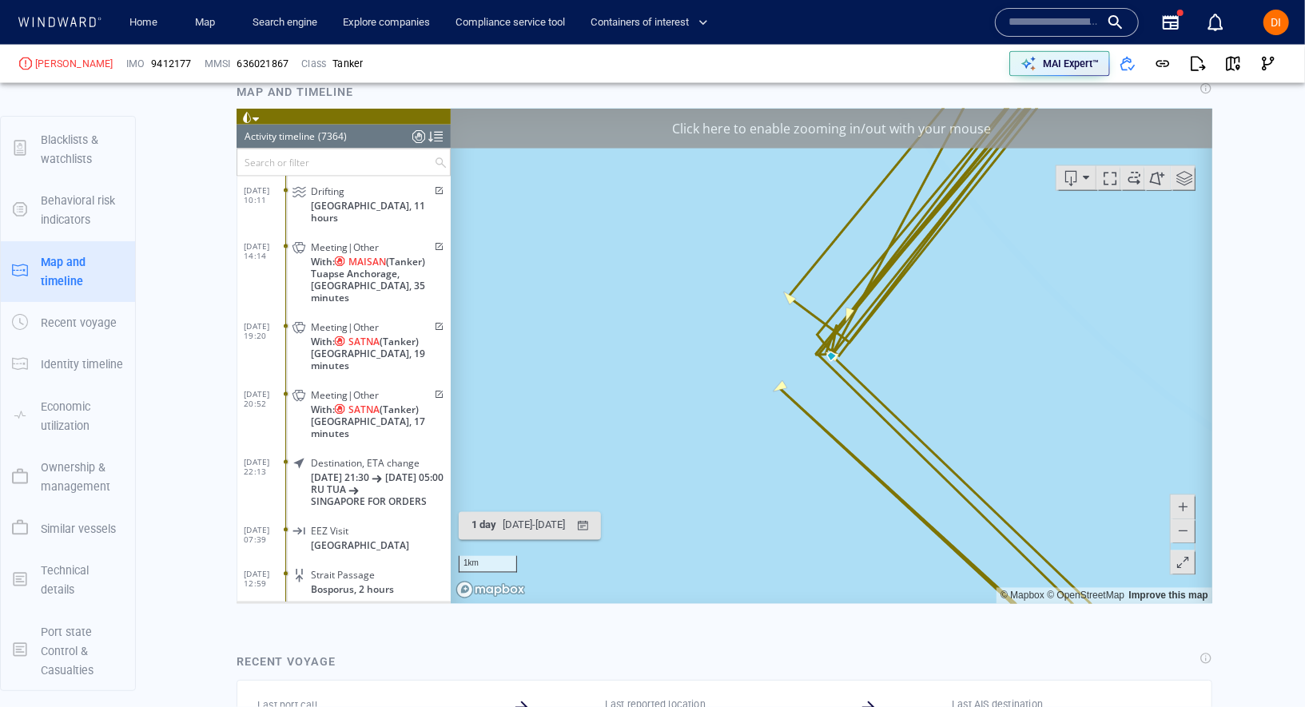
scroll to position [1758, 0]
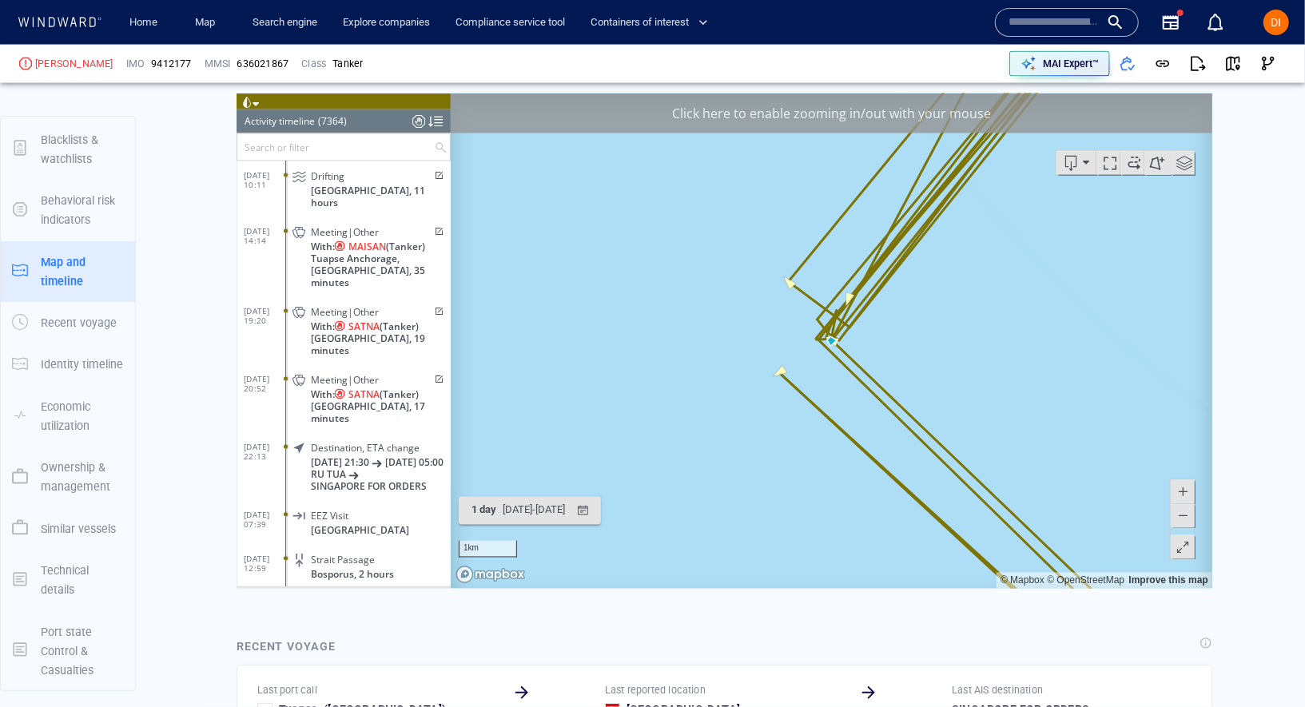
click at [1182, 564] on canvas "Map" at bounding box center [830, 340] width 761 height 495
click at [1184, 548] on span at bounding box center [1182, 547] width 16 height 24
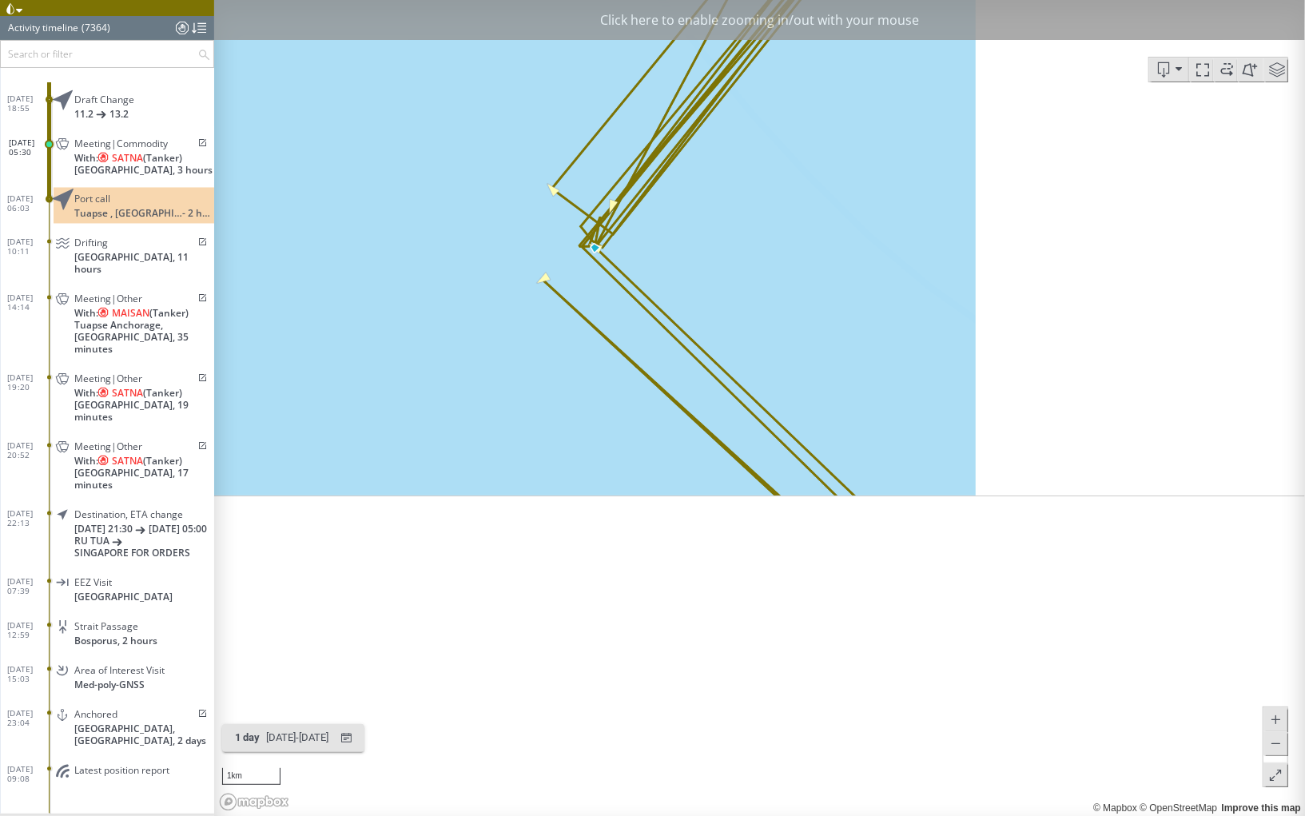
scroll to position [323153, 0]
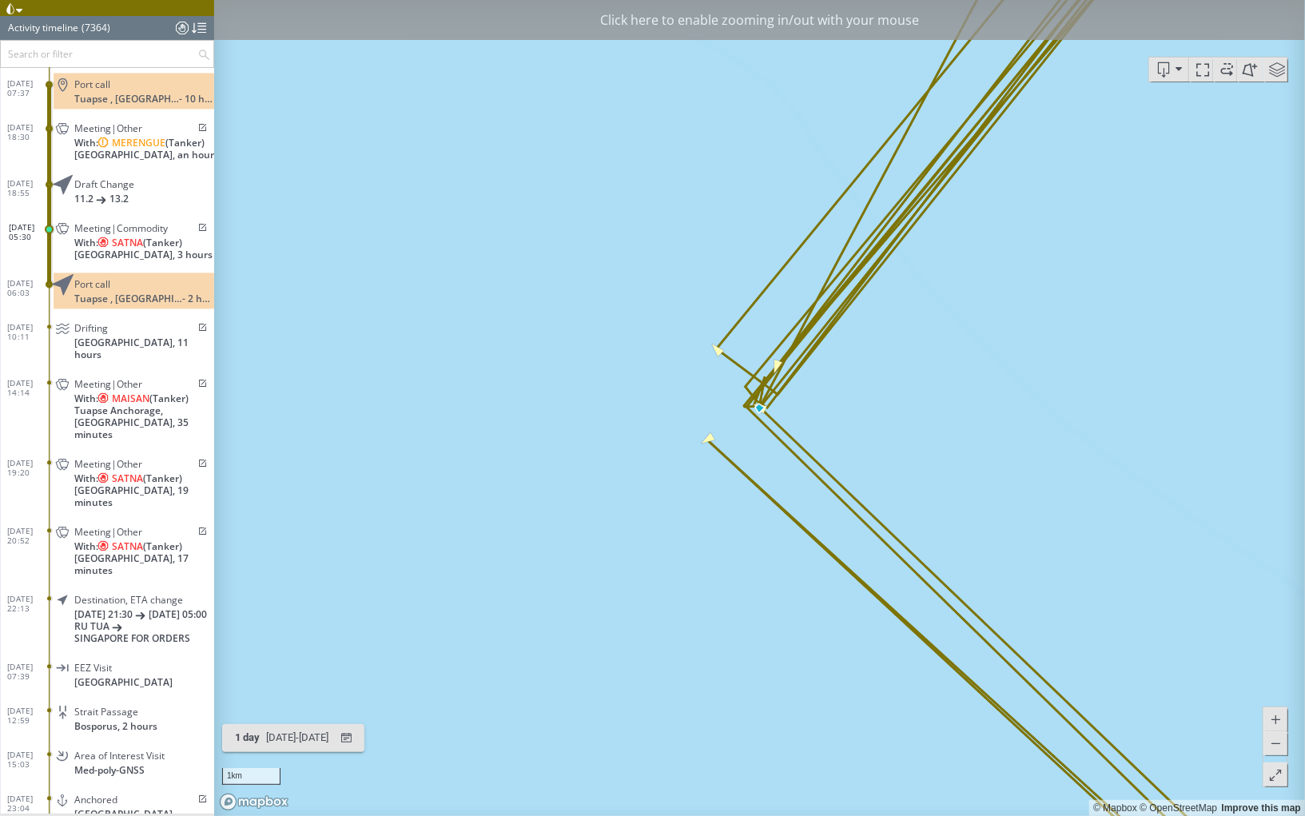
click at [678, 36] on div "Click here to enable zooming in/out with your mouse" at bounding box center [759, 20] width 1091 height 40
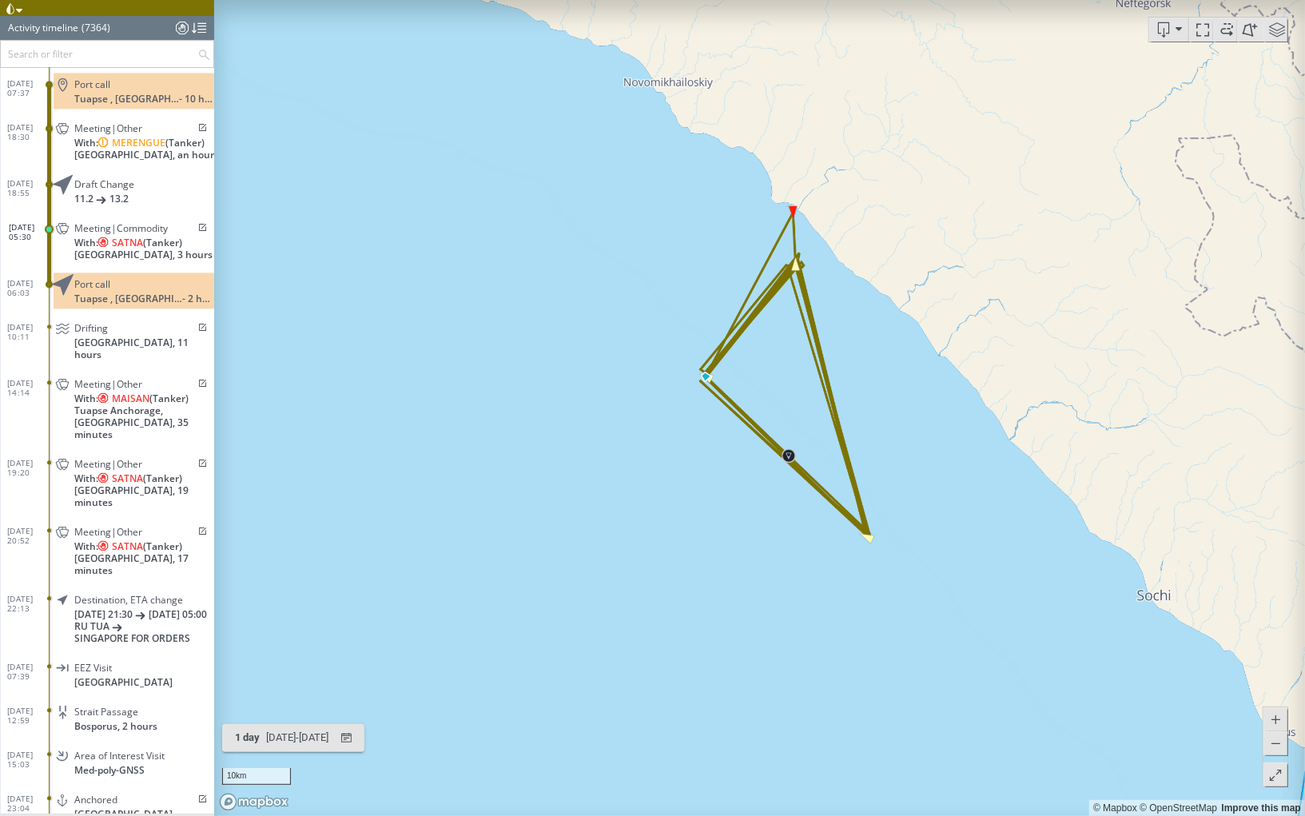
click at [790, 463] on canvas "Map" at bounding box center [759, 408] width 1091 height 816
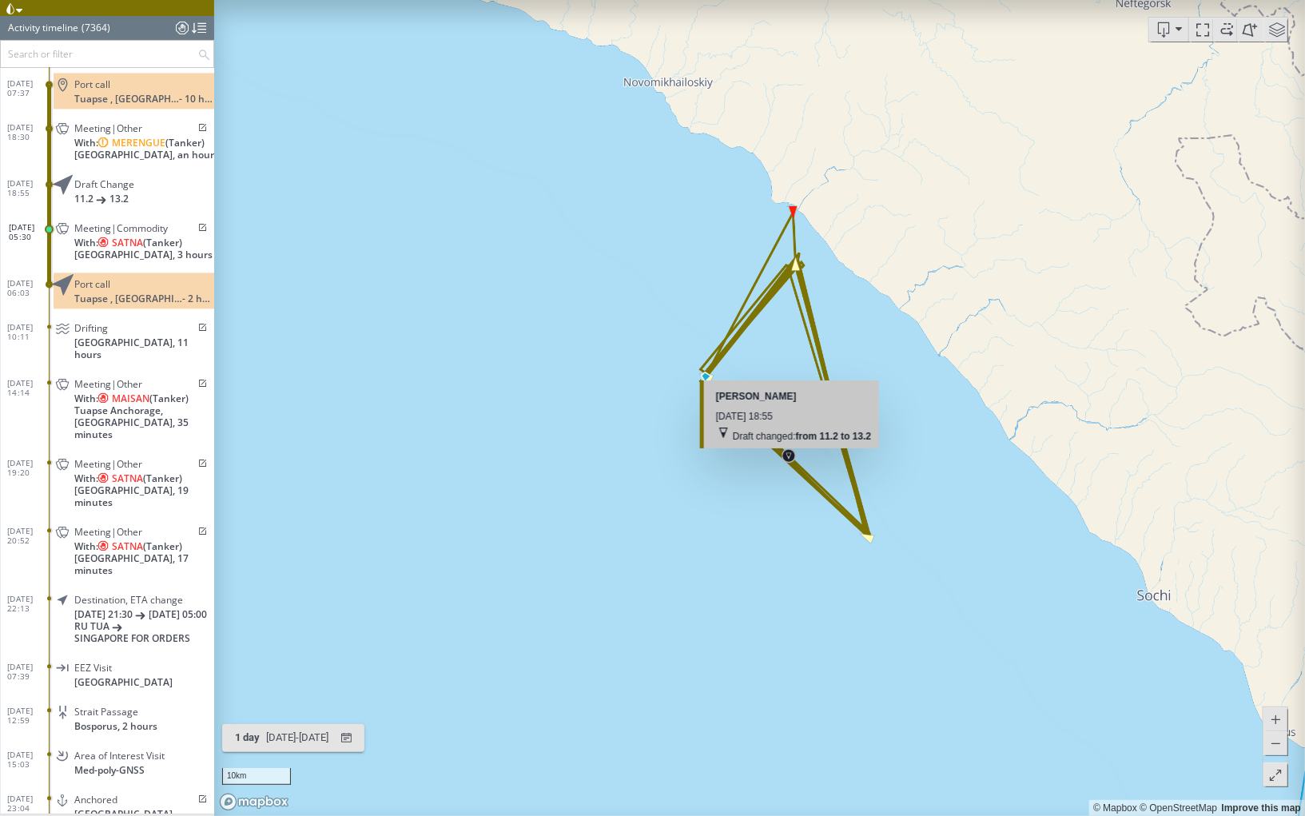
click at [785, 455] on canvas "Map" at bounding box center [759, 408] width 1091 height 816
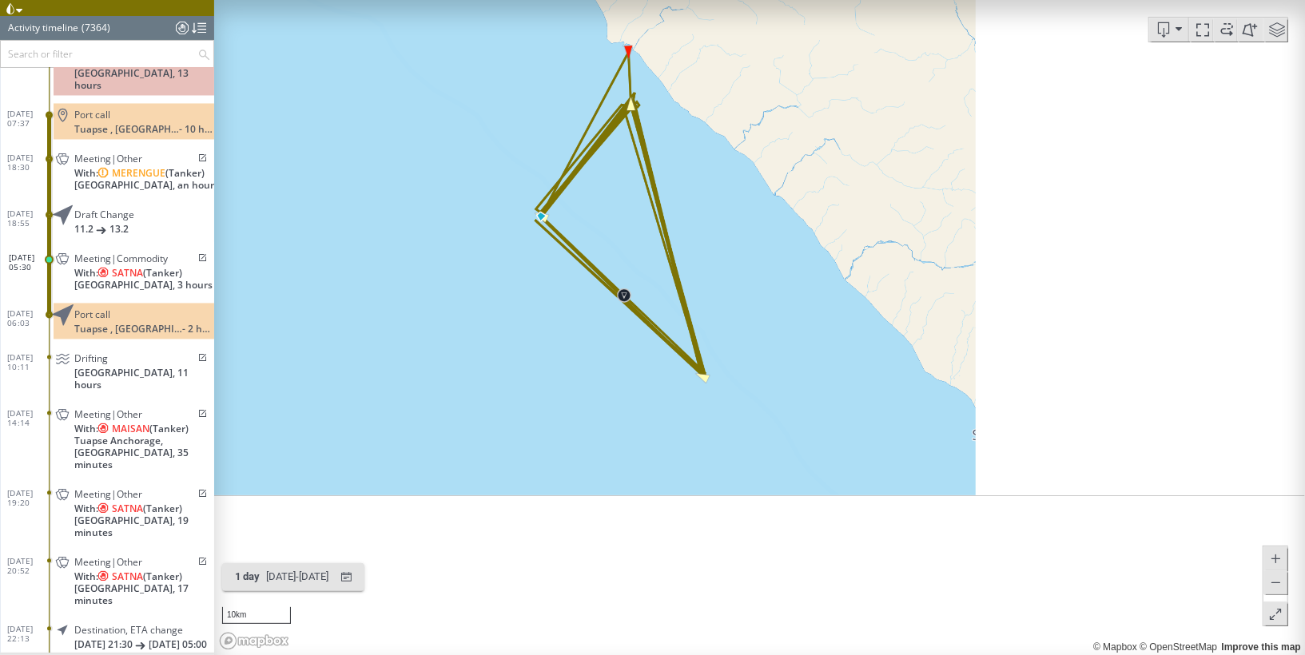
scroll to position [322931, 0]
